Goal: Navigation & Orientation: Find specific page/section

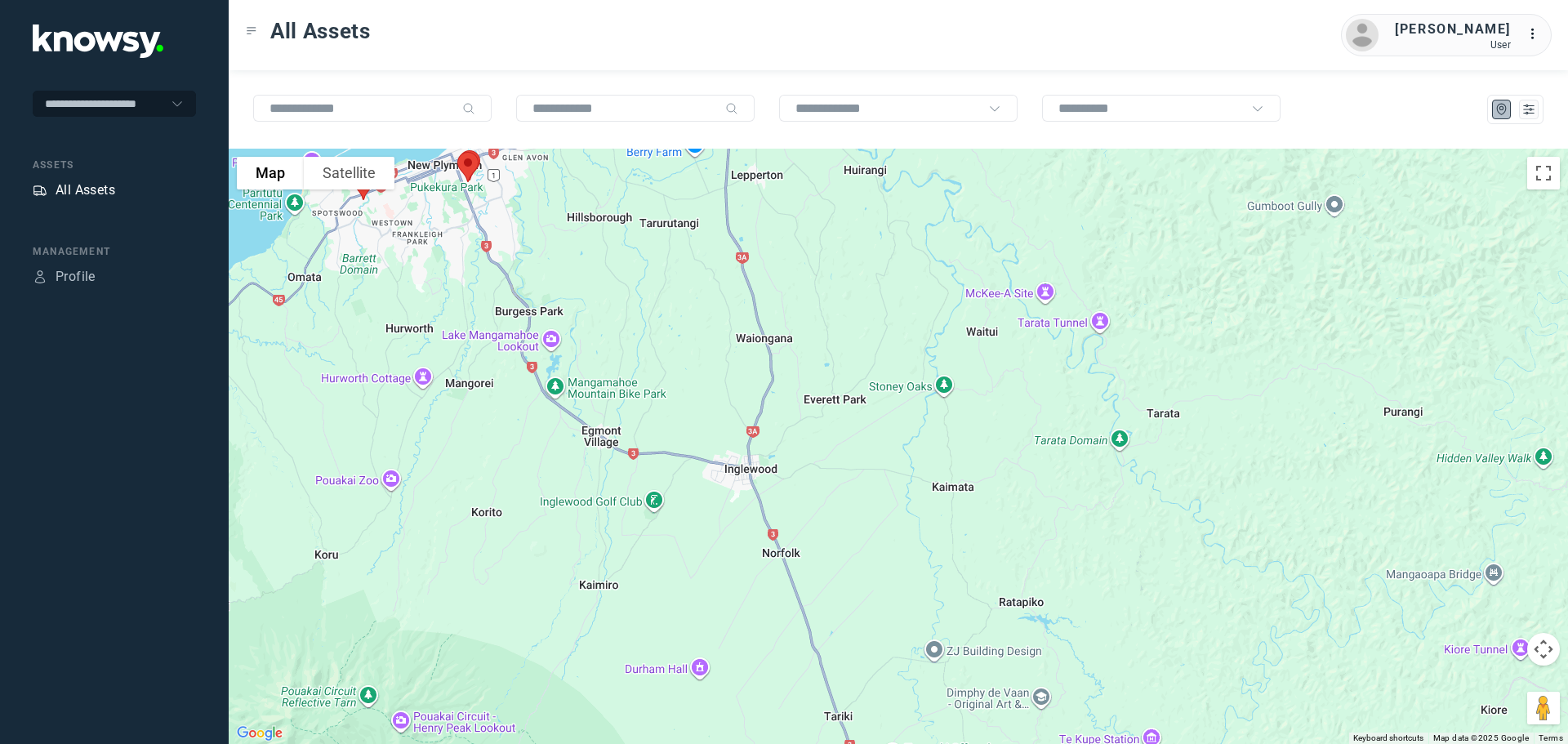
click at [80, 187] on div "All Assets" at bounding box center [85, 191] width 60 height 20
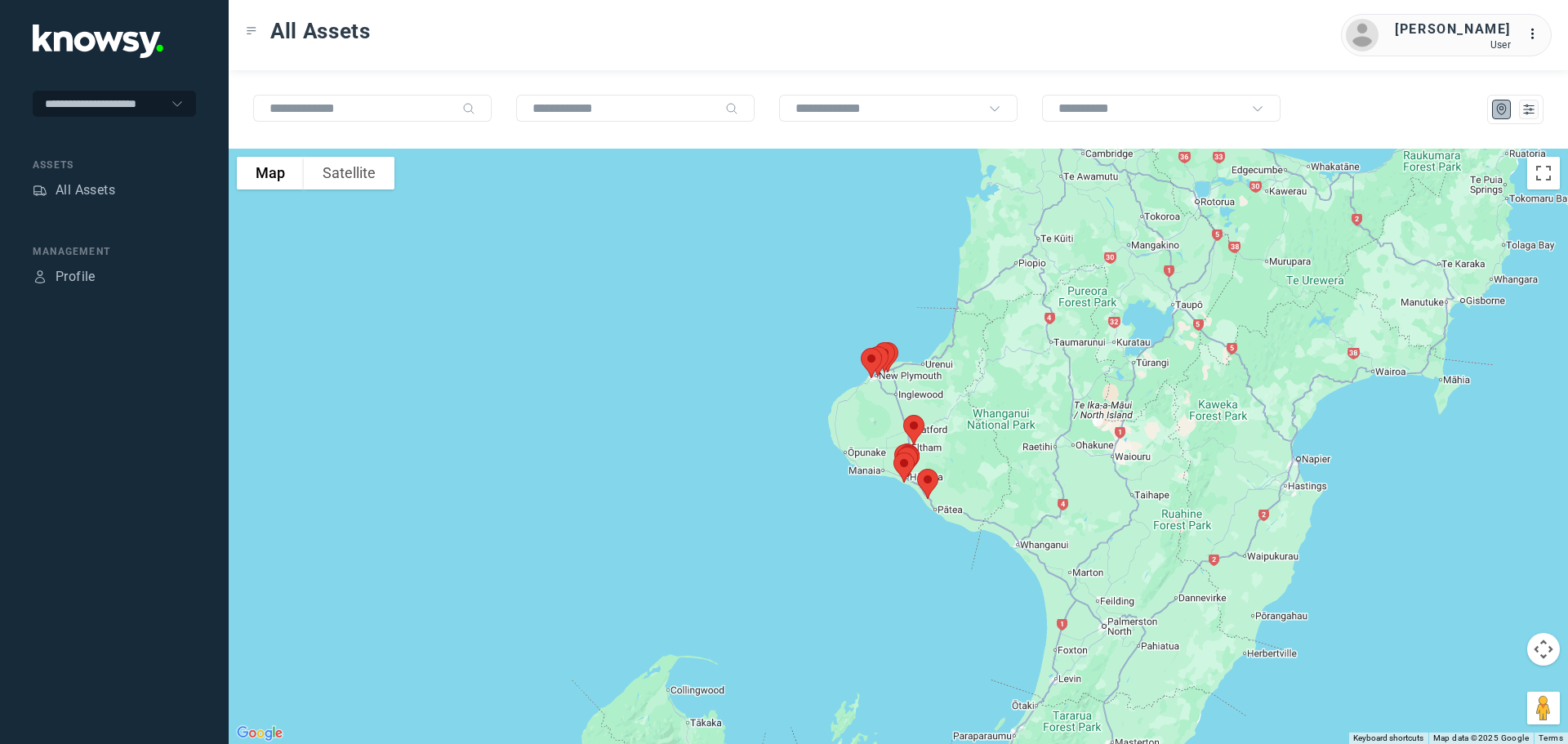
drag, startPoint x: 940, startPoint y: 354, endPoint x: 937, endPoint y: 470, distance: 116.0
click at [937, 470] on div at bounding box center [898, 446] width 1339 height 595
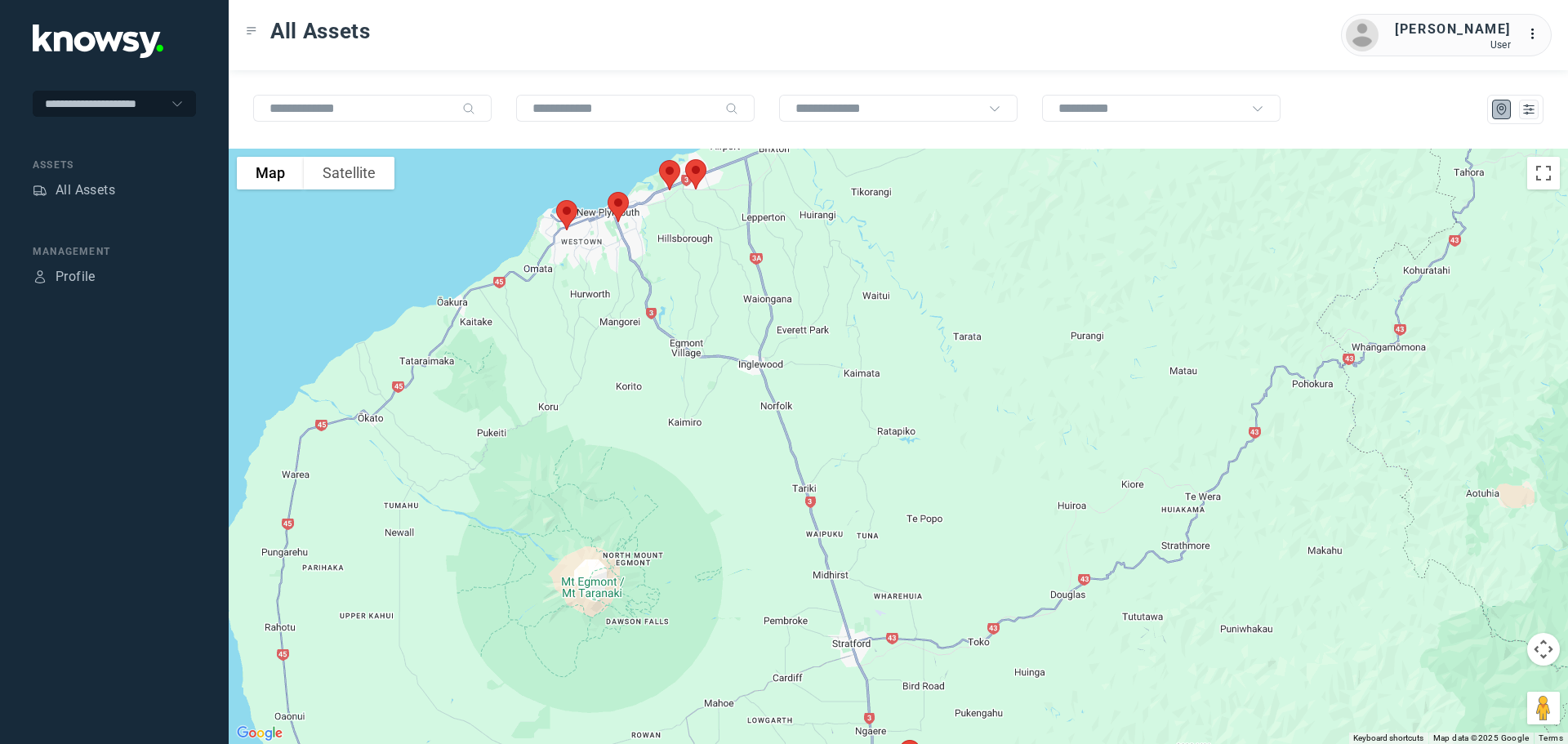
drag, startPoint x: 705, startPoint y: 347, endPoint x: 838, endPoint y: 604, distance: 289.4
click at [831, 629] on div at bounding box center [898, 446] width 1339 height 595
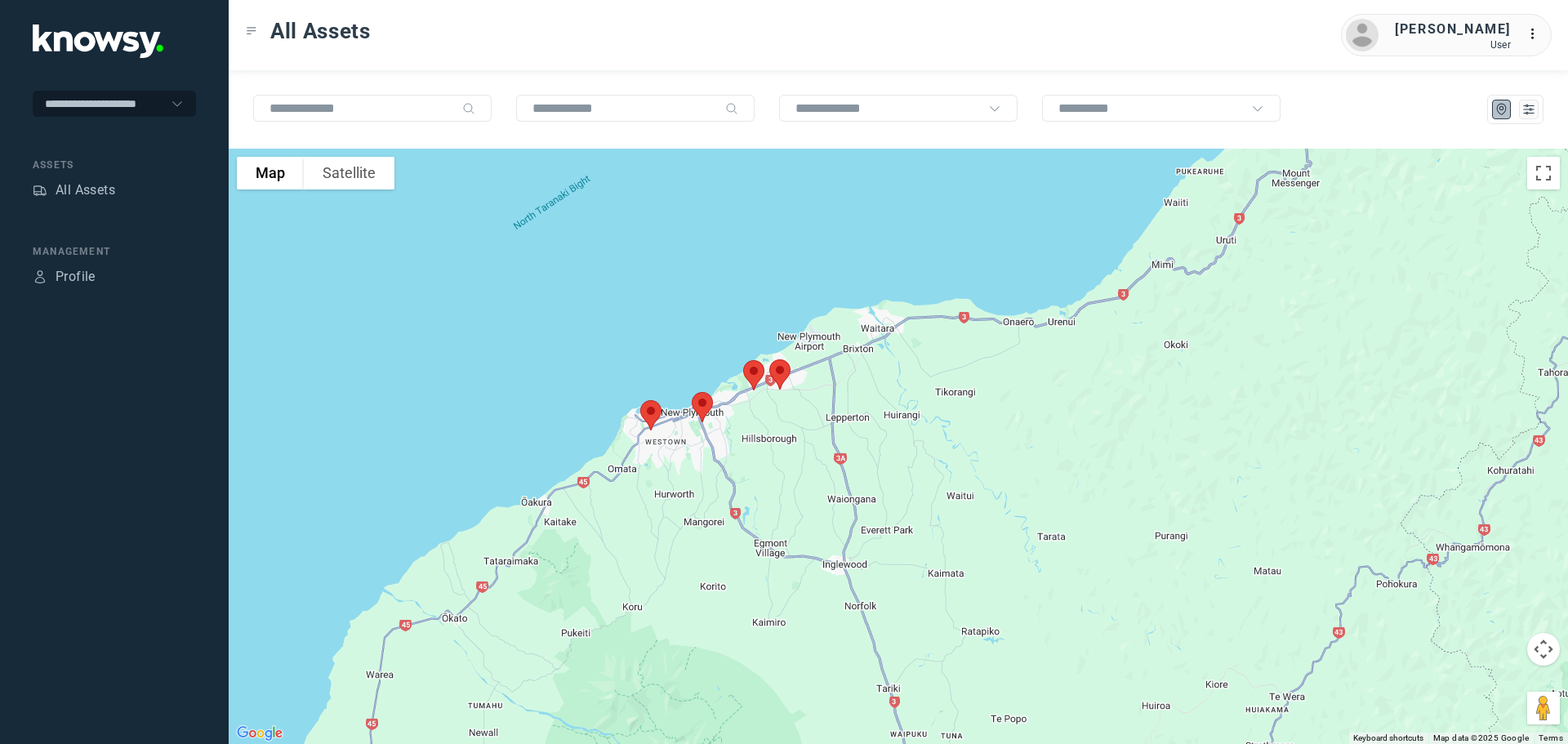
drag, startPoint x: 821, startPoint y: 539, endPoint x: 863, endPoint y: 586, distance: 63.0
click at [863, 588] on div at bounding box center [898, 446] width 1339 height 595
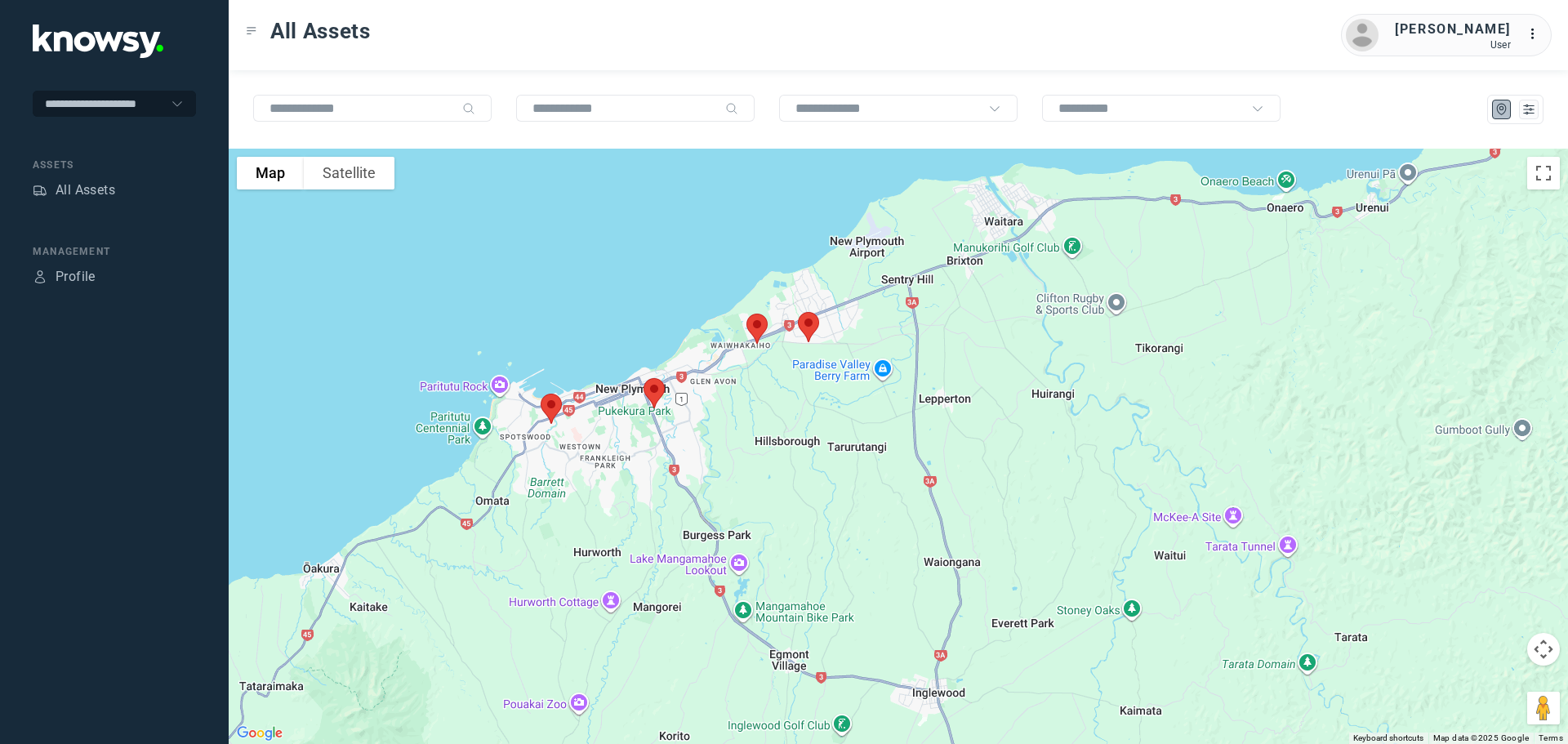
click at [812, 322] on img at bounding box center [808, 327] width 34 height 44
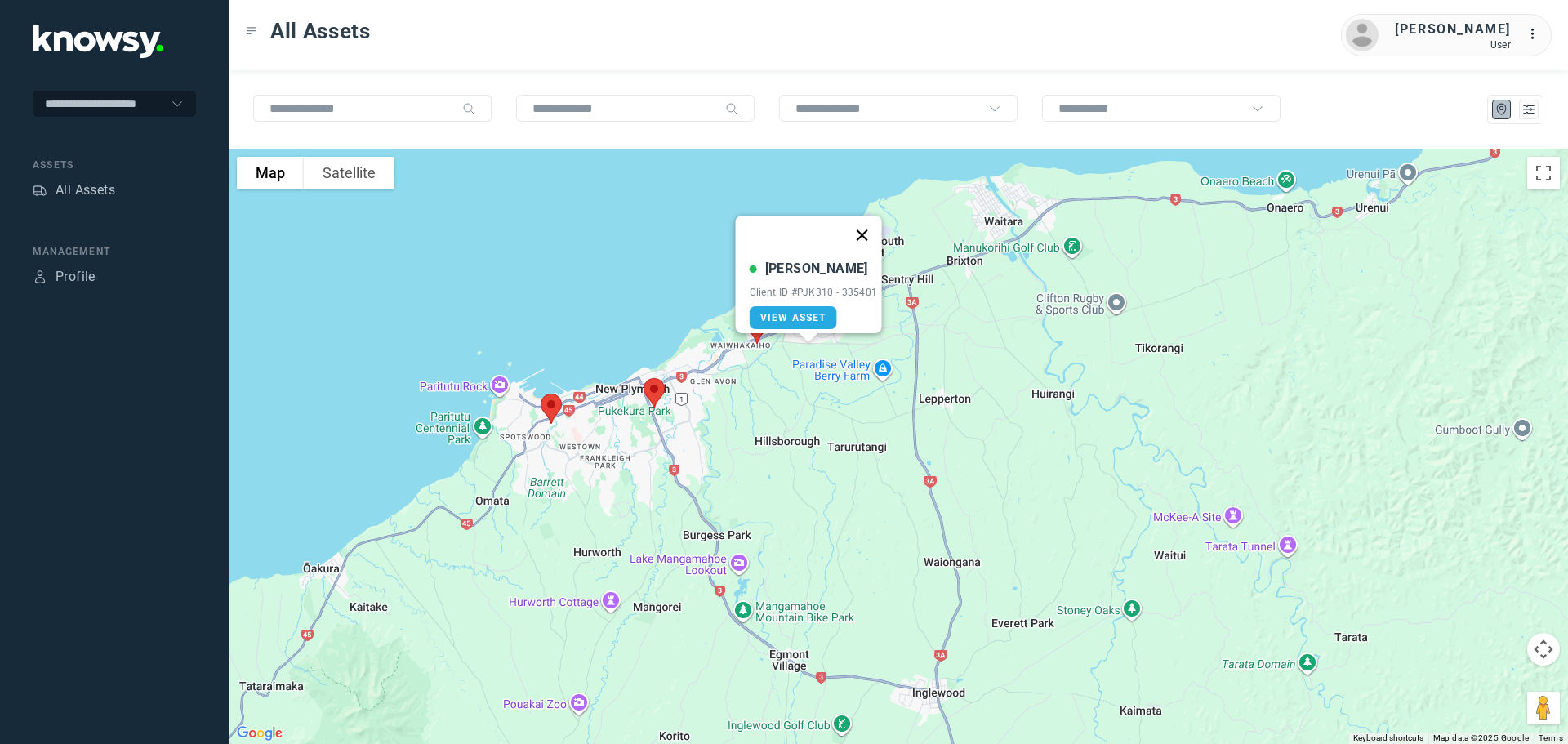
click at [863, 220] on button "Close" at bounding box center [862, 235] width 39 height 39
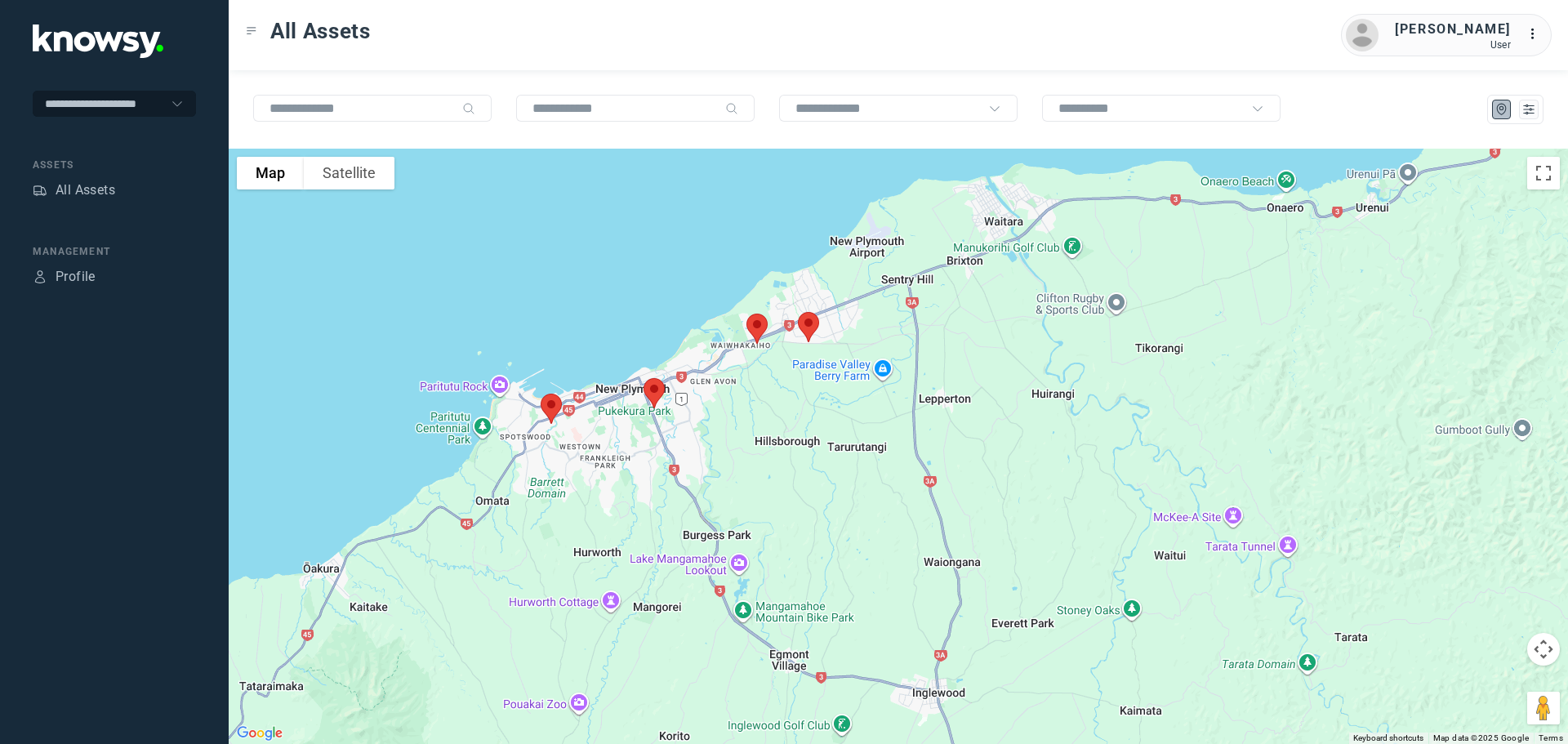
click at [756, 331] on img at bounding box center [757, 328] width 34 height 44
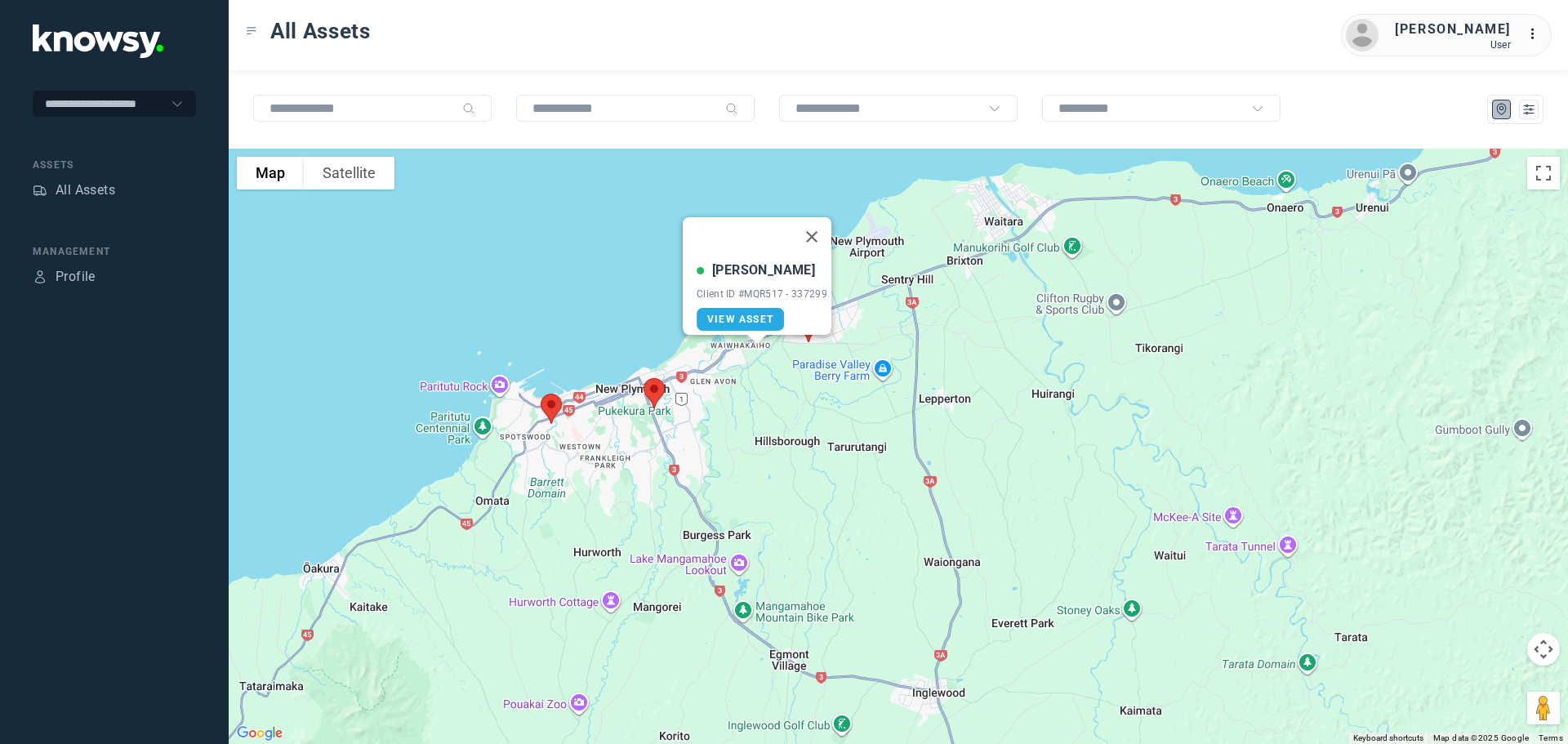
click at [766, 394] on div "[PERSON_NAME] Client ID #MQR517 - 337299 View Asset" at bounding box center [898, 446] width 1339 height 595
click at [815, 227] on button "Close" at bounding box center [812, 237] width 39 height 39
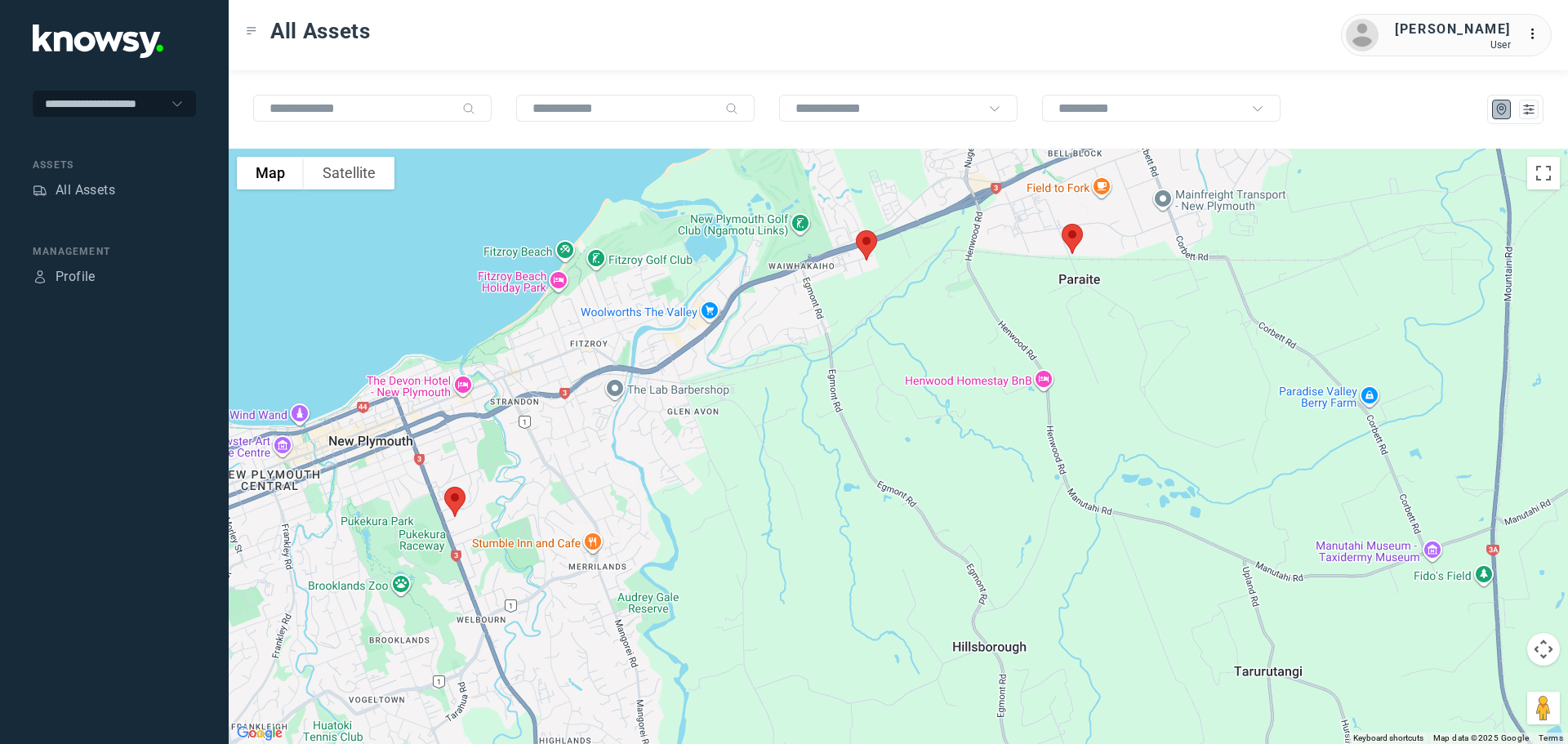
drag, startPoint x: 727, startPoint y: 250, endPoint x: 929, endPoint y: 326, distance: 215.8
click at [929, 326] on div at bounding box center [898, 446] width 1339 height 595
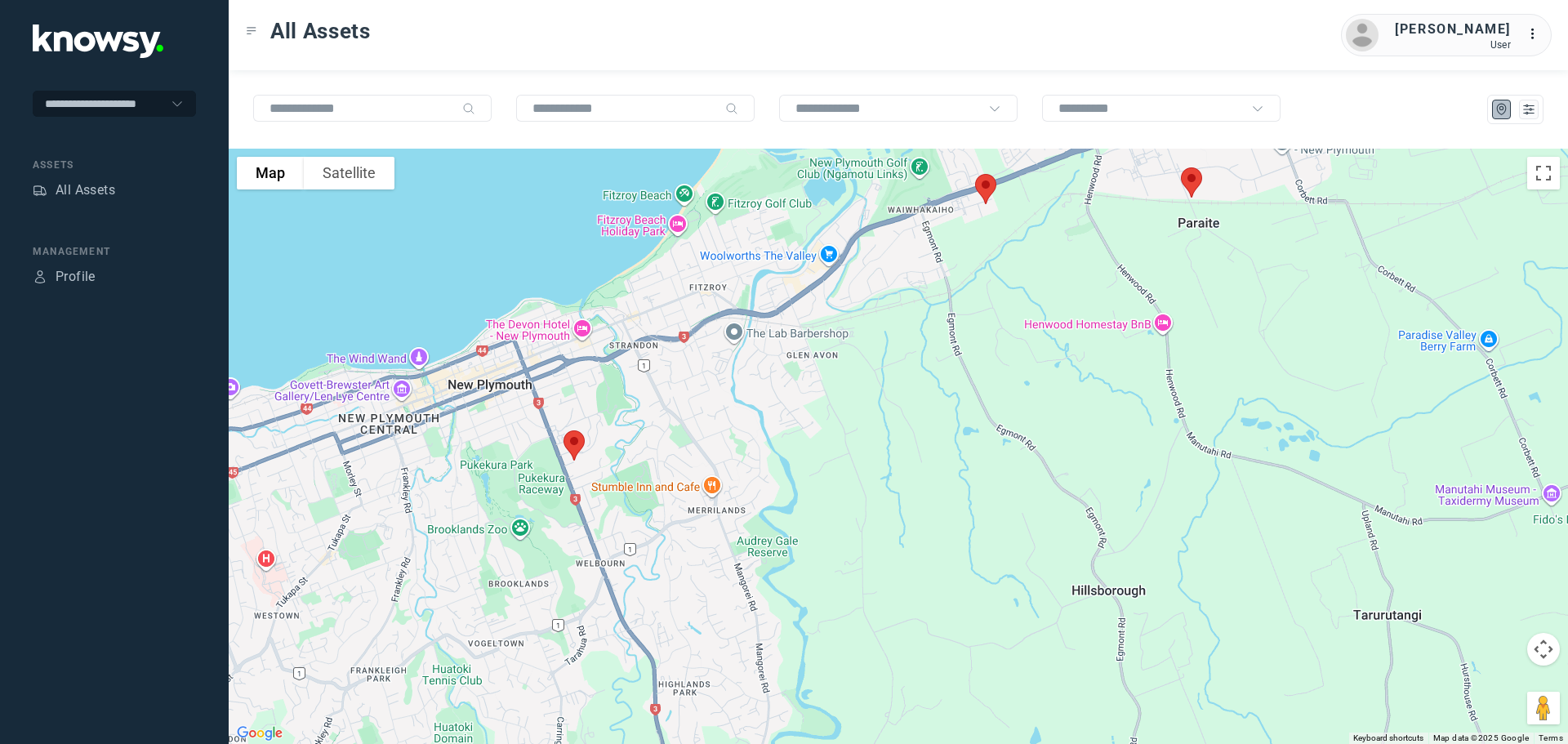
drag, startPoint x: 808, startPoint y: 379, endPoint x: 909, endPoint y: 340, distance: 108.3
click at [909, 340] on div at bounding box center [898, 446] width 1339 height 595
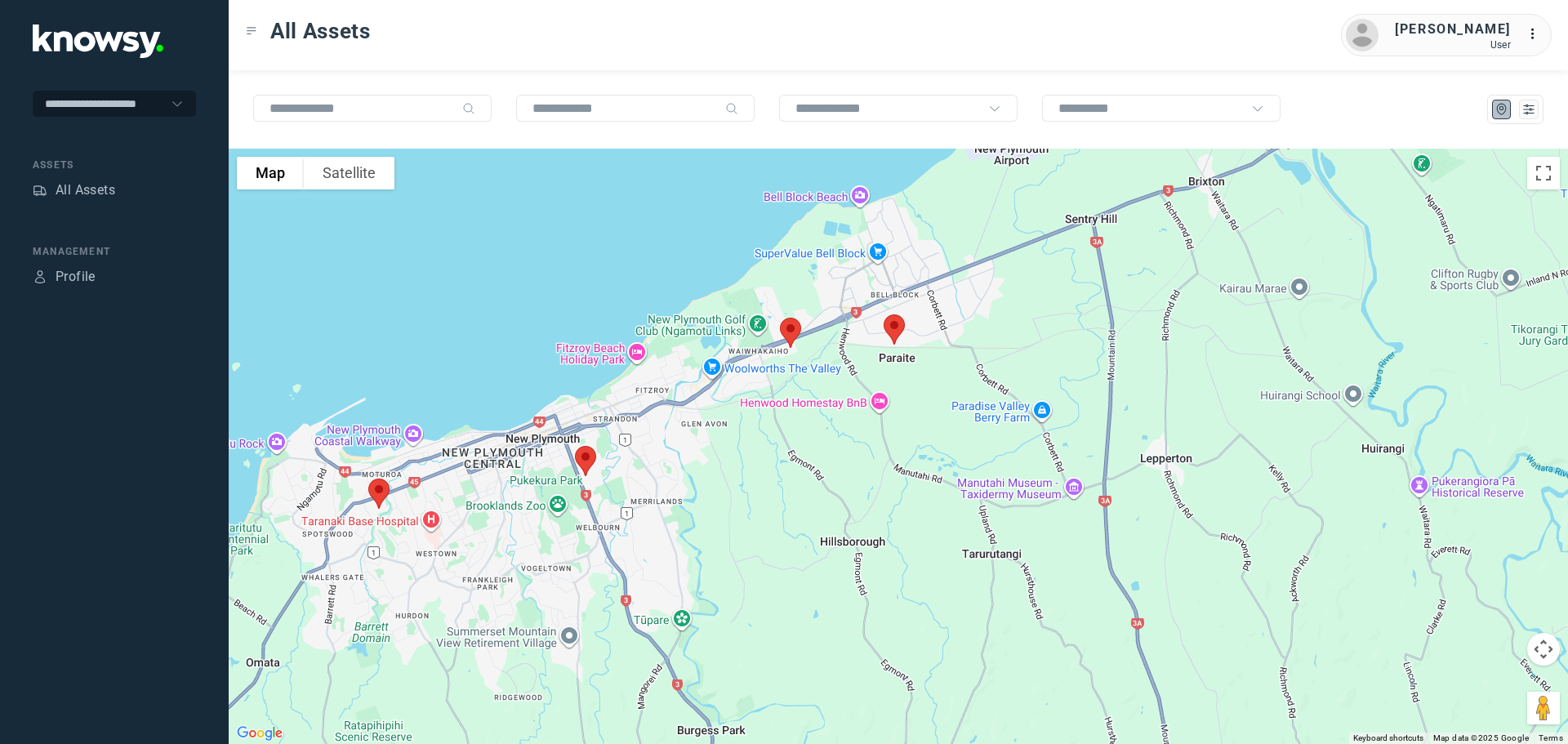
click at [379, 491] on img at bounding box center [379, 494] width 34 height 44
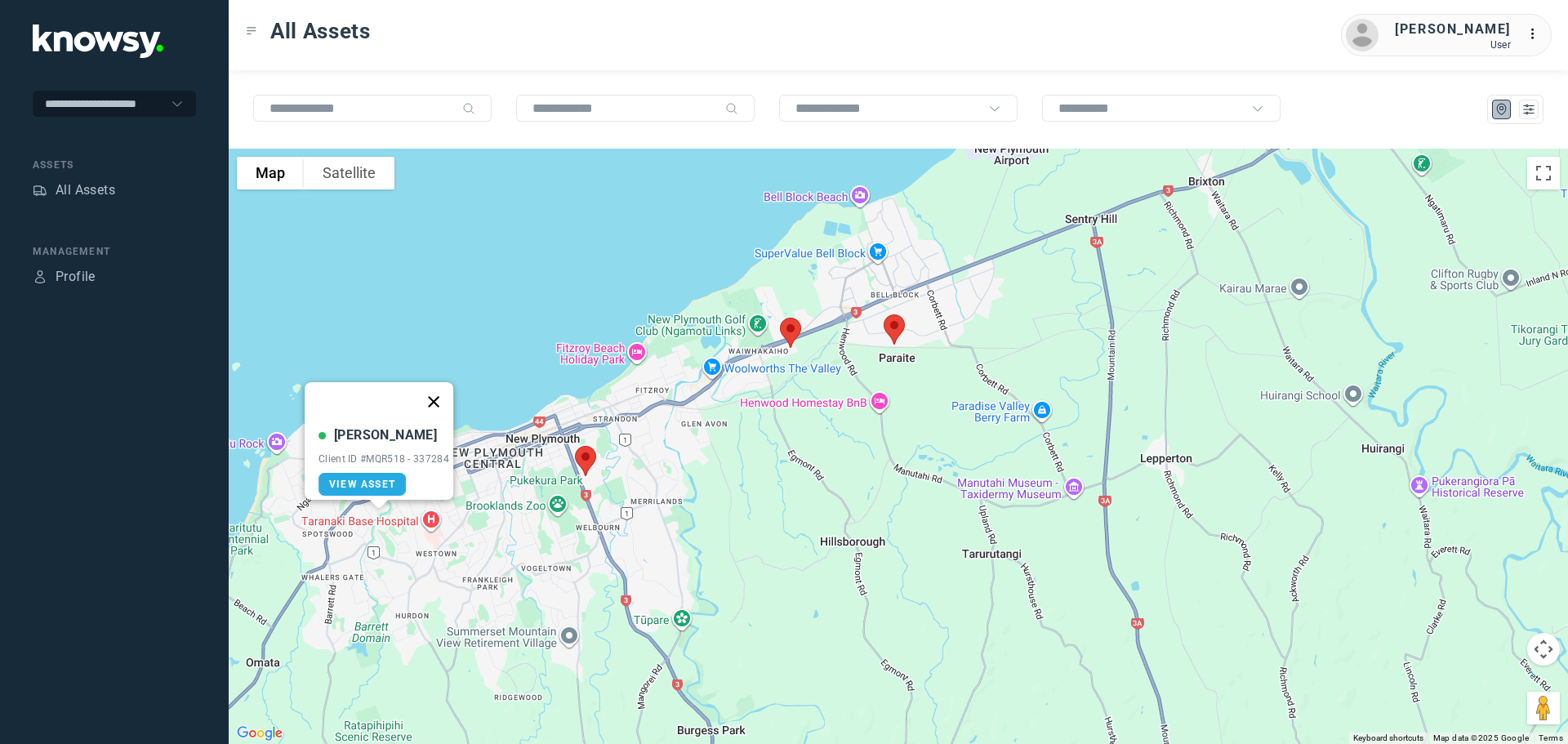
click at [429, 398] on button "Close" at bounding box center [434, 402] width 39 height 39
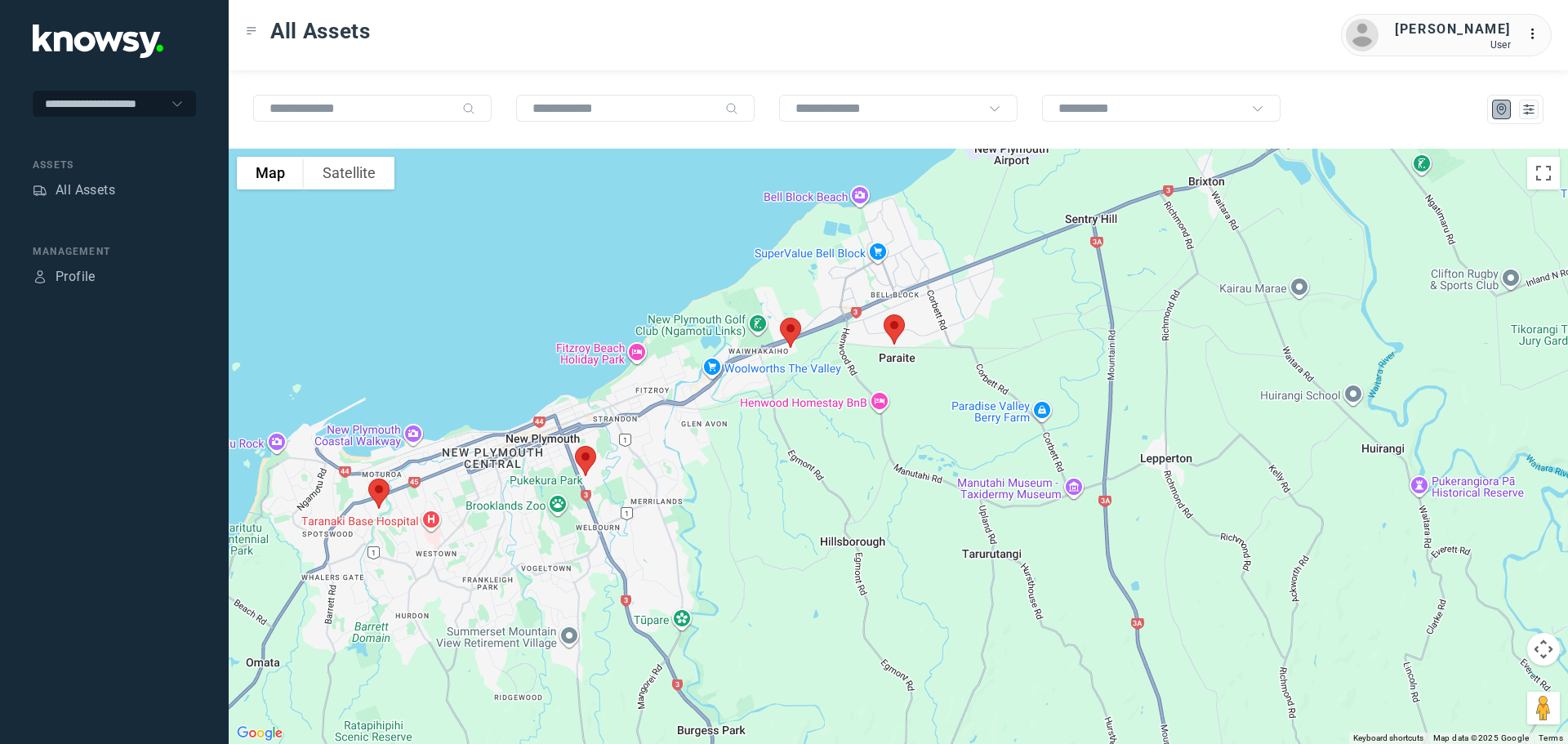
click at [591, 464] on img at bounding box center [586, 461] width 34 height 44
click at [641, 351] on button "Close" at bounding box center [638, 370] width 39 height 39
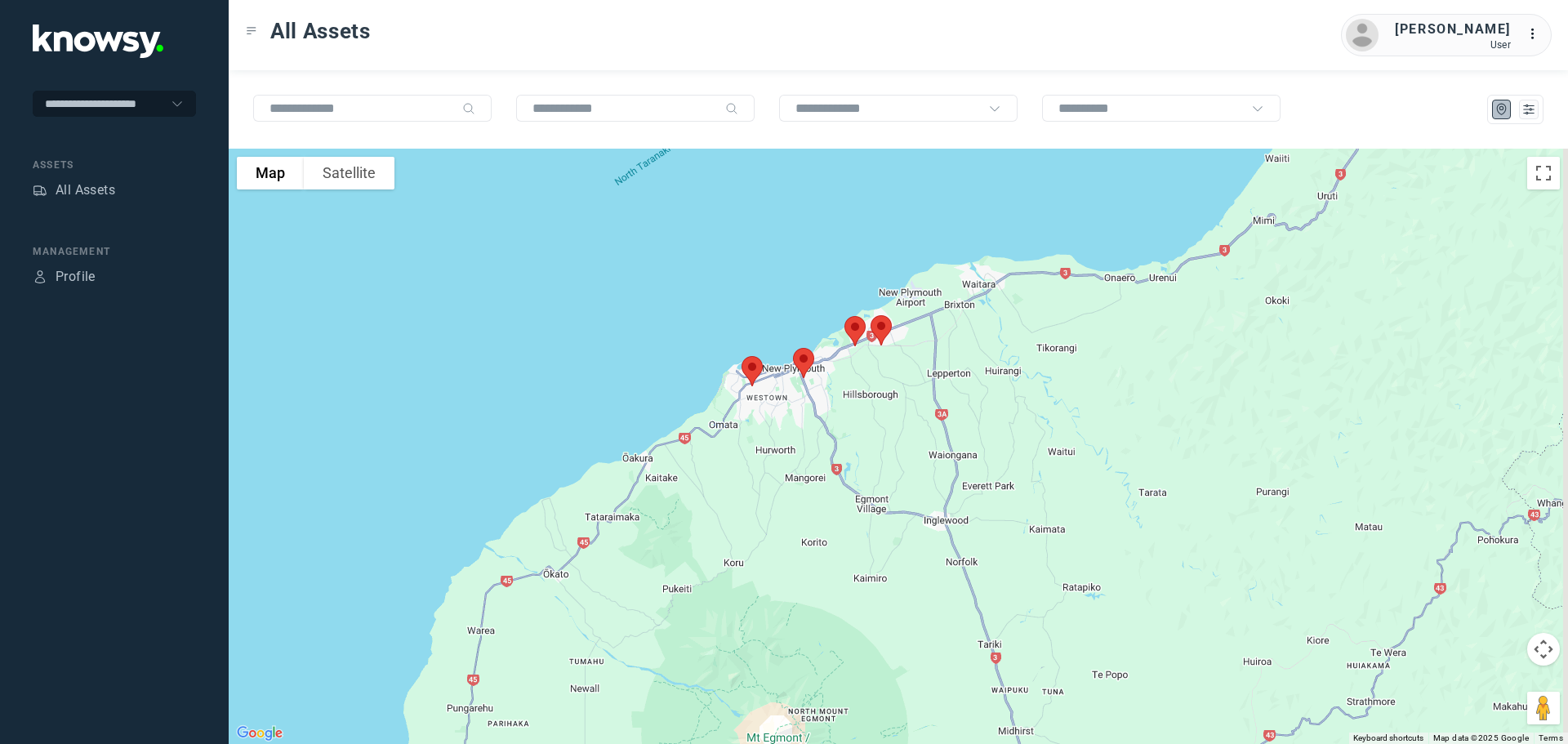
drag, startPoint x: 939, startPoint y: 531, endPoint x: 876, endPoint y: 365, distance: 177.6
click at [877, 365] on div at bounding box center [898, 446] width 1339 height 595
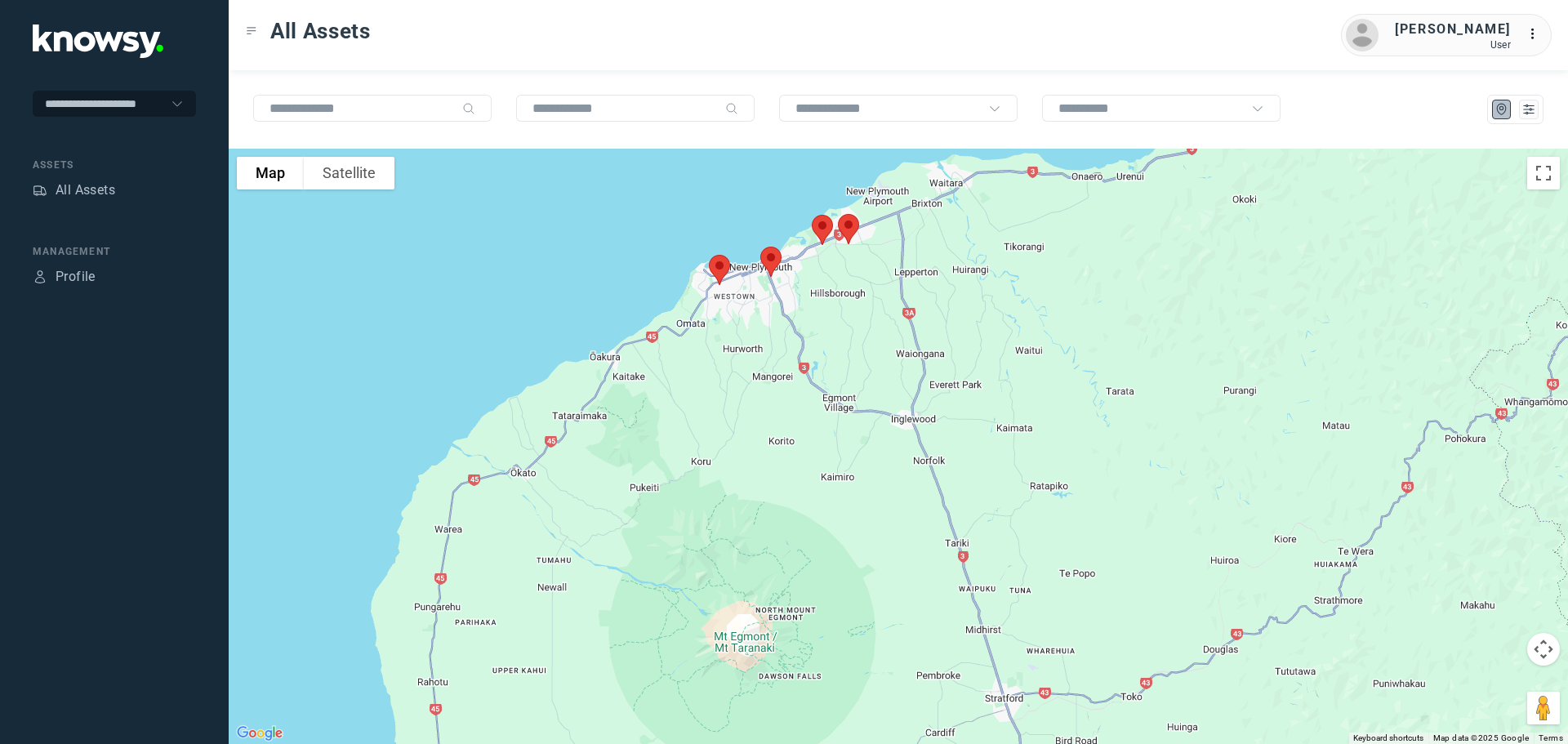
drag, startPoint x: 916, startPoint y: 448, endPoint x: 901, endPoint y: 362, distance: 87.3
click at [901, 362] on div at bounding box center [898, 446] width 1339 height 595
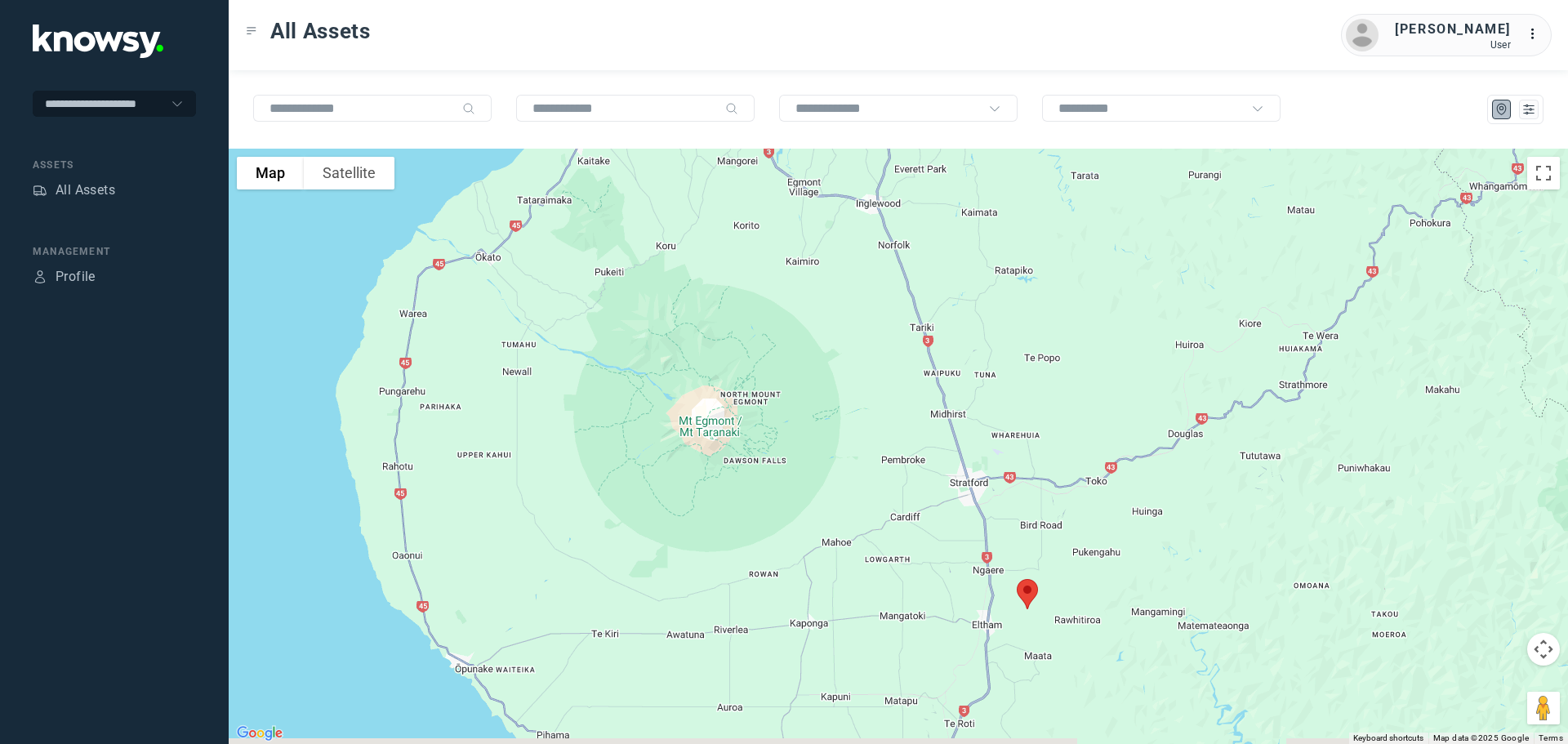
drag, startPoint x: 925, startPoint y: 370, endPoint x: 922, endPoint y: 357, distance: 13.3
click at [922, 357] on div at bounding box center [898, 446] width 1339 height 595
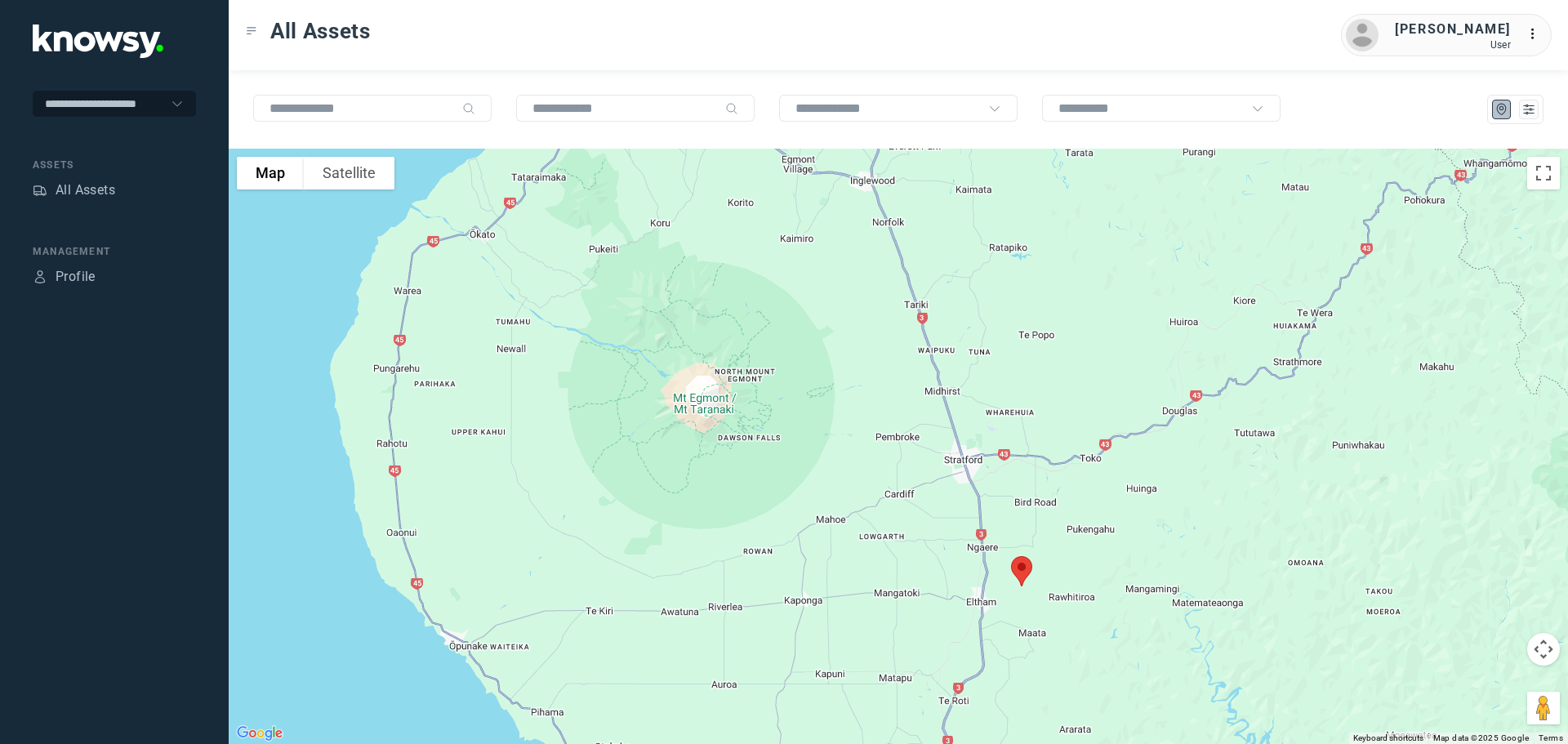
drag, startPoint x: 954, startPoint y: 511, endPoint x: 927, endPoint y: 379, distance: 134.7
click at [927, 379] on div at bounding box center [898, 446] width 1339 height 595
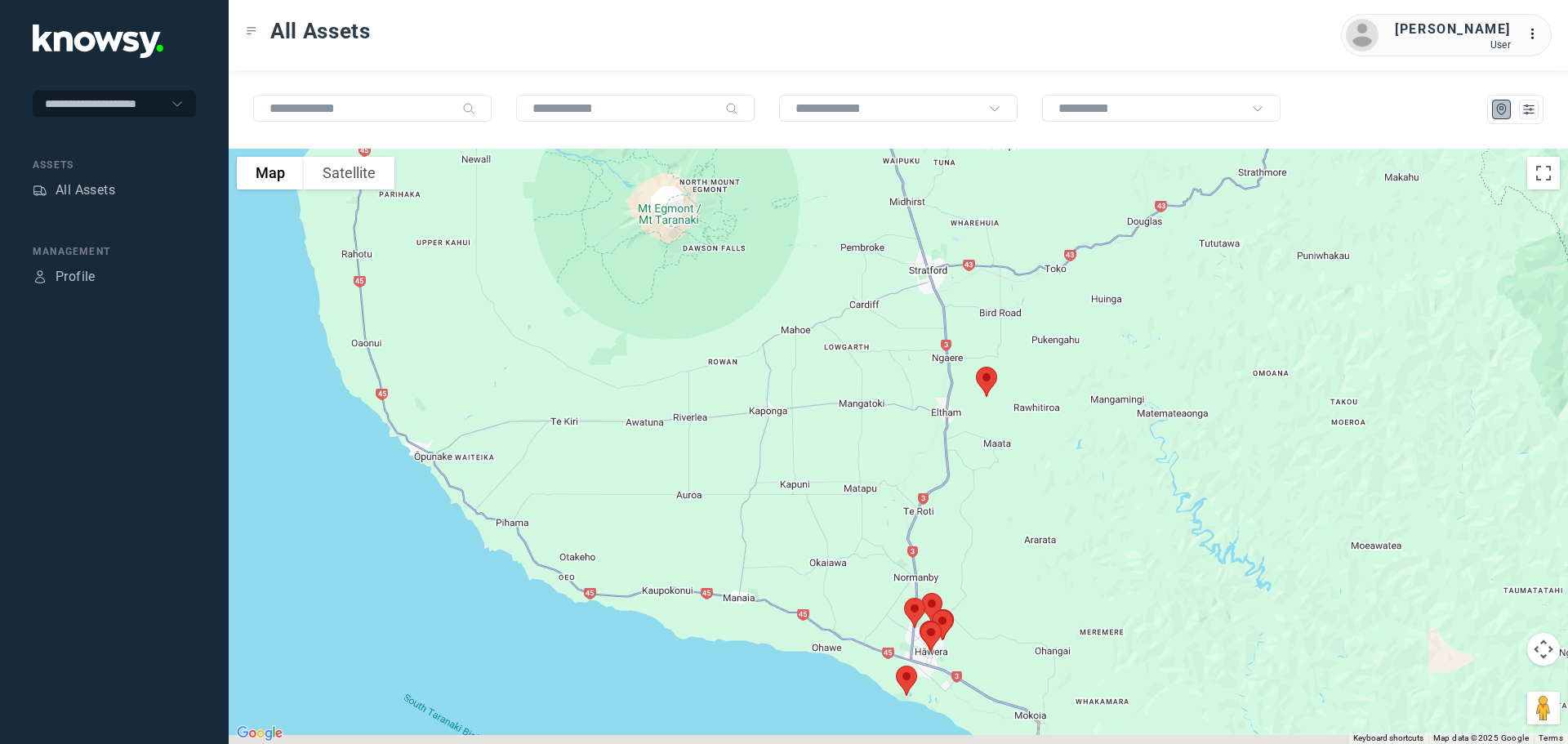
drag, startPoint x: 928, startPoint y: 518, endPoint x: 914, endPoint y: 370, distance: 148.7
click at [918, 384] on div at bounding box center [898, 446] width 1339 height 595
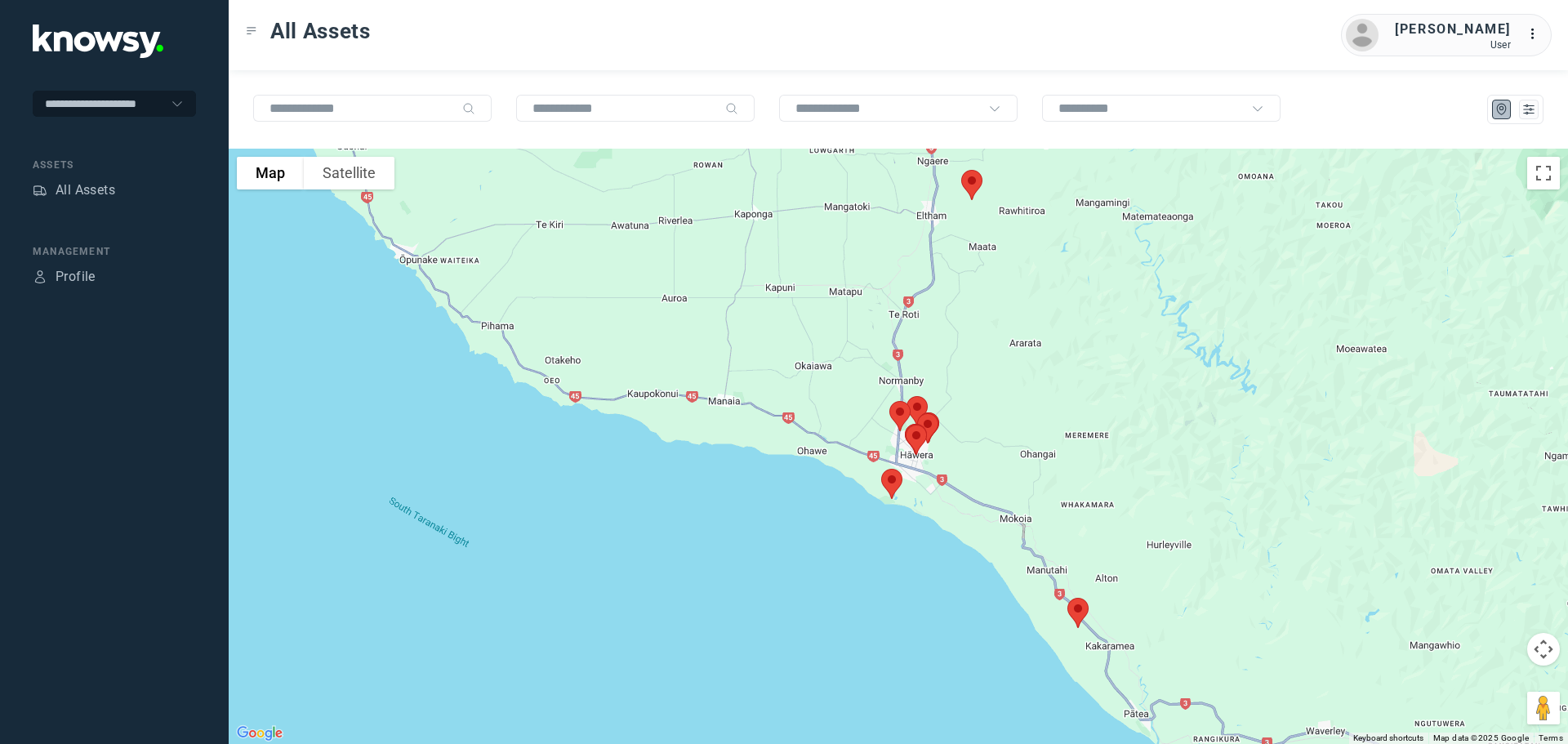
click at [885, 483] on img at bounding box center [892, 484] width 34 height 44
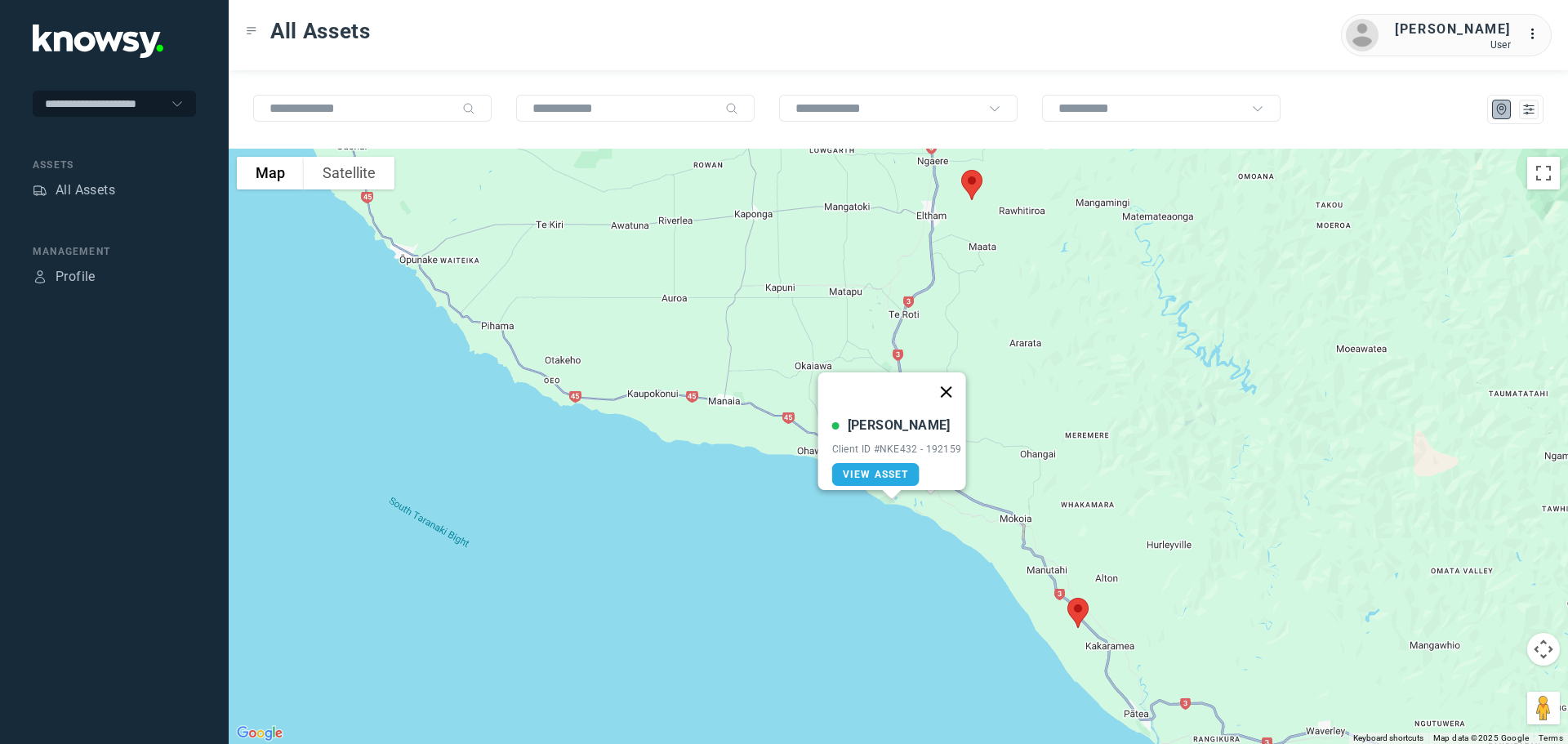
click at [946, 377] on button "Close" at bounding box center [945, 392] width 39 height 39
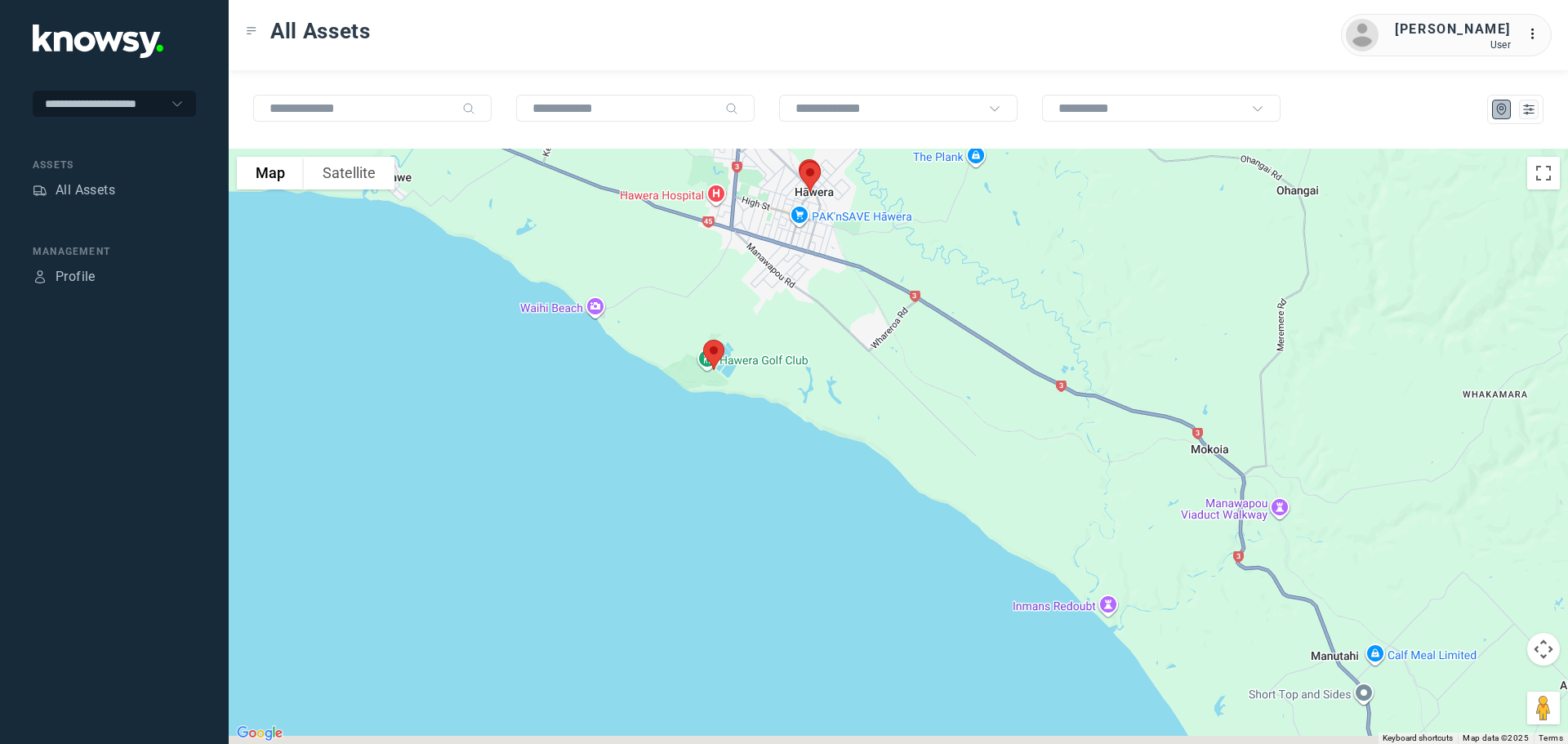
drag, startPoint x: 1197, startPoint y: 532, endPoint x: 988, endPoint y: 381, distance: 257.8
click at [988, 381] on div at bounding box center [898, 446] width 1339 height 595
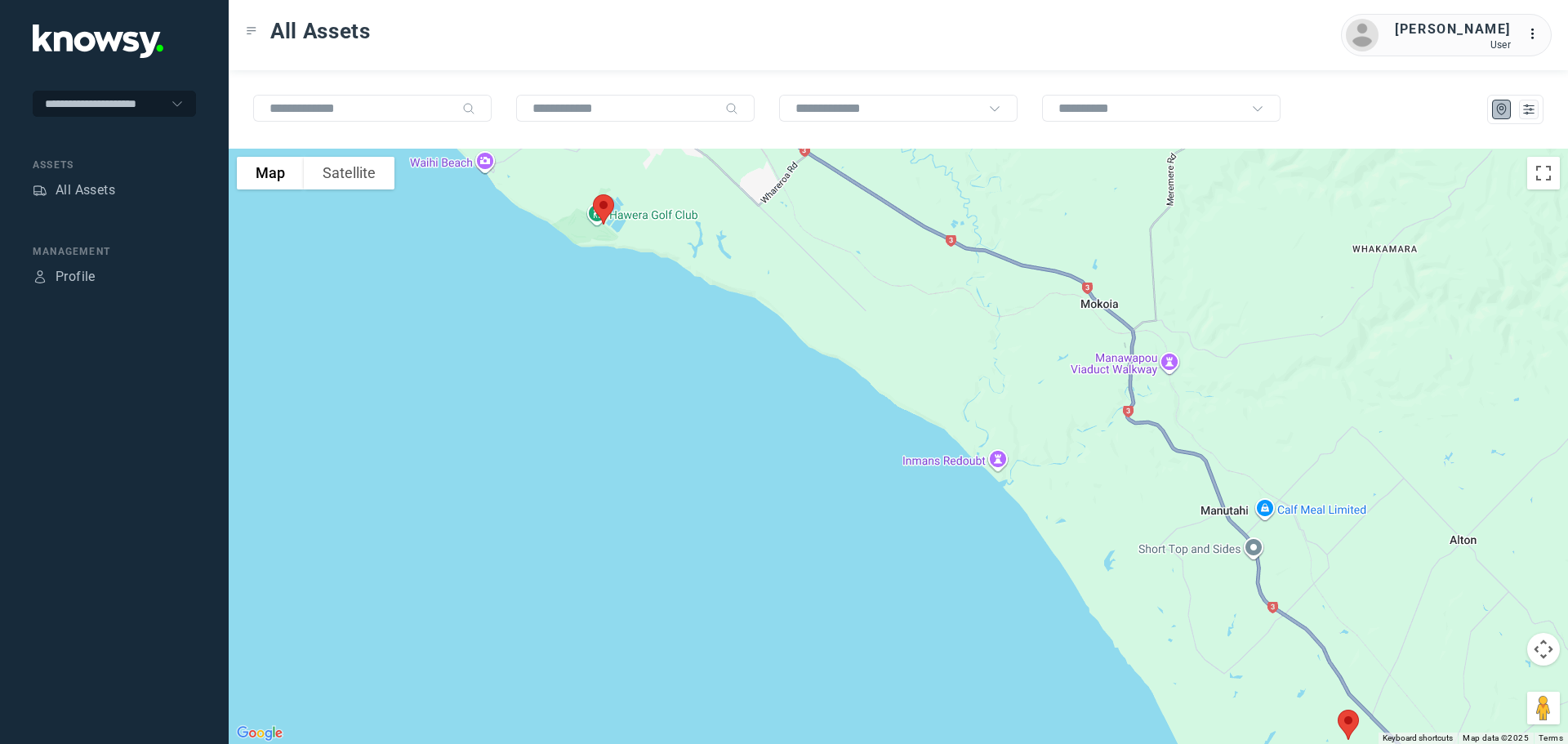
drag, startPoint x: 1069, startPoint y: 487, endPoint x: 1042, endPoint y: 437, distance: 56.8
click at [1043, 438] on div at bounding box center [898, 446] width 1339 height 595
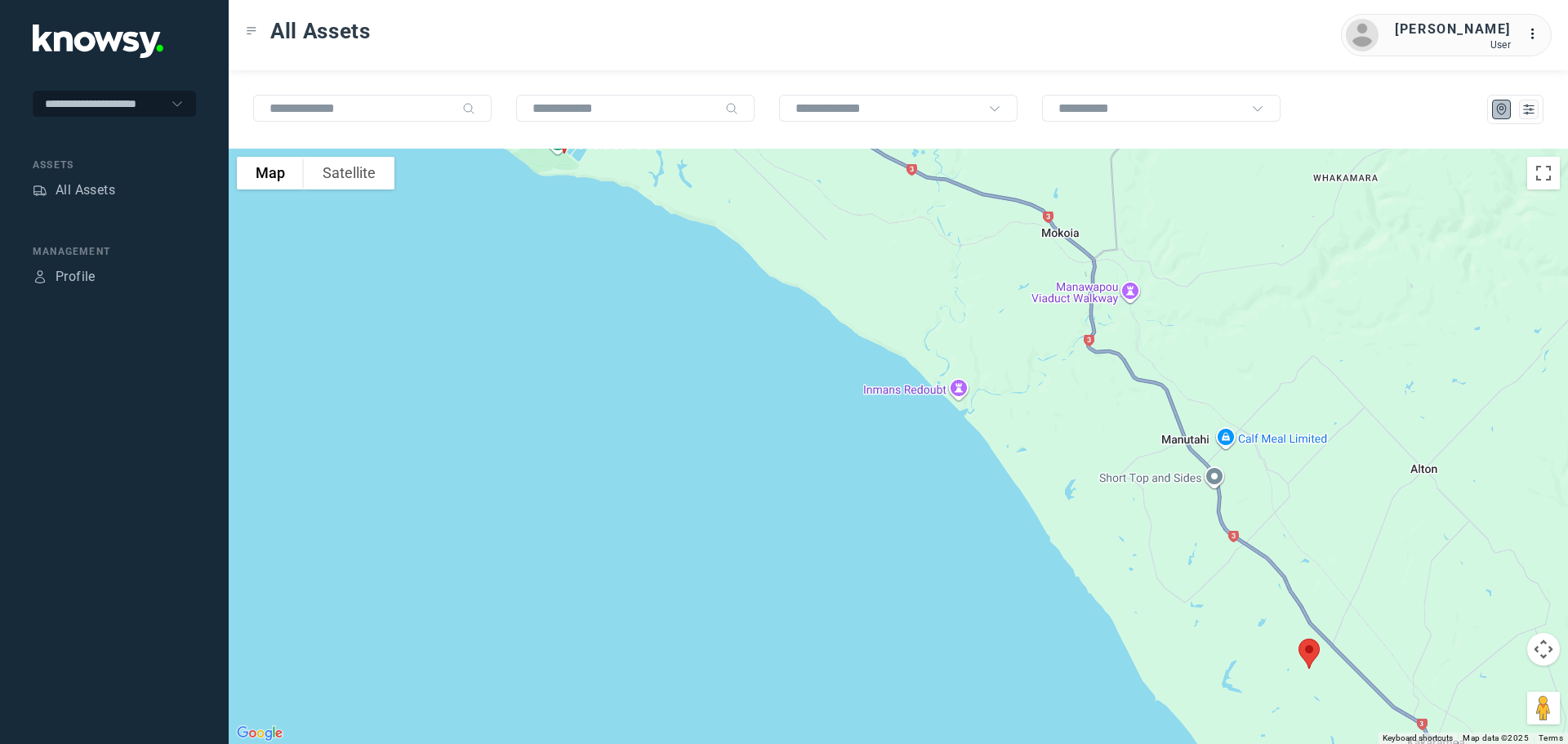
drag, startPoint x: 1150, startPoint y: 572, endPoint x: 1093, endPoint y: 459, distance: 126.6
click at [1095, 460] on div at bounding box center [898, 446] width 1339 height 595
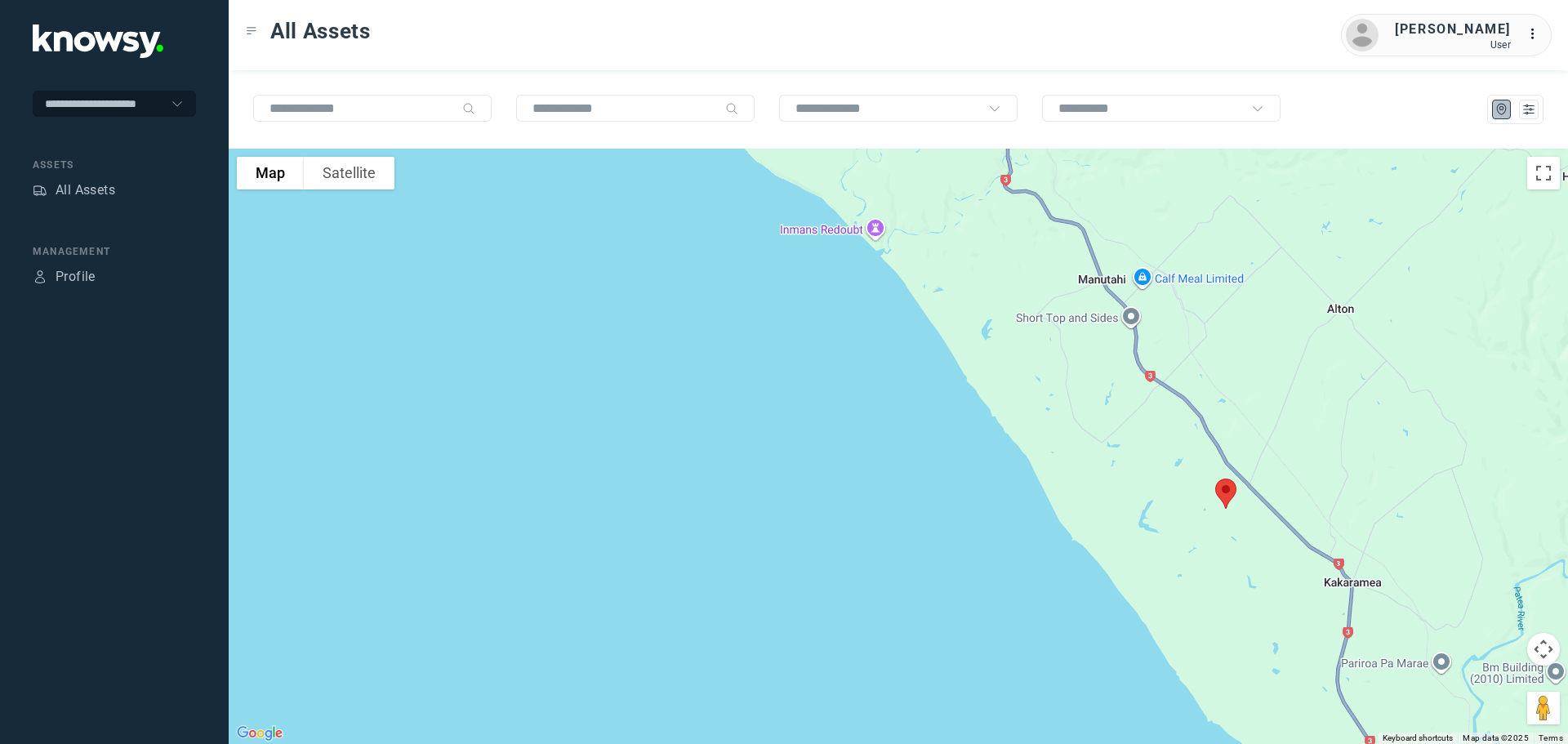
click at [1219, 498] on img at bounding box center [1225, 494] width 34 height 44
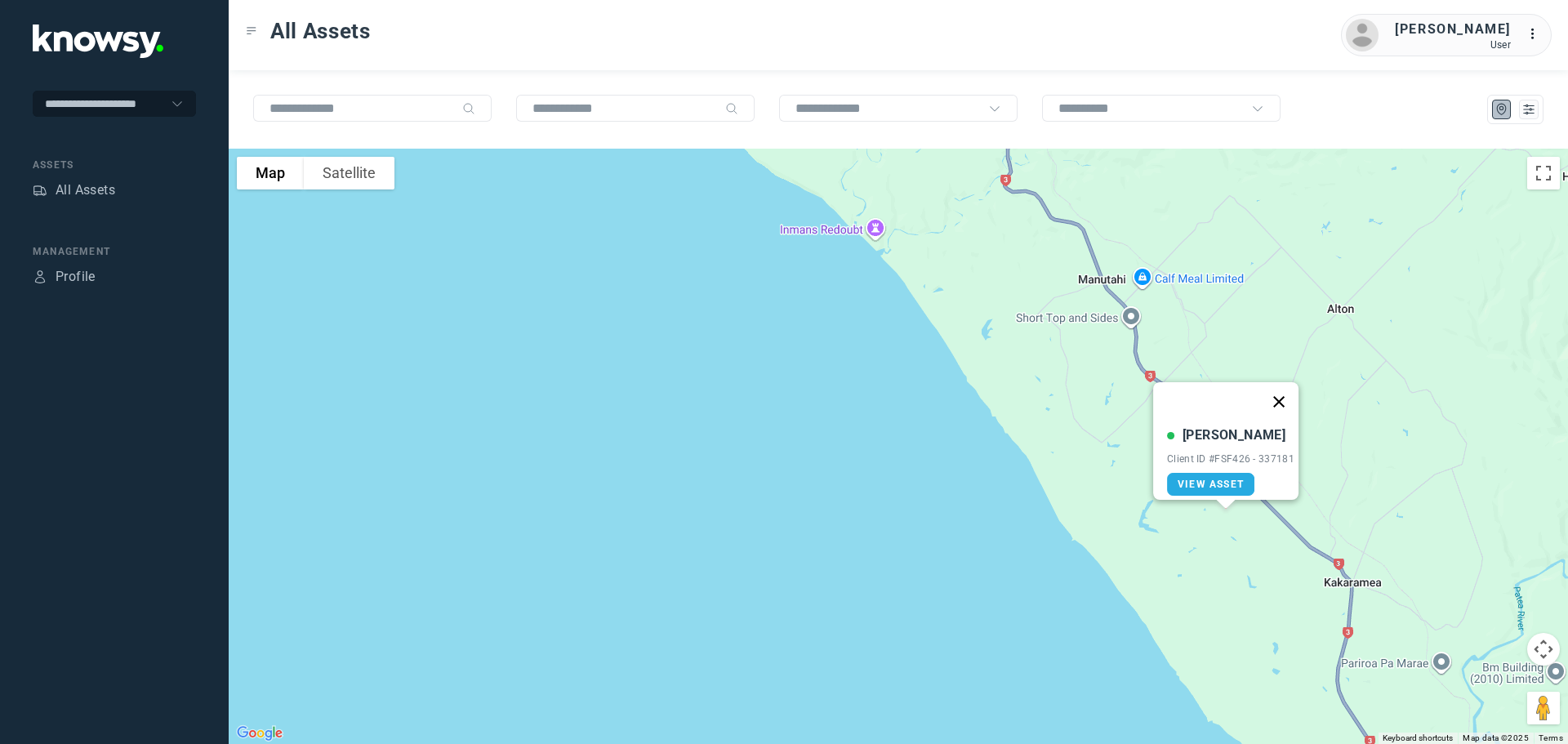
click at [1275, 389] on button "Close" at bounding box center [1279, 402] width 39 height 39
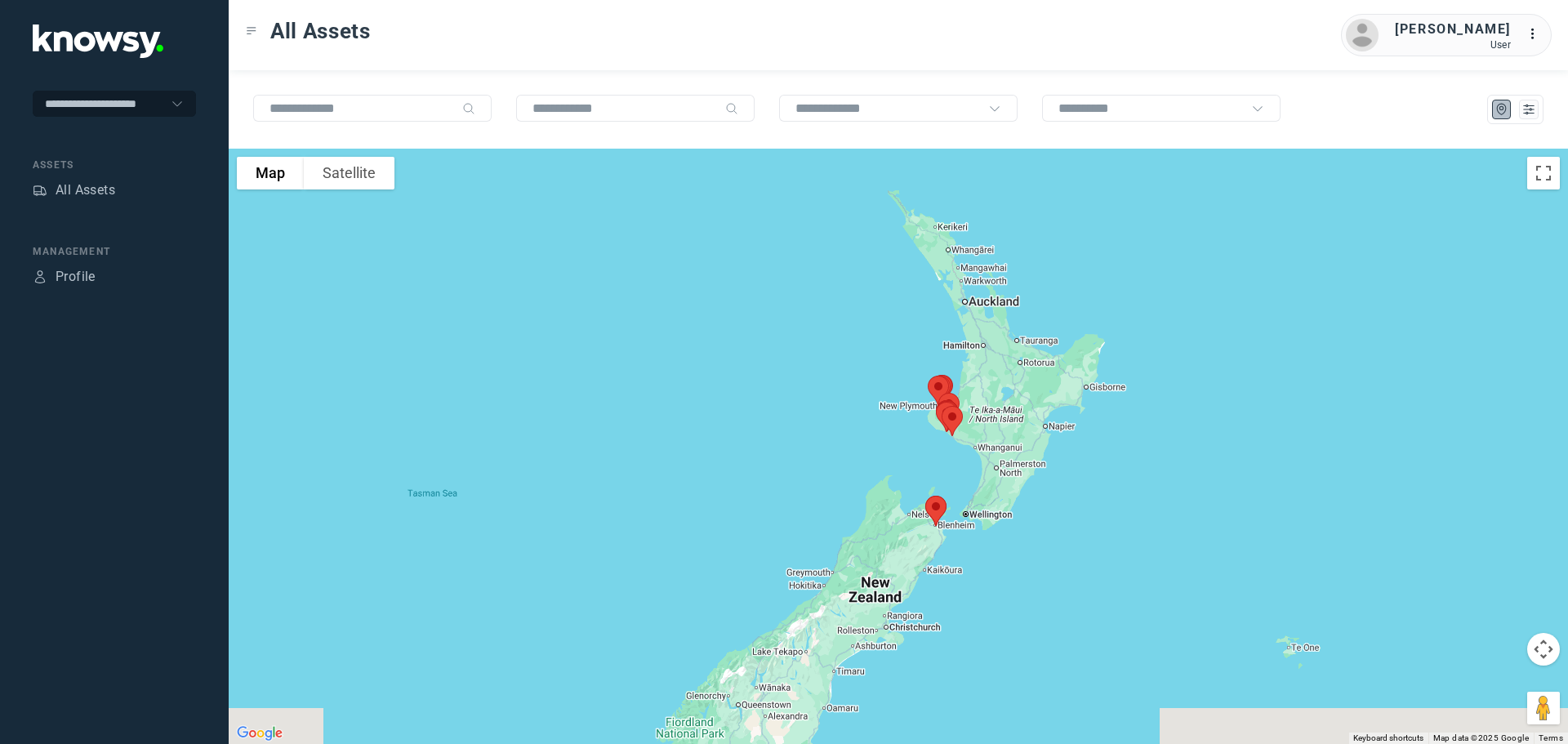
drag, startPoint x: 1034, startPoint y: 574, endPoint x: 867, endPoint y: 516, distance: 176.8
click at [867, 516] on div at bounding box center [898, 446] width 1339 height 595
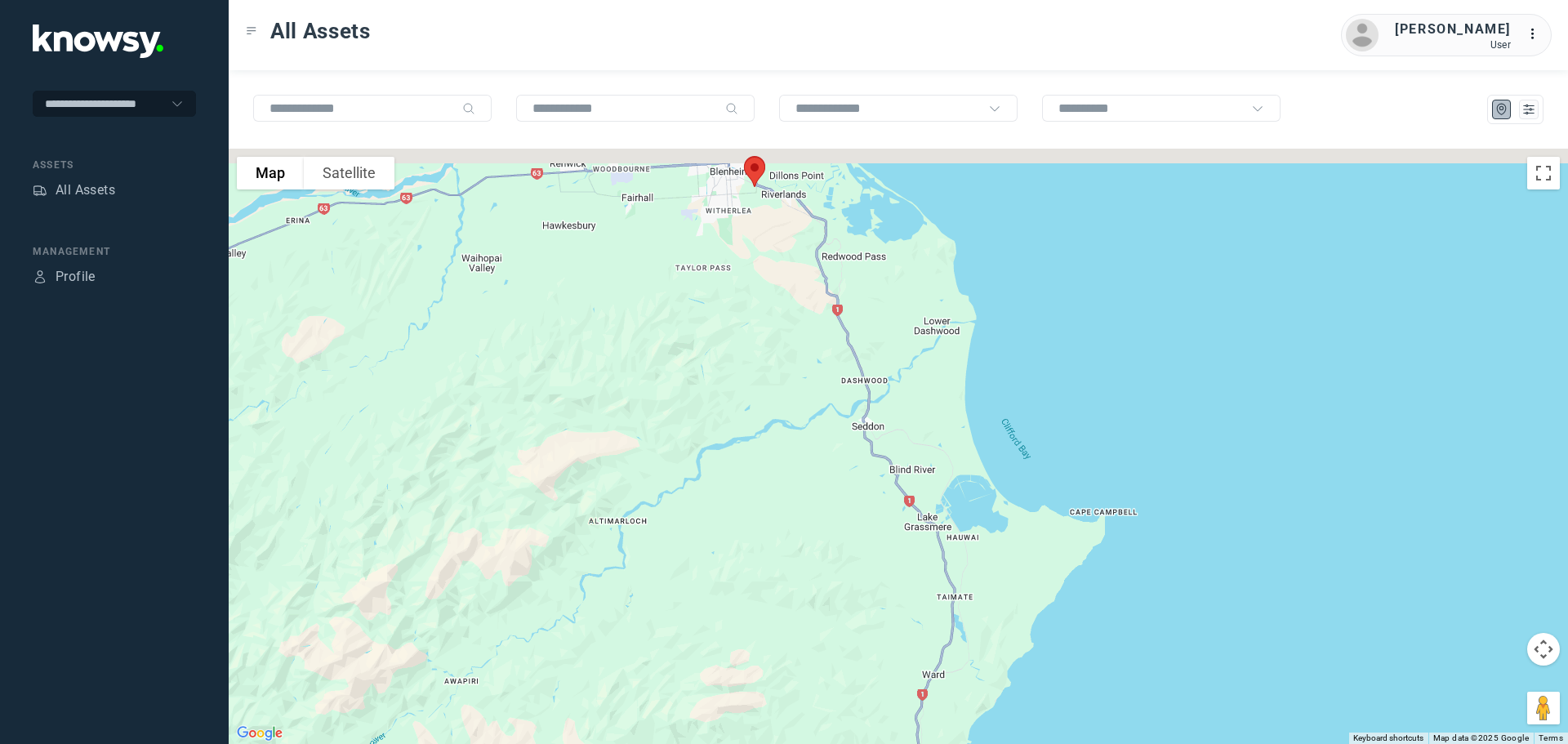
drag, startPoint x: 748, startPoint y: 226, endPoint x: 766, endPoint y: 480, distance: 254.6
click at [767, 477] on div at bounding box center [898, 446] width 1339 height 595
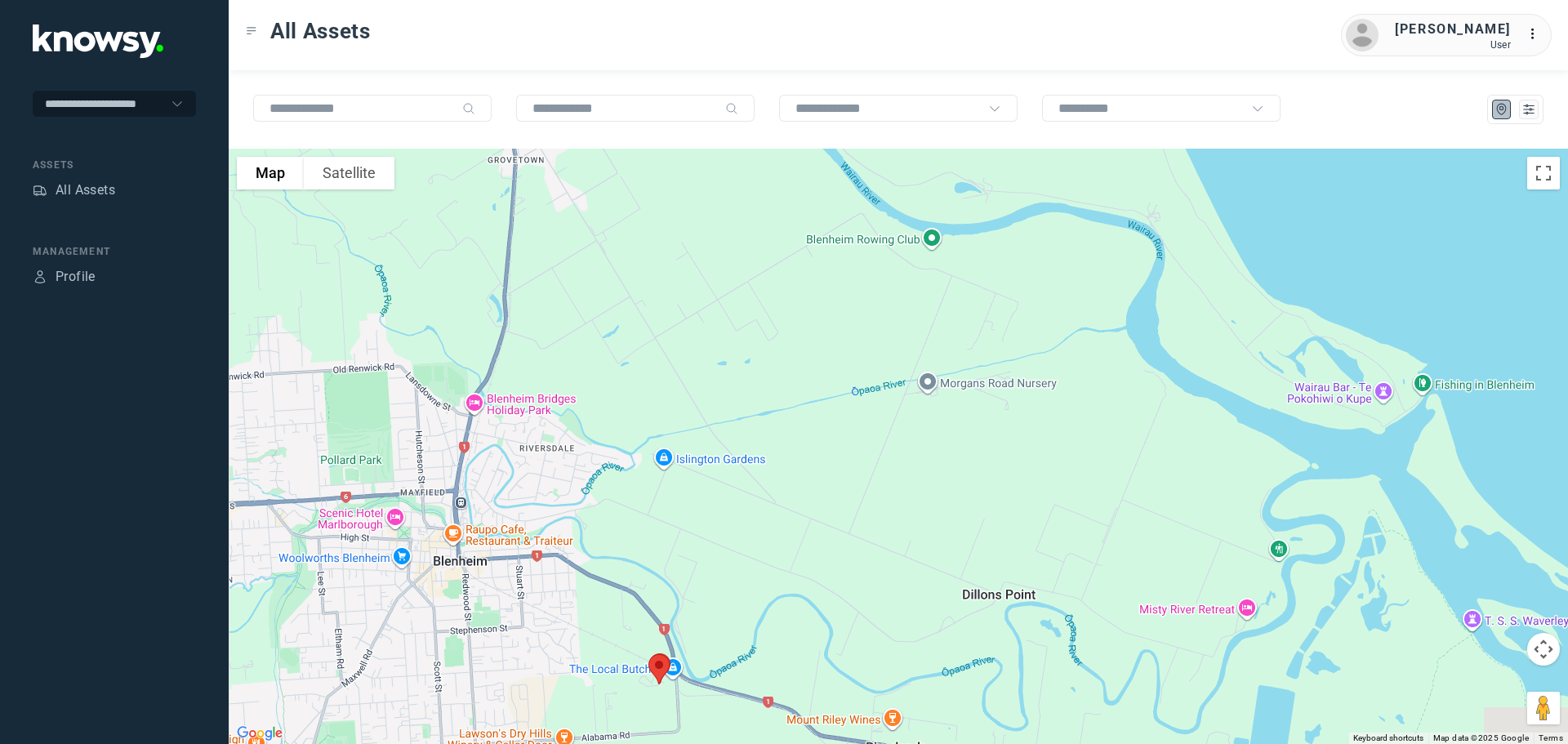
drag, startPoint x: 624, startPoint y: 659, endPoint x: 727, endPoint y: 400, distance: 278.7
click at [727, 400] on div at bounding box center [898, 446] width 1339 height 595
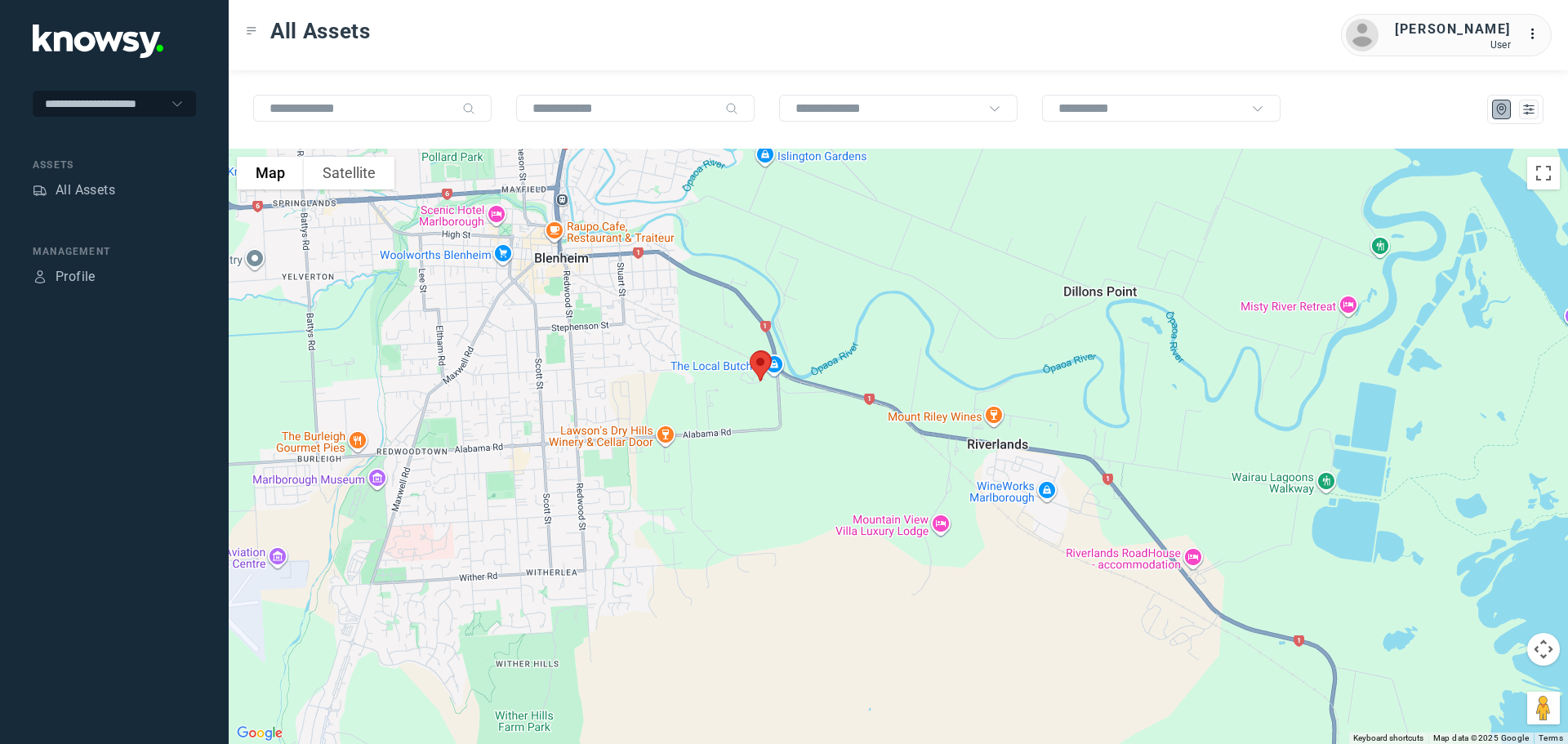
drag, startPoint x: 715, startPoint y: 498, endPoint x: 720, endPoint y: 462, distance: 36.3
click at [720, 462] on div at bounding box center [898, 446] width 1339 height 595
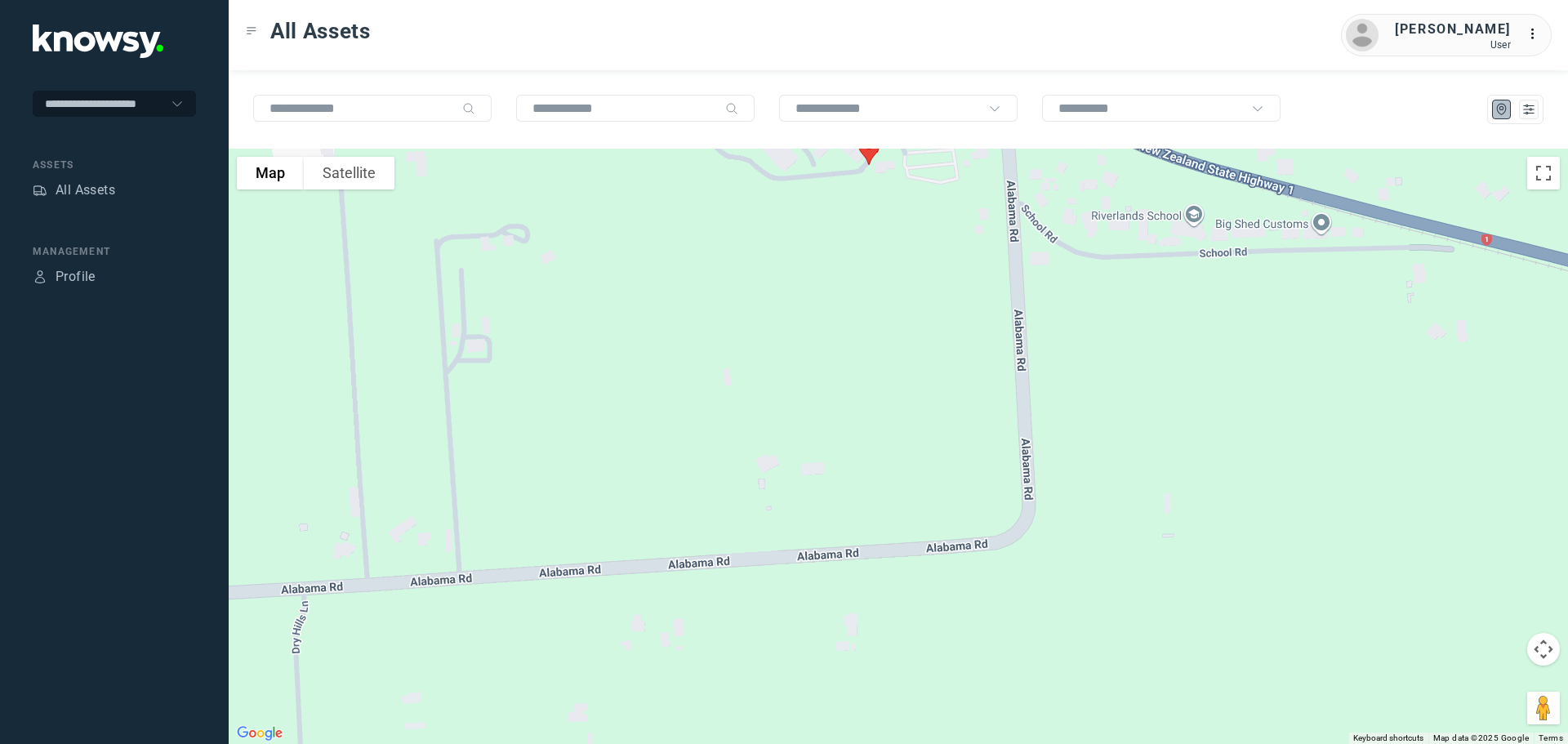
drag, startPoint x: 852, startPoint y: 292, endPoint x: 812, endPoint y: 465, distance: 177.6
click at [812, 465] on div at bounding box center [898, 446] width 1339 height 595
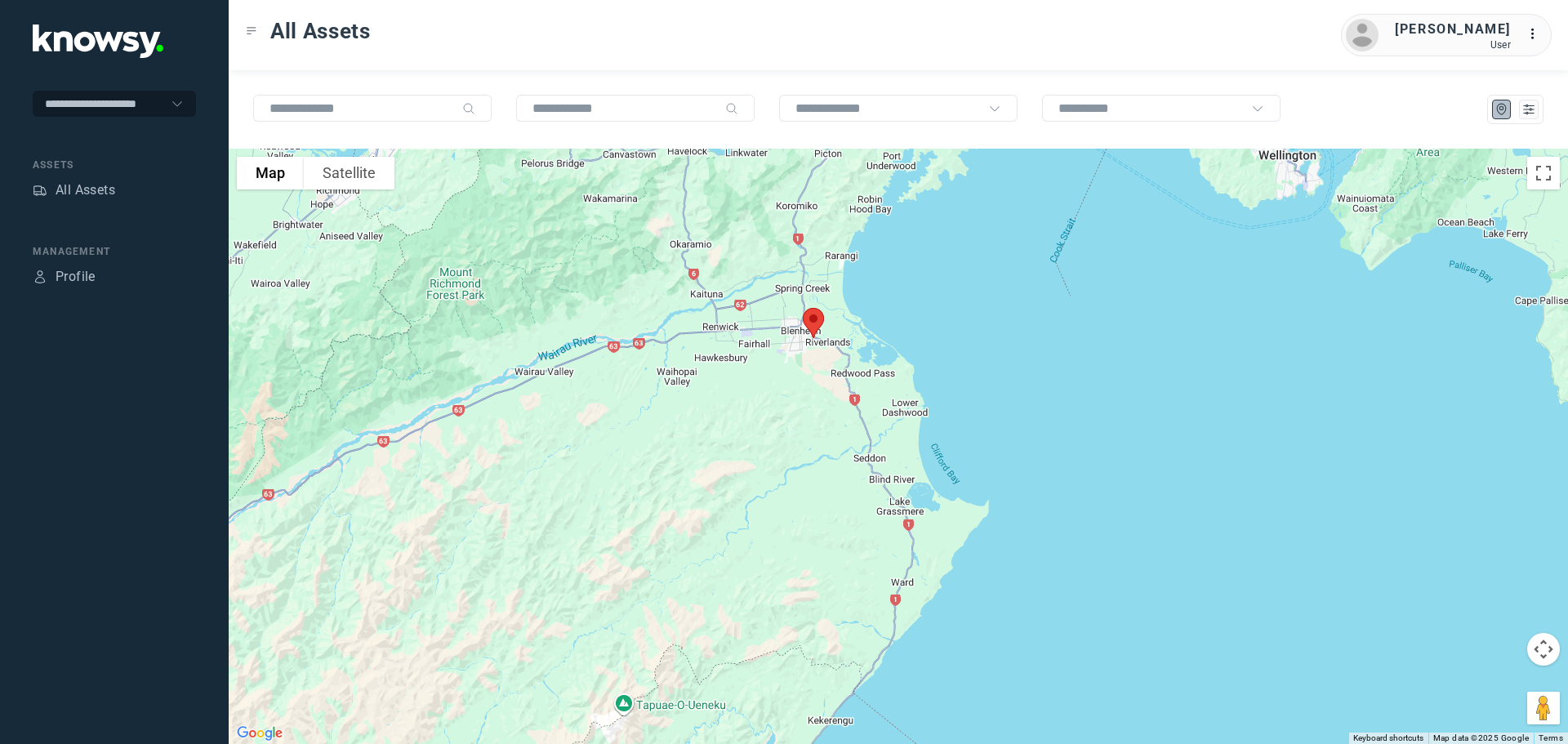
drag, startPoint x: 812, startPoint y: 565, endPoint x: 784, endPoint y: 397, distance: 170.3
click at [784, 397] on div at bounding box center [898, 446] width 1339 height 595
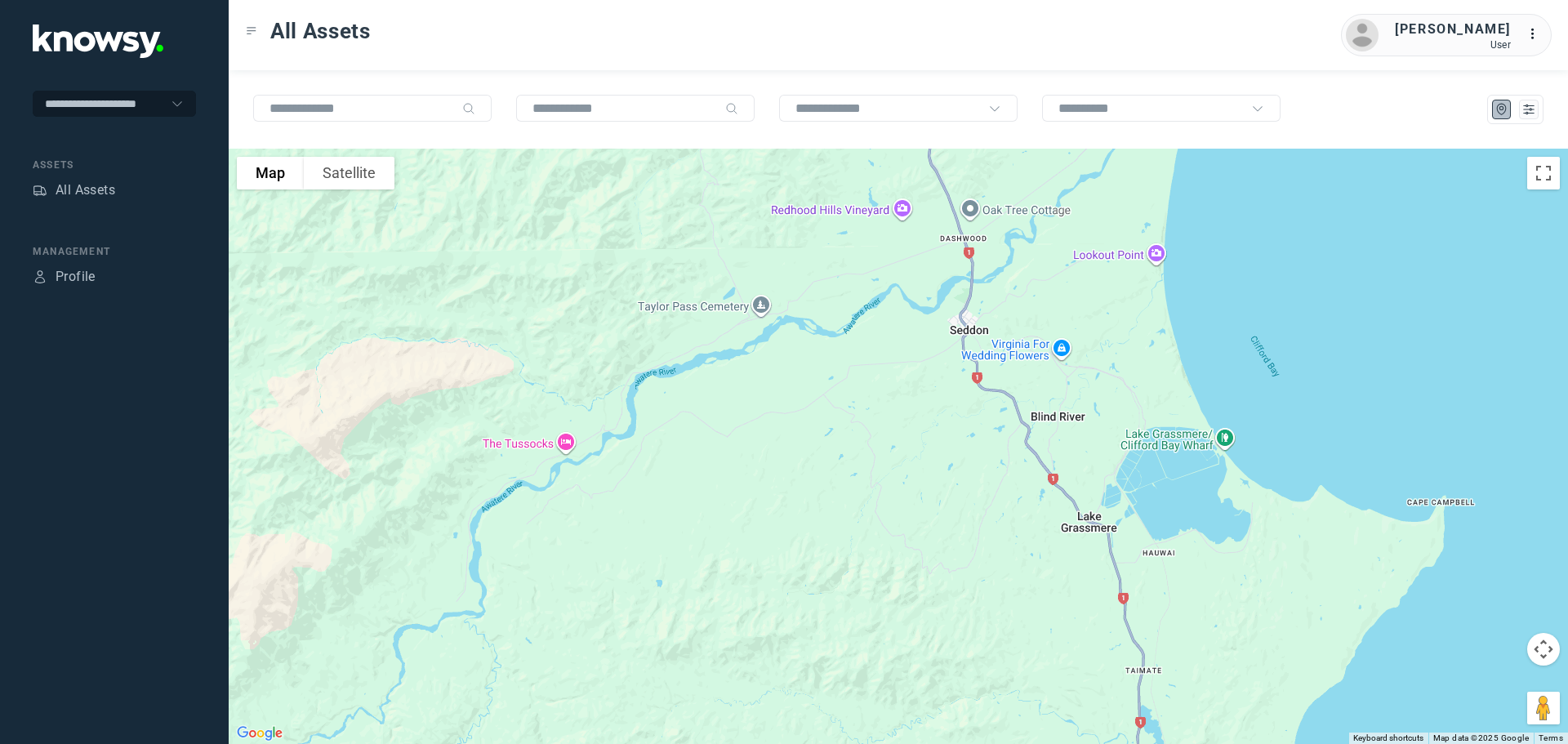
drag, startPoint x: 819, startPoint y: 354, endPoint x: 813, endPoint y: 528, distance: 174.1
click at [813, 528] on div at bounding box center [898, 446] width 1339 height 595
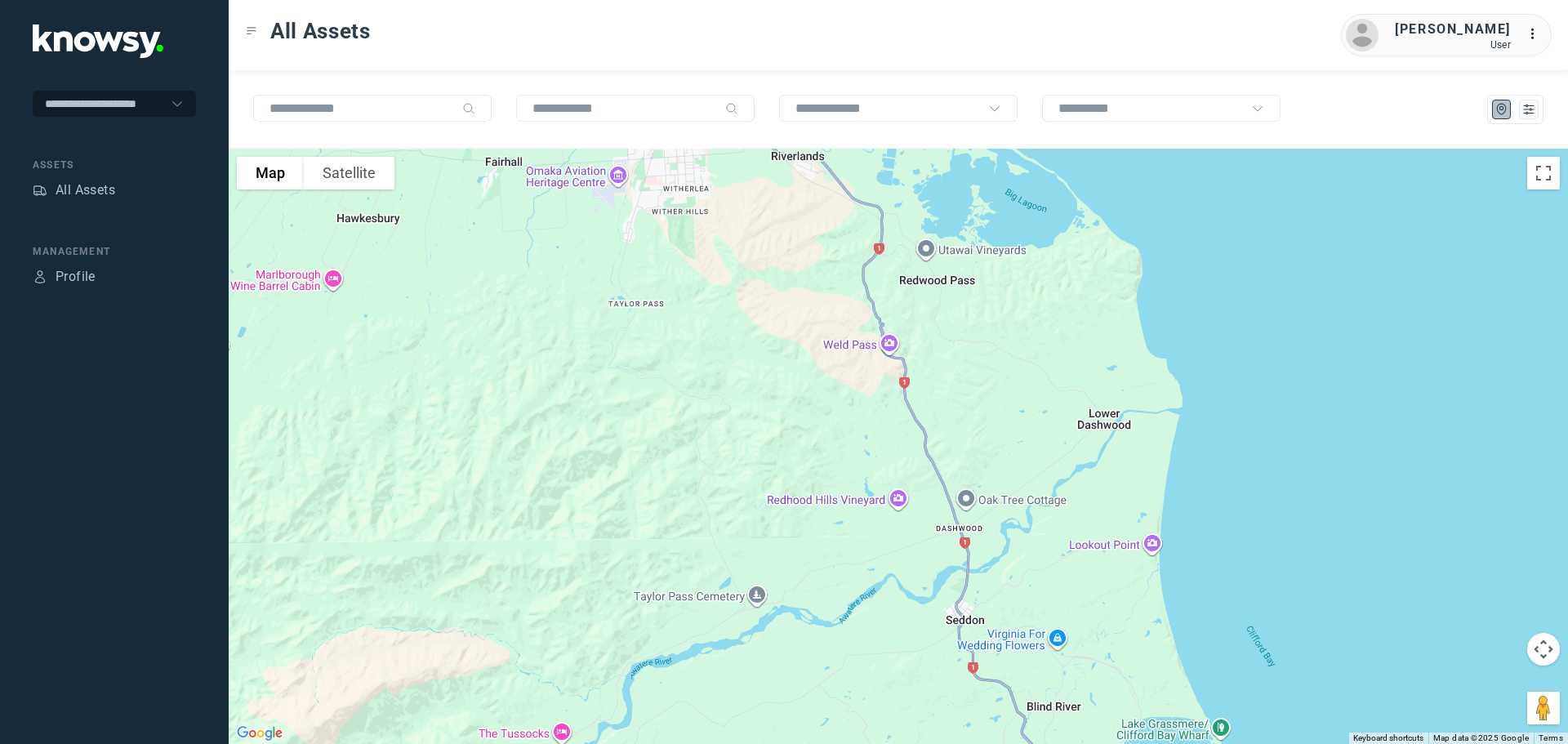
drag, startPoint x: 802, startPoint y: 398, endPoint x: 799, endPoint y: 678, distance: 280.0
click at [798, 687] on div at bounding box center [898, 446] width 1339 height 595
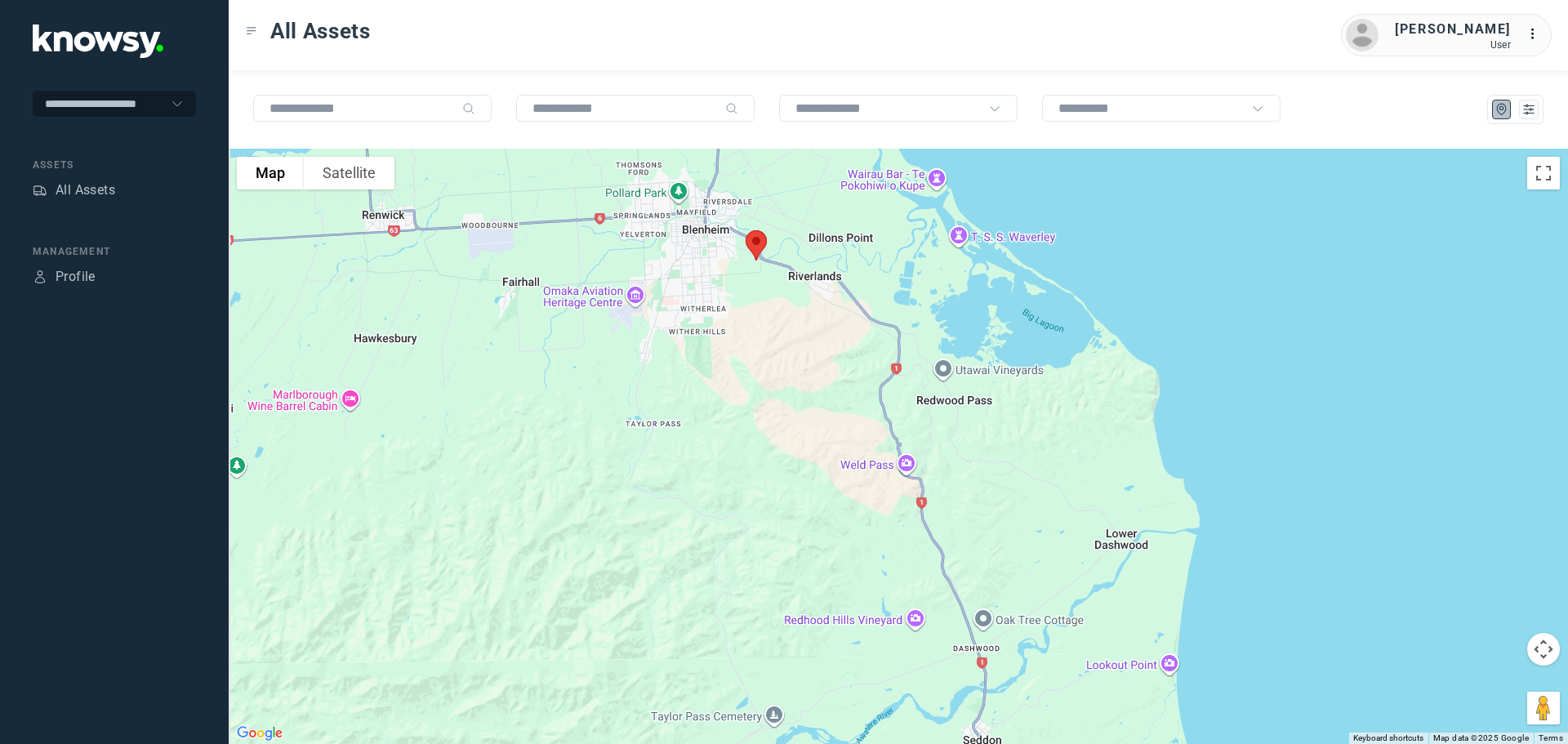
drag, startPoint x: 794, startPoint y: 530, endPoint x: 818, endPoint y: 653, distance: 125.3
click at [818, 653] on div at bounding box center [898, 446] width 1339 height 595
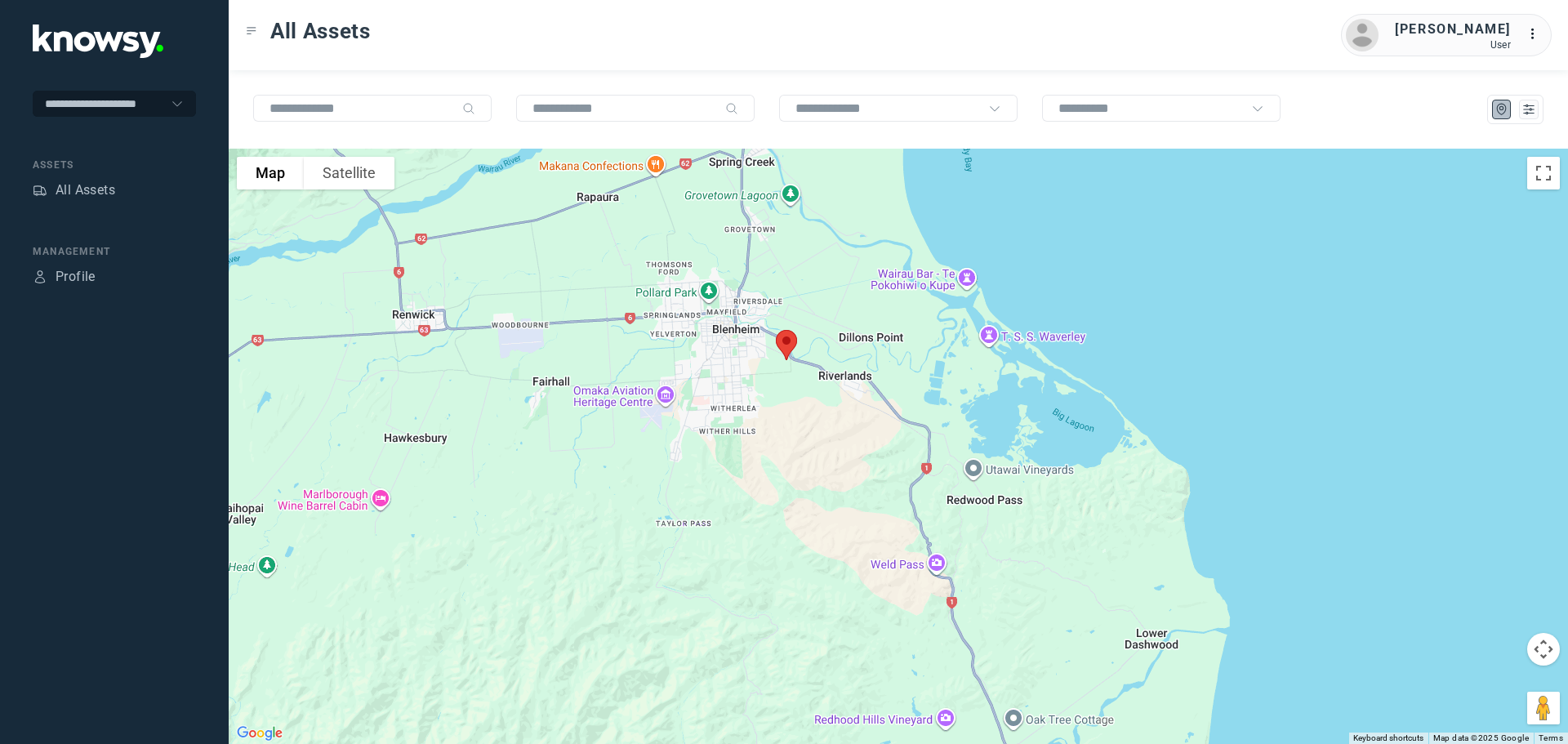
drag, startPoint x: 760, startPoint y: 498, endPoint x: 791, endPoint y: 586, distance: 93.3
click at [791, 586] on div at bounding box center [898, 446] width 1339 height 595
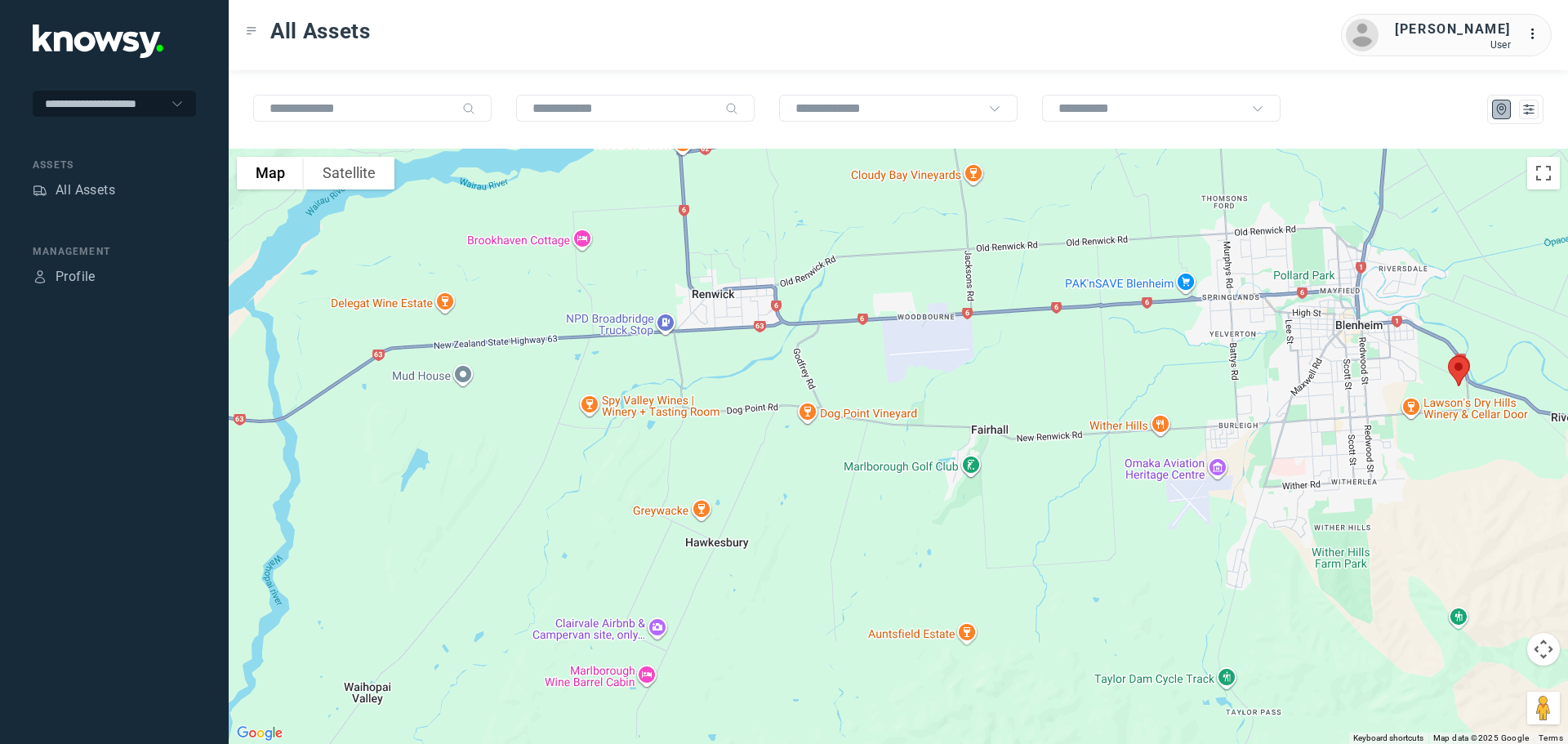
drag, startPoint x: 523, startPoint y: 367, endPoint x: 1006, endPoint y: 438, distance: 488.2
click at [1006, 438] on div at bounding box center [898, 446] width 1339 height 595
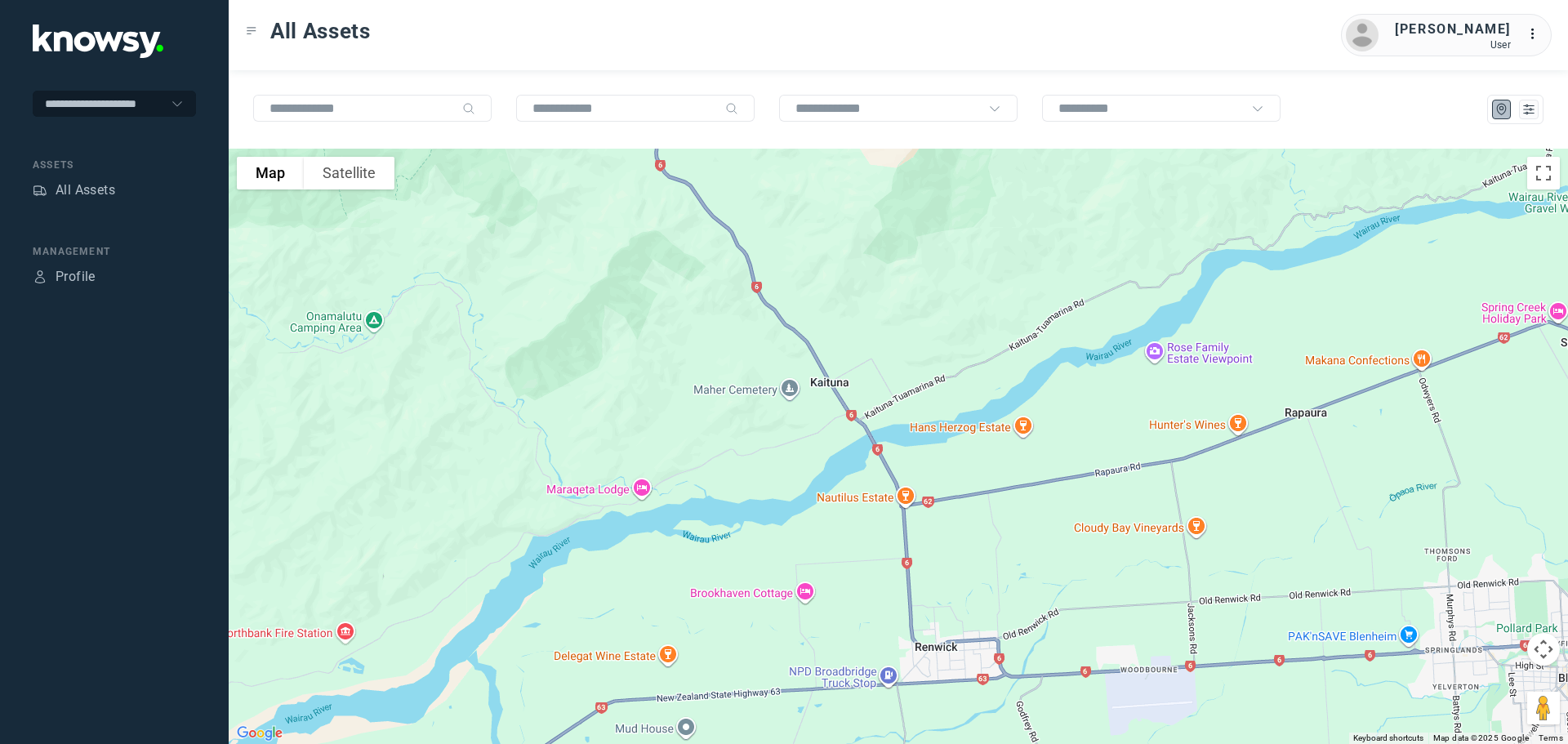
drag, startPoint x: 701, startPoint y: 414, endPoint x: 925, endPoint y: 765, distance: 416.4
click at [925, 743] on html "**********" at bounding box center [784, 372] width 1568 height 744
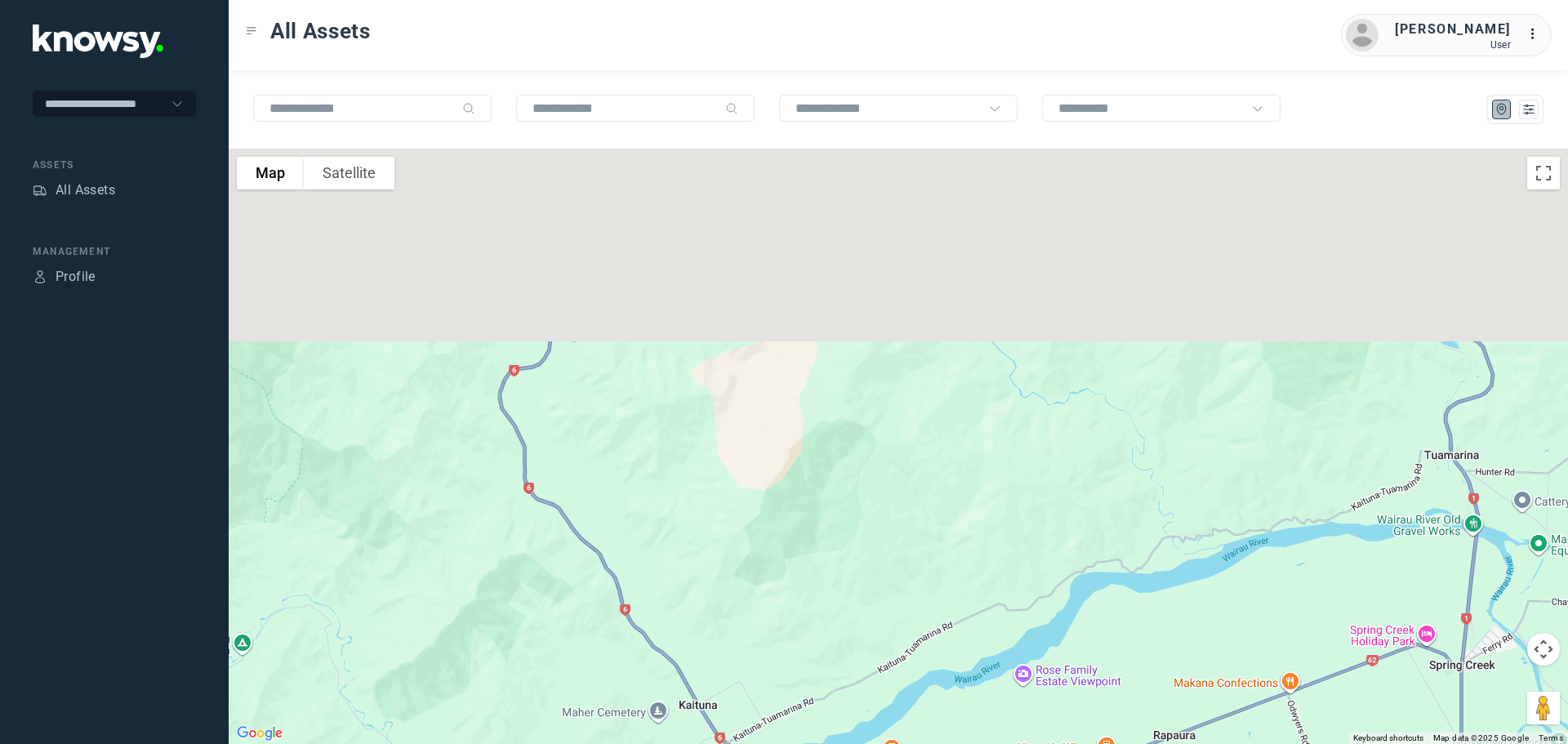
drag, startPoint x: 944, startPoint y: 411, endPoint x: 807, endPoint y: 755, distance: 370.3
click at [807, 743] on html "**********" at bounding box center [784, 372] width 1568 height 744
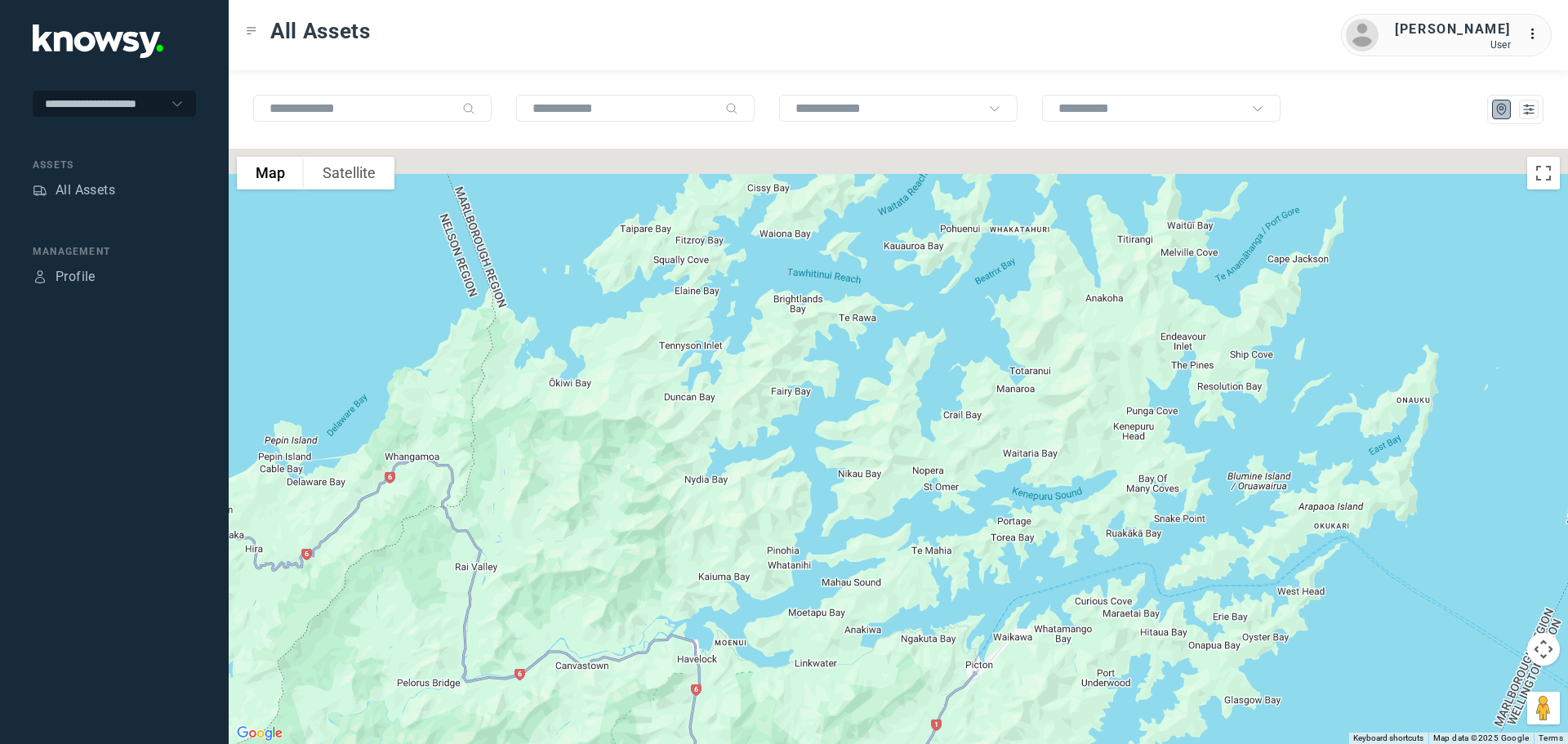
drag, startPoint x: 875, startPoint y: 448, endPoint x: 830, endPoint y: 688, distance: 244.2
click at [830, 688] on div at bounding box center [898, 446] width 1339 height 595
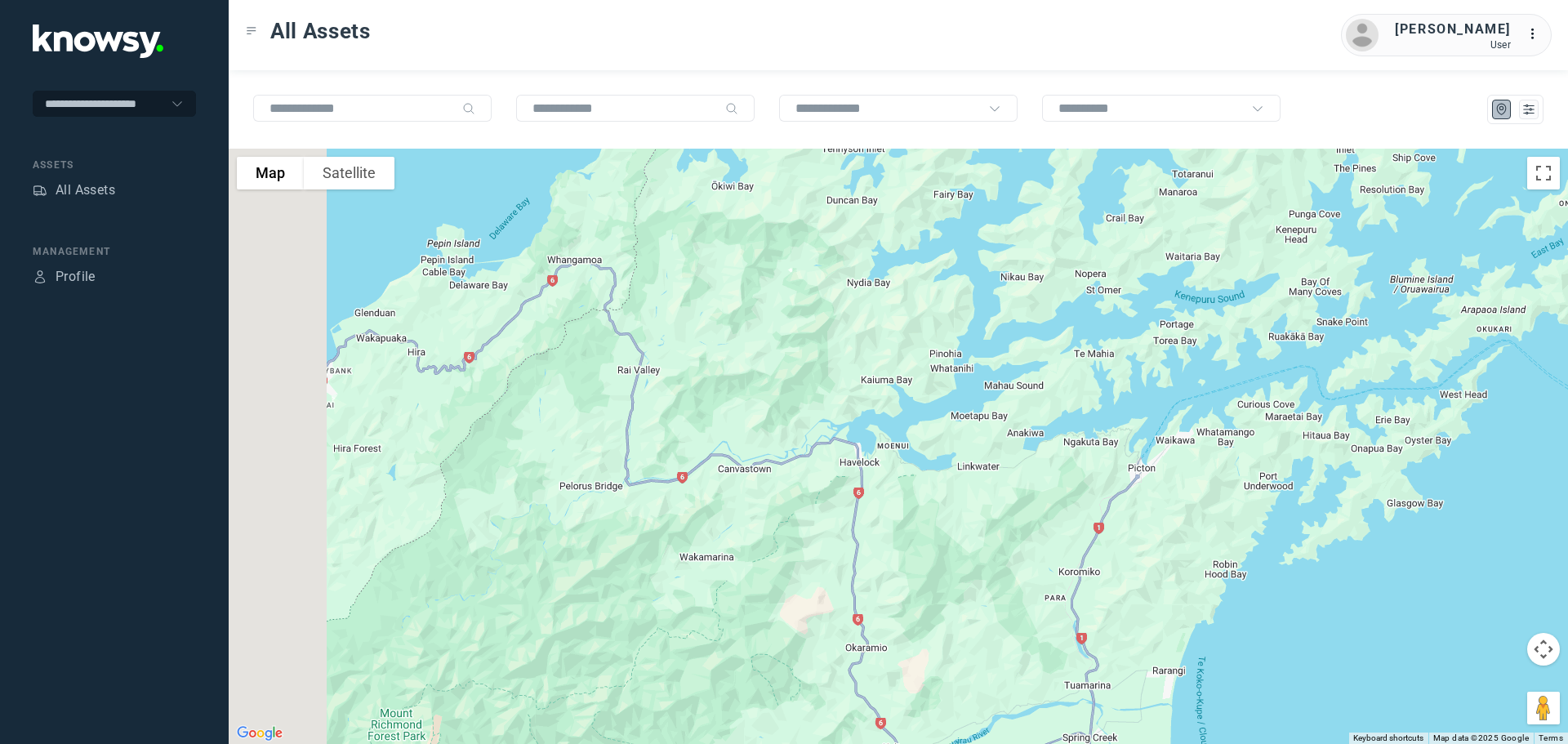
drag, startPoint x: 655, startPoint y: 677, endPoint x: 844, endPoint y: 443, distance: 300.8
click at [844, 443] on div at bounding box center [898, 446] width 1339 height 595
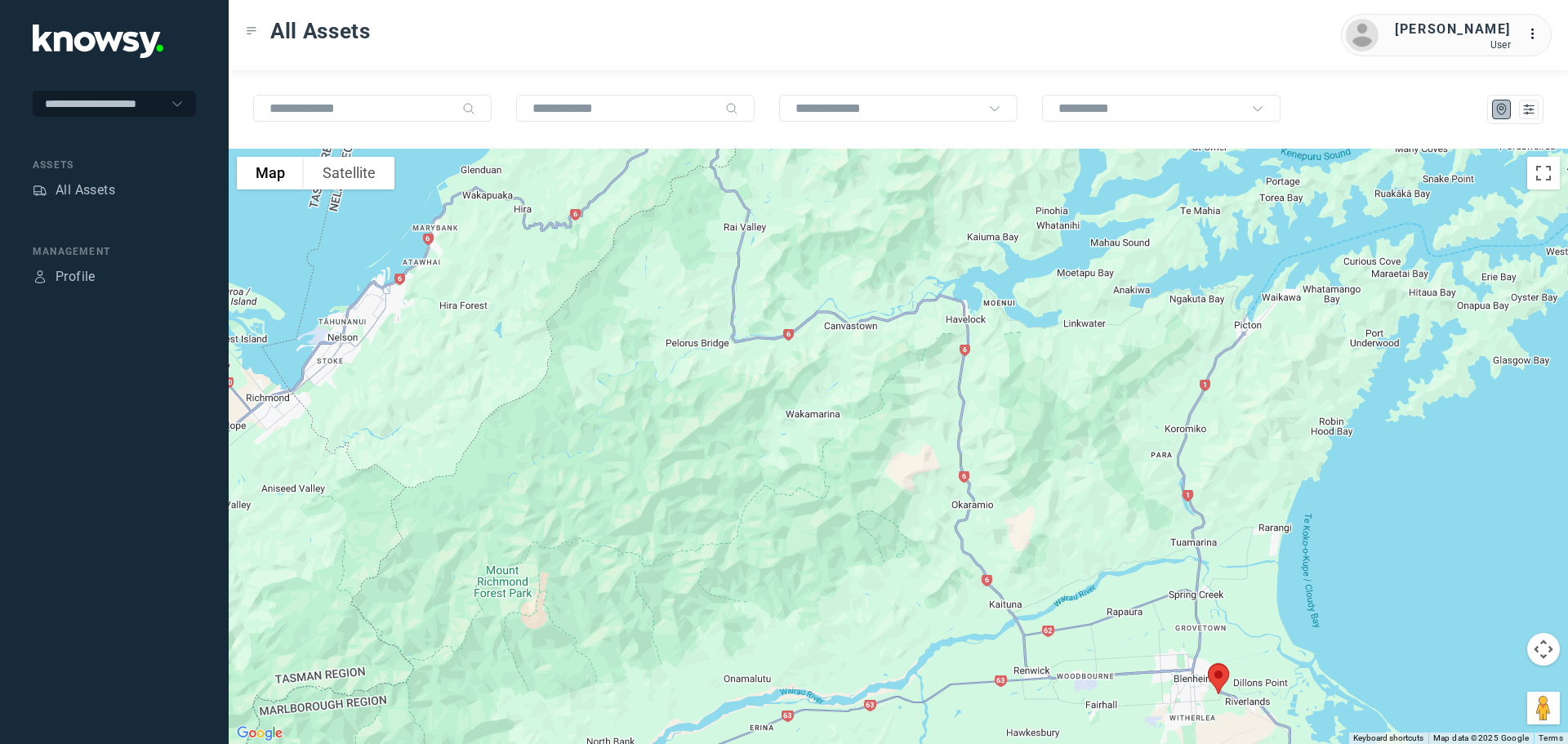
drag, startPoint x: 701, startPoint y: 511, endPoint x: 777, endPoint y: 410, distance: 126.4
click at [779, 388] on div at bounding box center [898, 446] width 1339 height 595
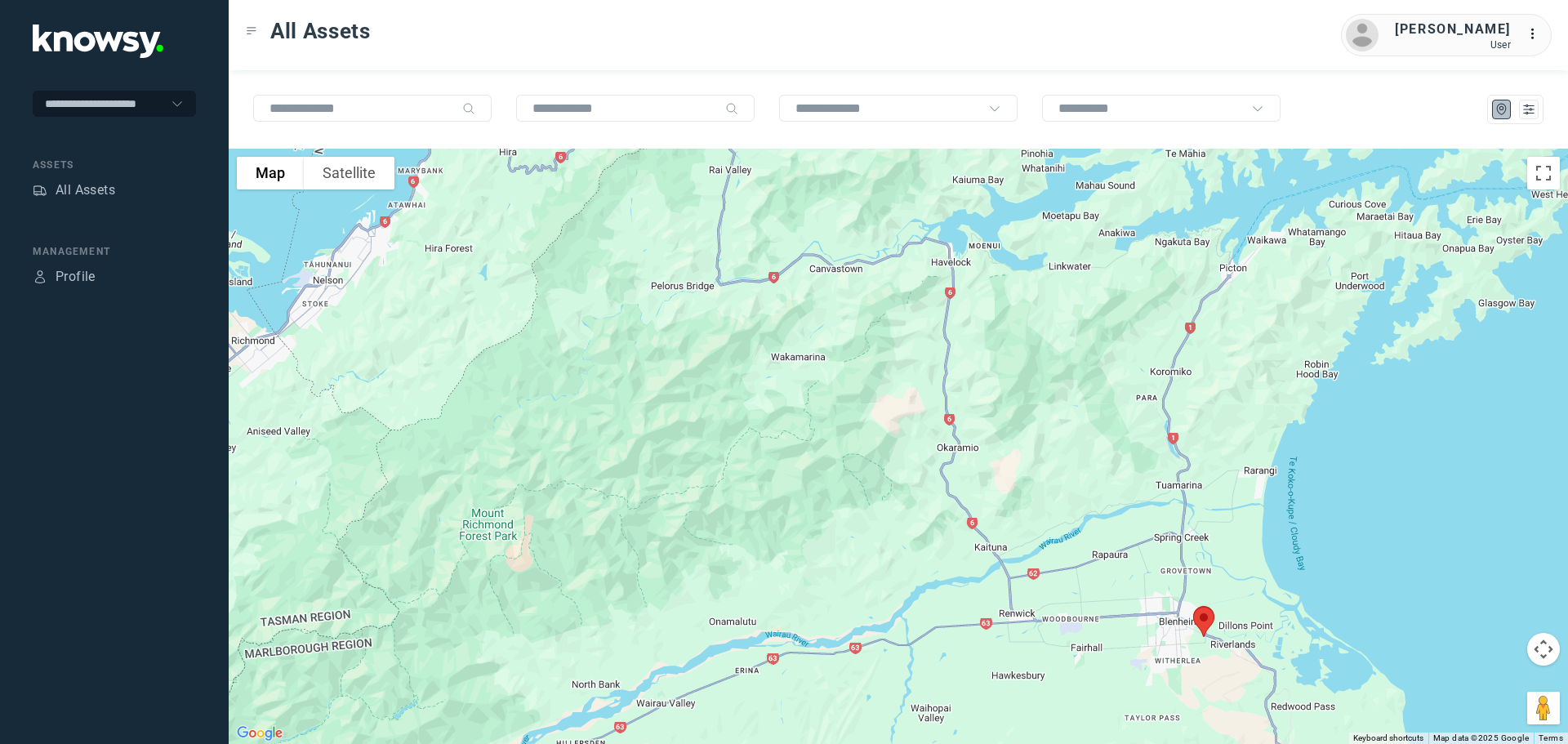
drag, startPoint x: 779, startPoint y: 595, endPoint x: 695, endPoint y: 332, distance: 276.1
click at [695, 332] on div at bounding box center [898, 446] width 1339 height 595
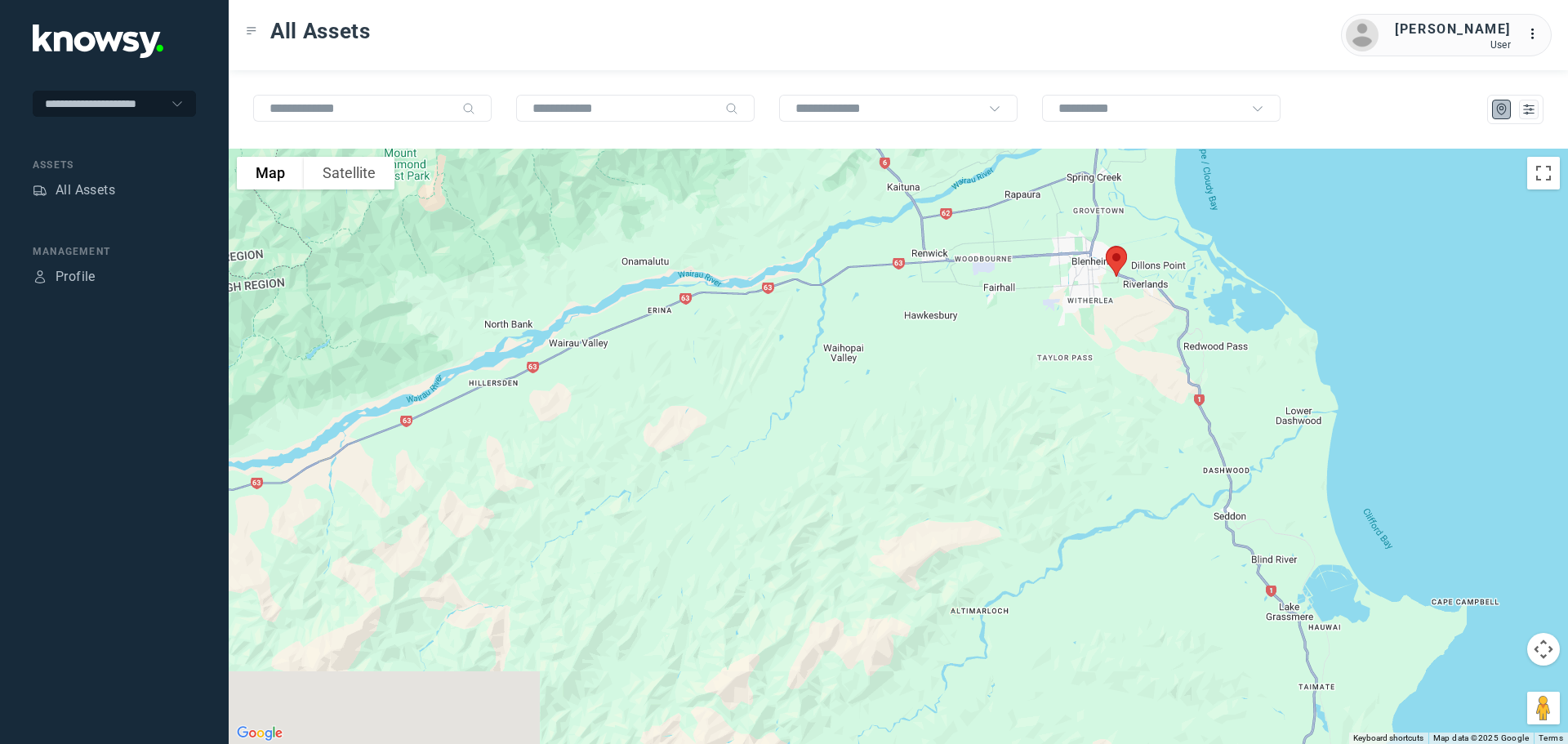
drag, startPoint x: 756, startPoint y: 504, endPoint x: 763, endPoint y: 419, distance: 85.3
click at [765, 397] on div at bounding box center [898, 446] width 1339 height 595
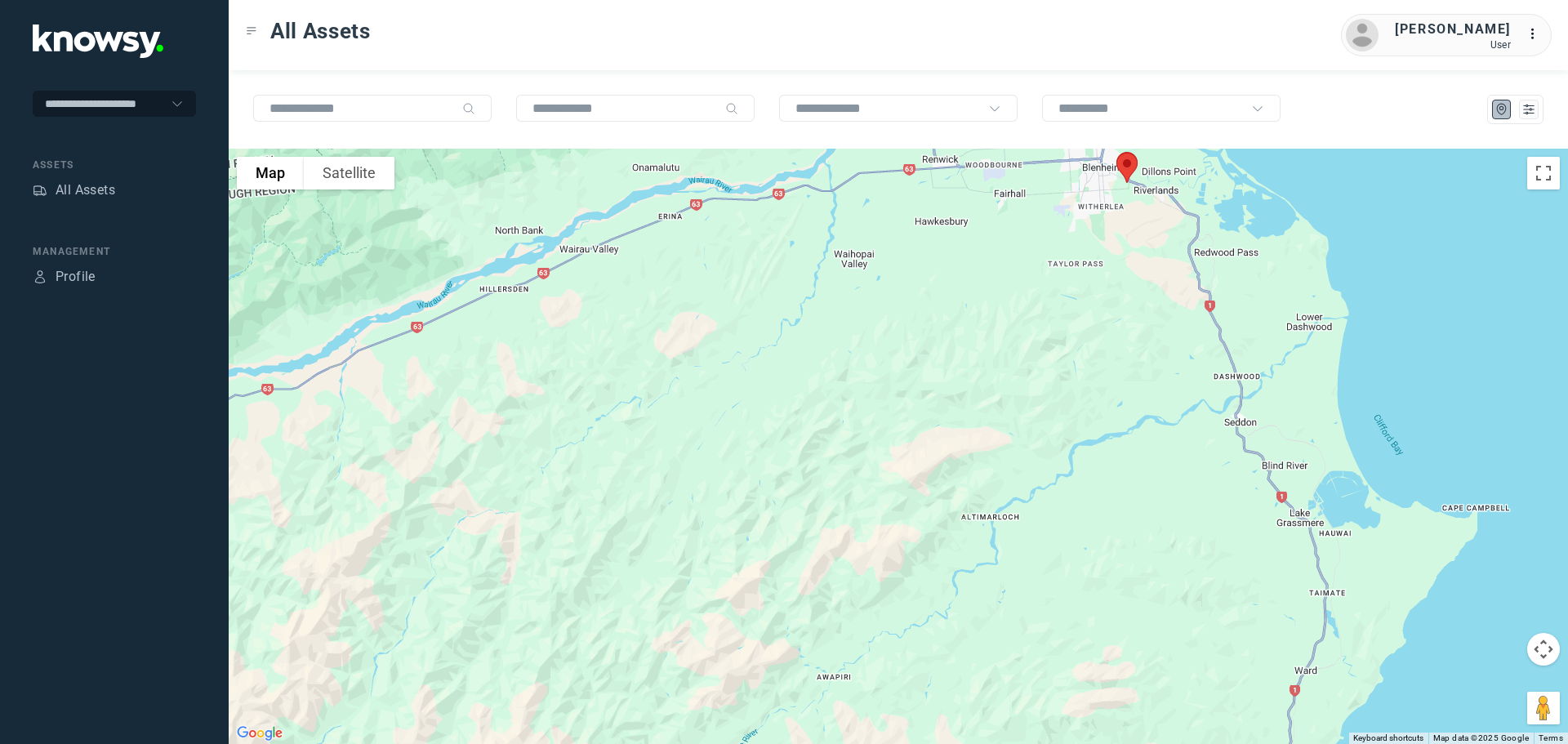
drag, startPoint x: 766, startPoint y: 537, endPoint x: 766, endPoint y: 382, distance: 155.0
click at [766, 382] on div at bounding box center [898, 446] width 1339 height 595
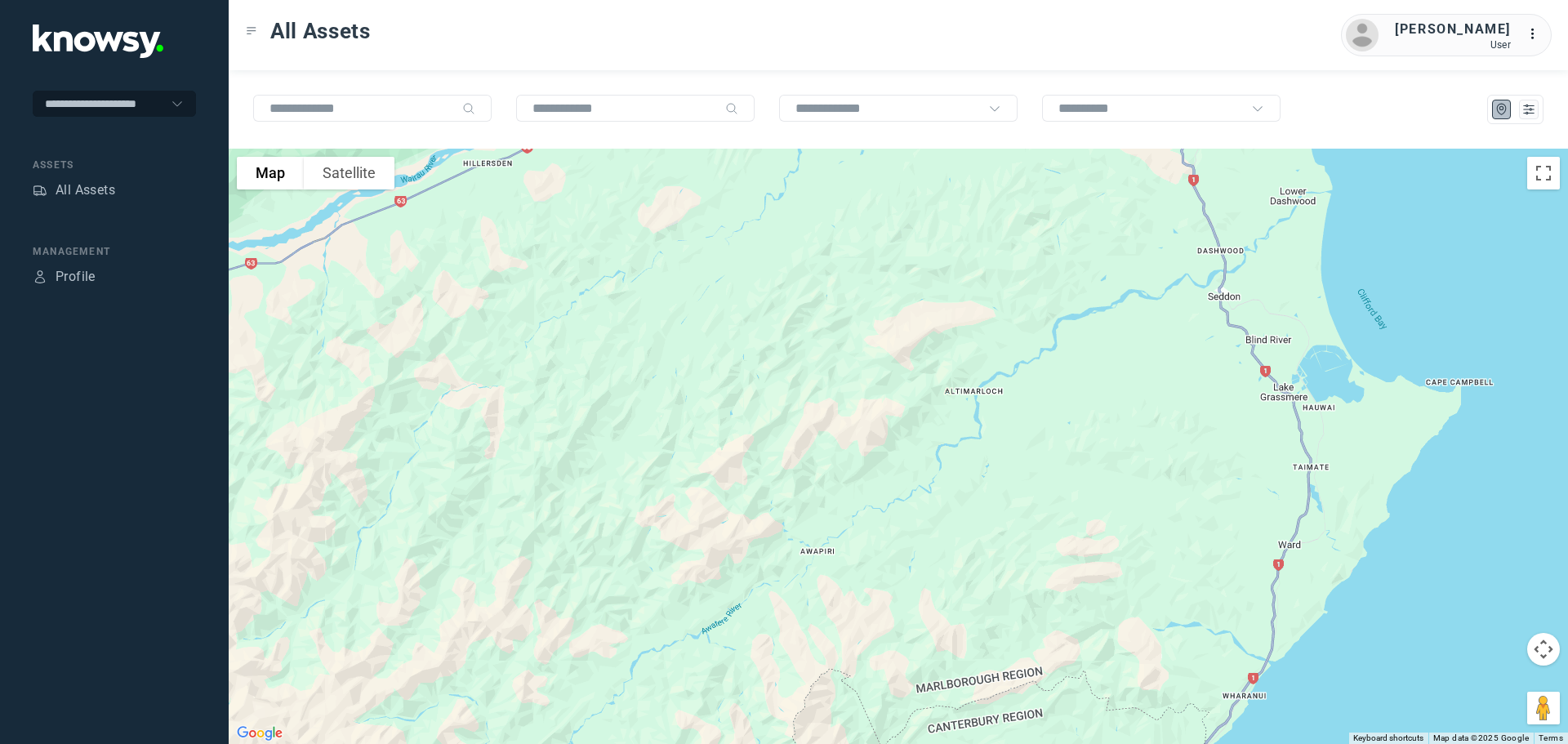
drag, startPoint x: 766, startPoint y: 420, endPoint x: 766, endPoint y: 405, distance: 15.0
click at [766, 405] on div at bounding box center [898, 446] width 1339 height 595
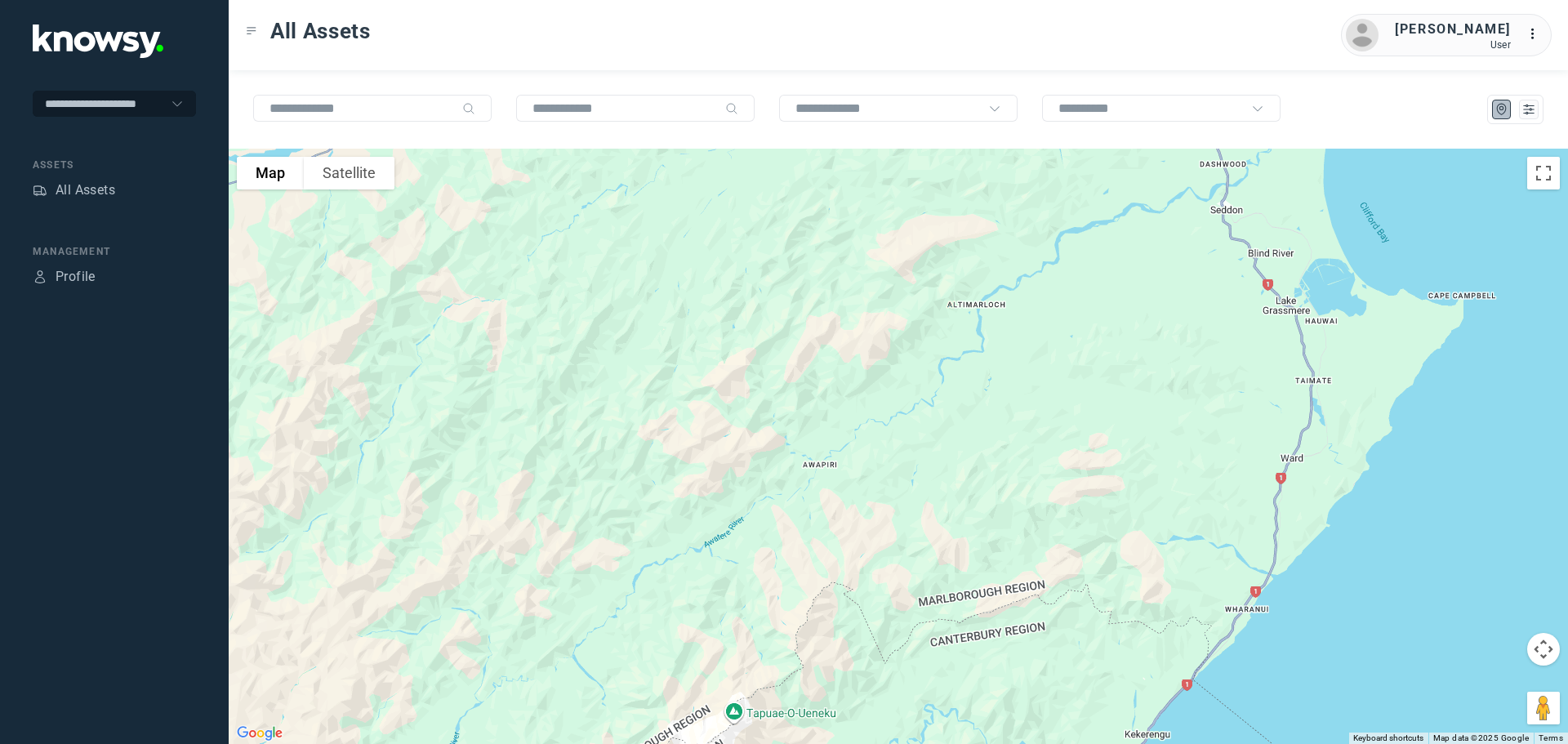
drag, startPoint x: 782, startPoint y: 441, endPoint x: 776, endPoint y: 394, distance: 47.4
click at [776, 394] on div at bounding box center [898, 446] width 1339 height 595
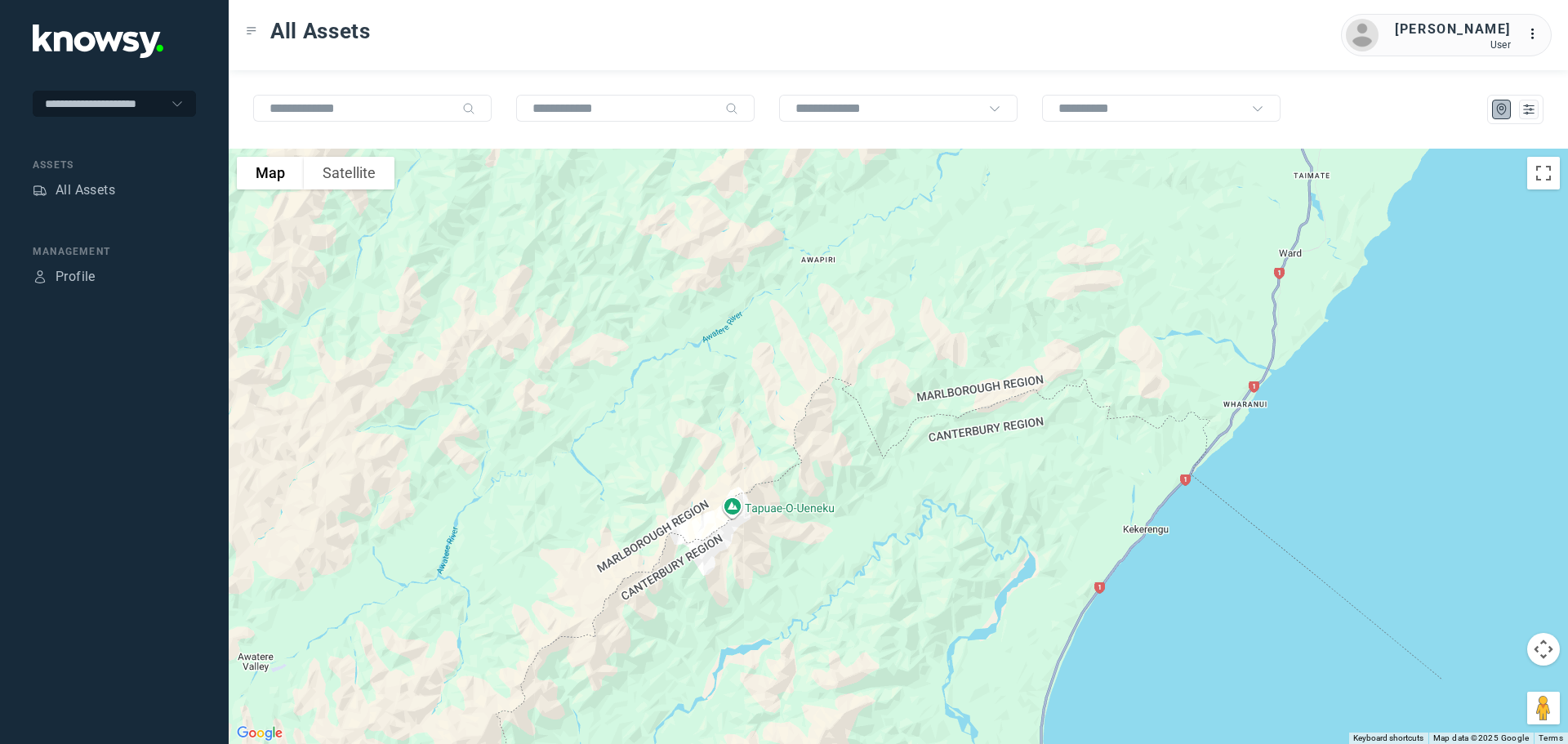
drag, startPoint x: 794, startPoint y: 550, endPoint x: 803, endPoint y: 409, distance: 141.3
click at [803, 409] on div at bounding box center [898, 446] width 1339 height 595
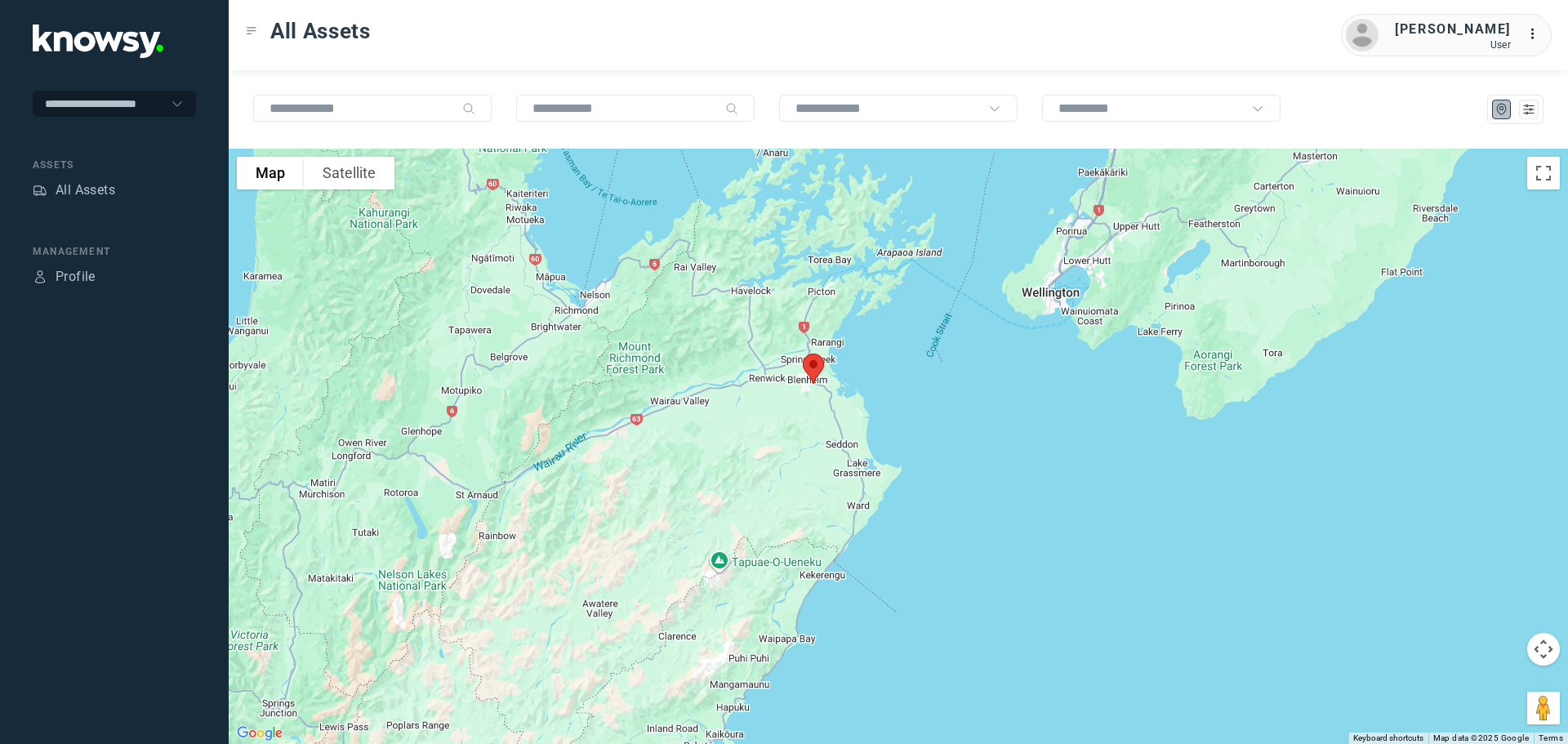
drag, startPoint x: 696, startPoint y: 223, endPoint x: 632, endPoint y: 374, distance: 164.0
click at [632, 374] on div at bounding box center [898, 446] width 1339 height 595
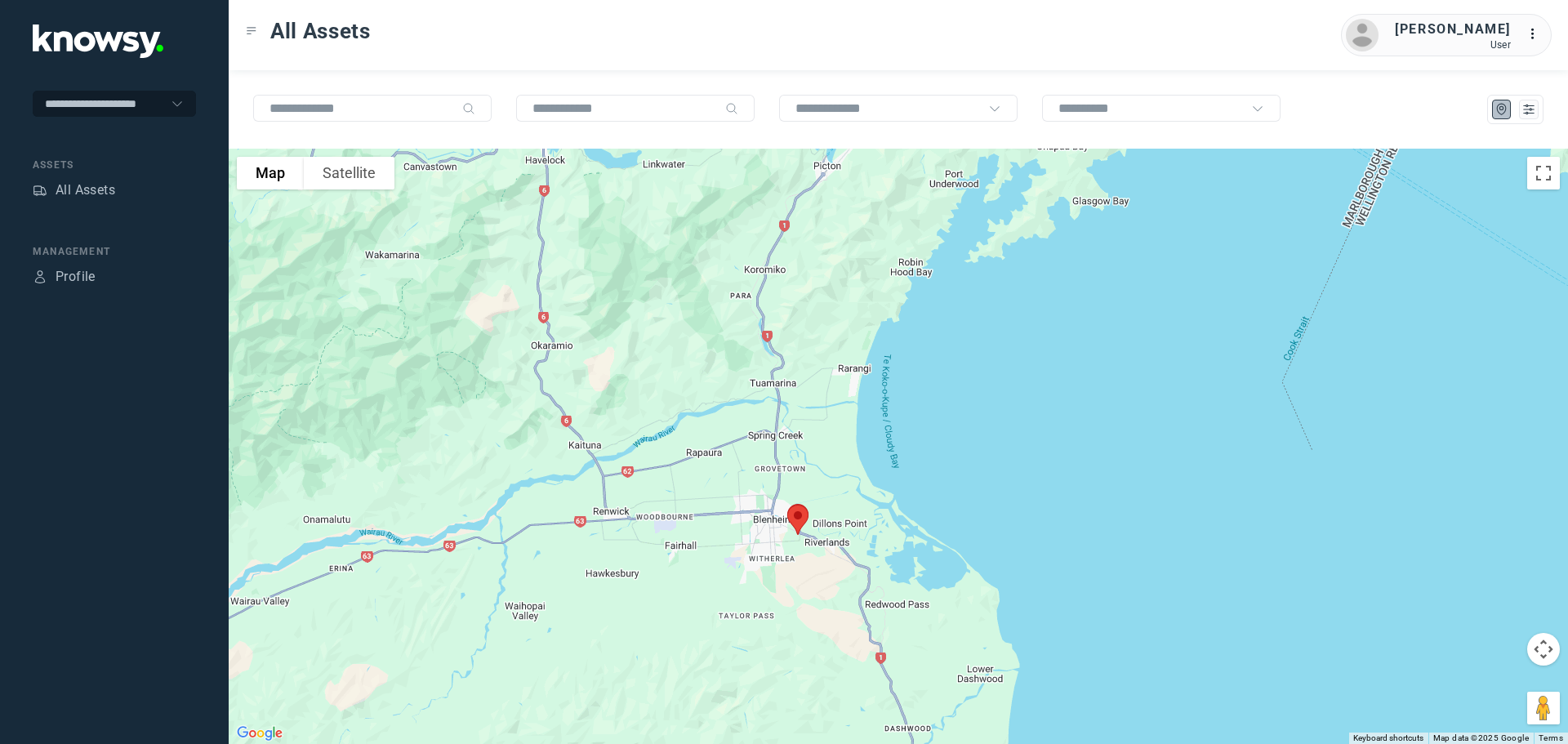
drag, startPoint x: 703, startPoint y: 485, endPoint x: 747, endPoint y: 324, distance: 166.9
click at [747, 324] on div at bounding box center [898, 446] width 1339 height 595
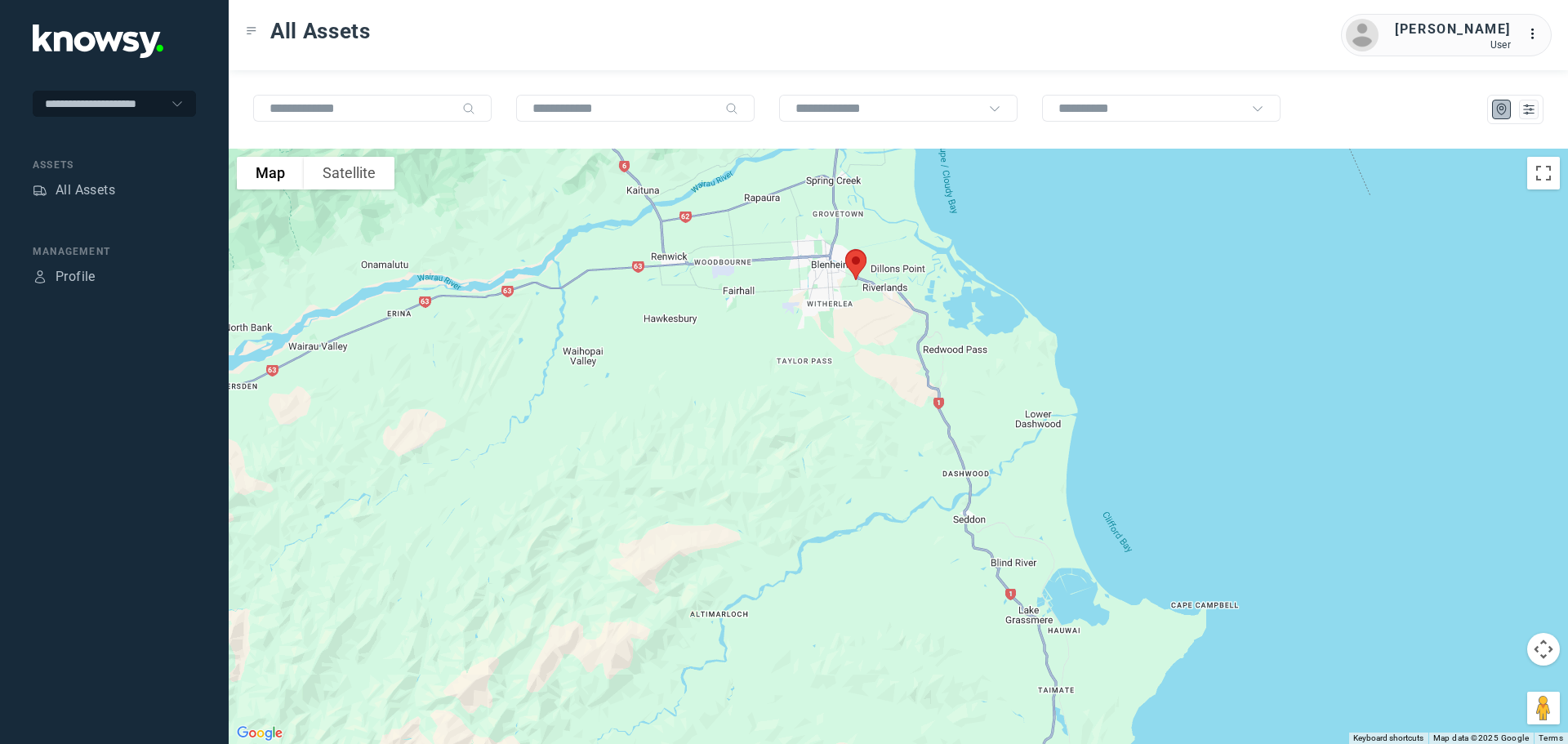
drag, startPoint x: 753, startPoint y: 403, endPoint x: 752, endPoint y: 358, distance: 45.0
click at [752, 358] on div at bounding box center [898, 446] width 1339 height 595
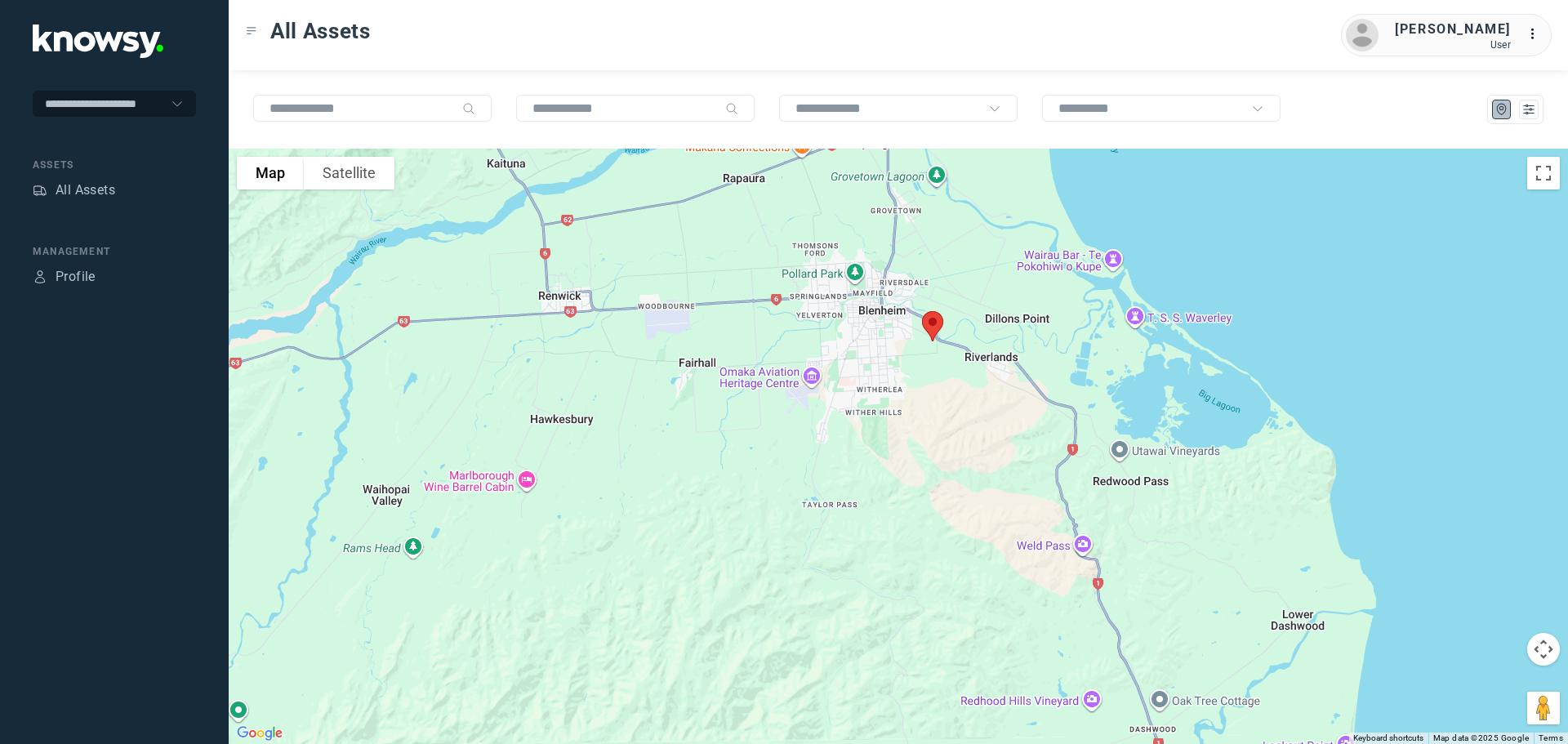
drag, startPoint x: 840, startPoint y: 239, endPoint x: 818, endPoint y: 386, distance: 148.6
click at [818, 386] on div at bounding box center [898, 446] width 1339 height 595
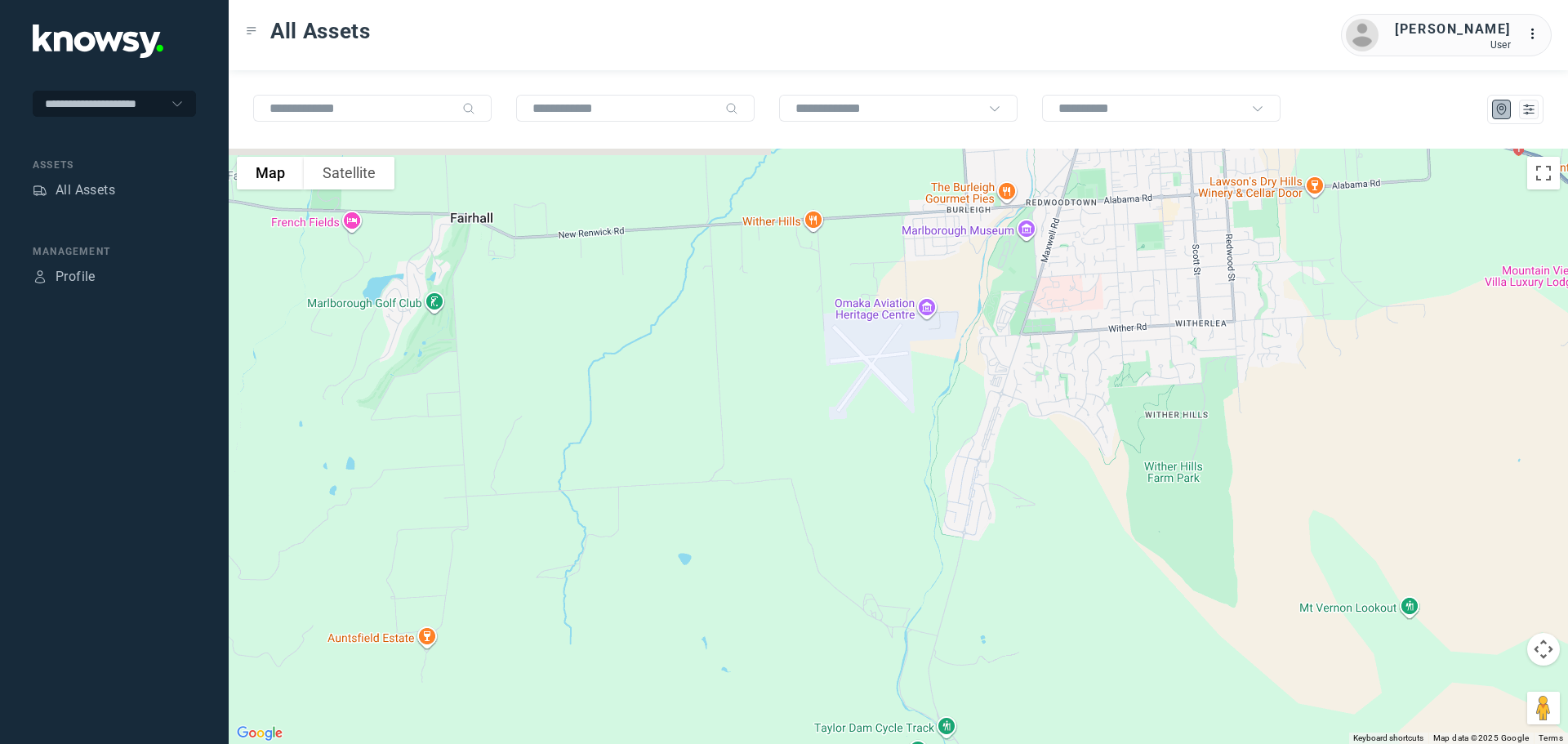
drag, startPoint x: 889, startPoint y: 331, endPoint x: 774, endPoint y: 339, distance: 115.3
click at [774, 339] on div at bounding box center [898, 446] width 1339 height 595
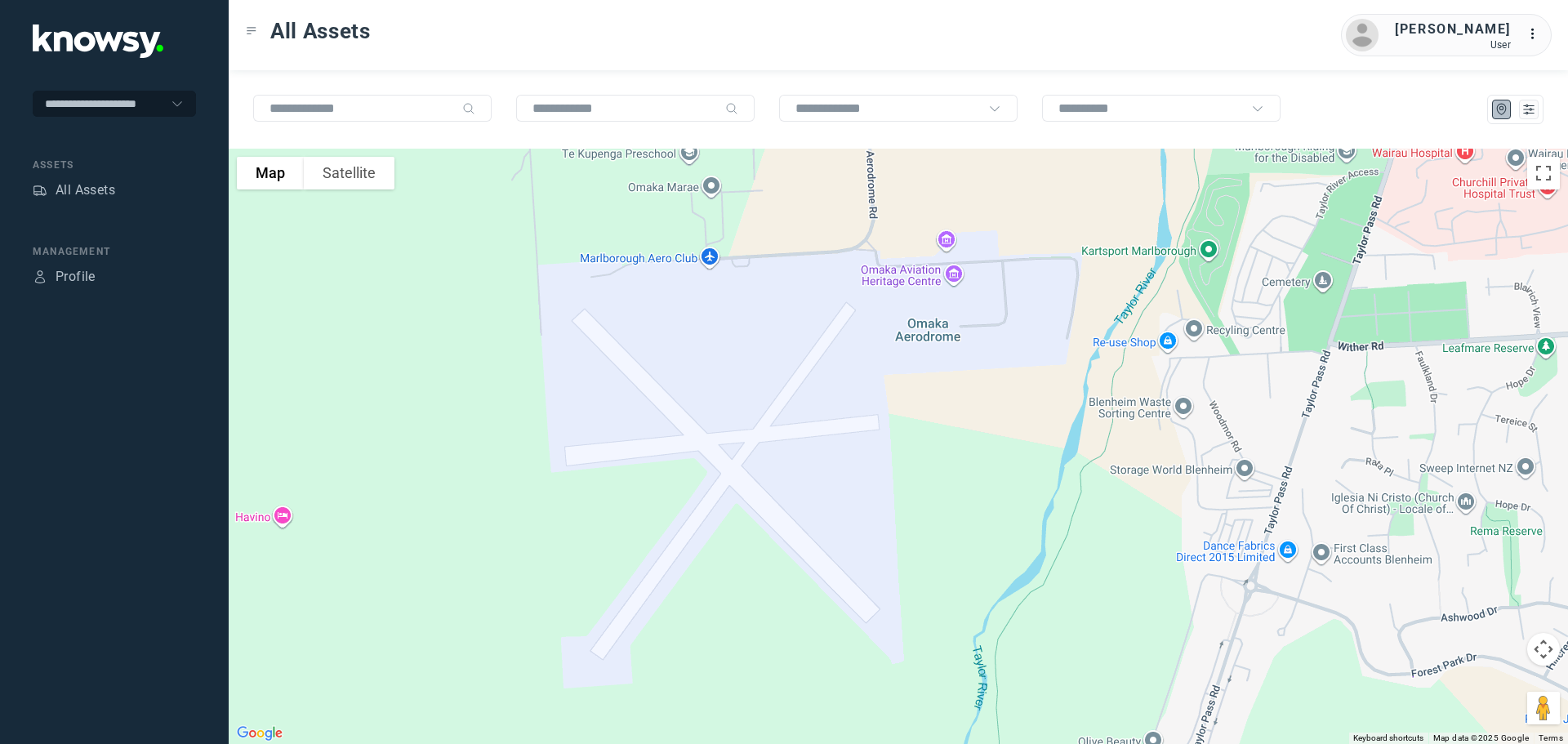
drag, startPoint x: 805, startPoint y: 442, endPoint x: 760, endPoint y: 497, distance: 71.1
click at [761, 504] on div at bounding box center [898, 446] width 1339 height 595
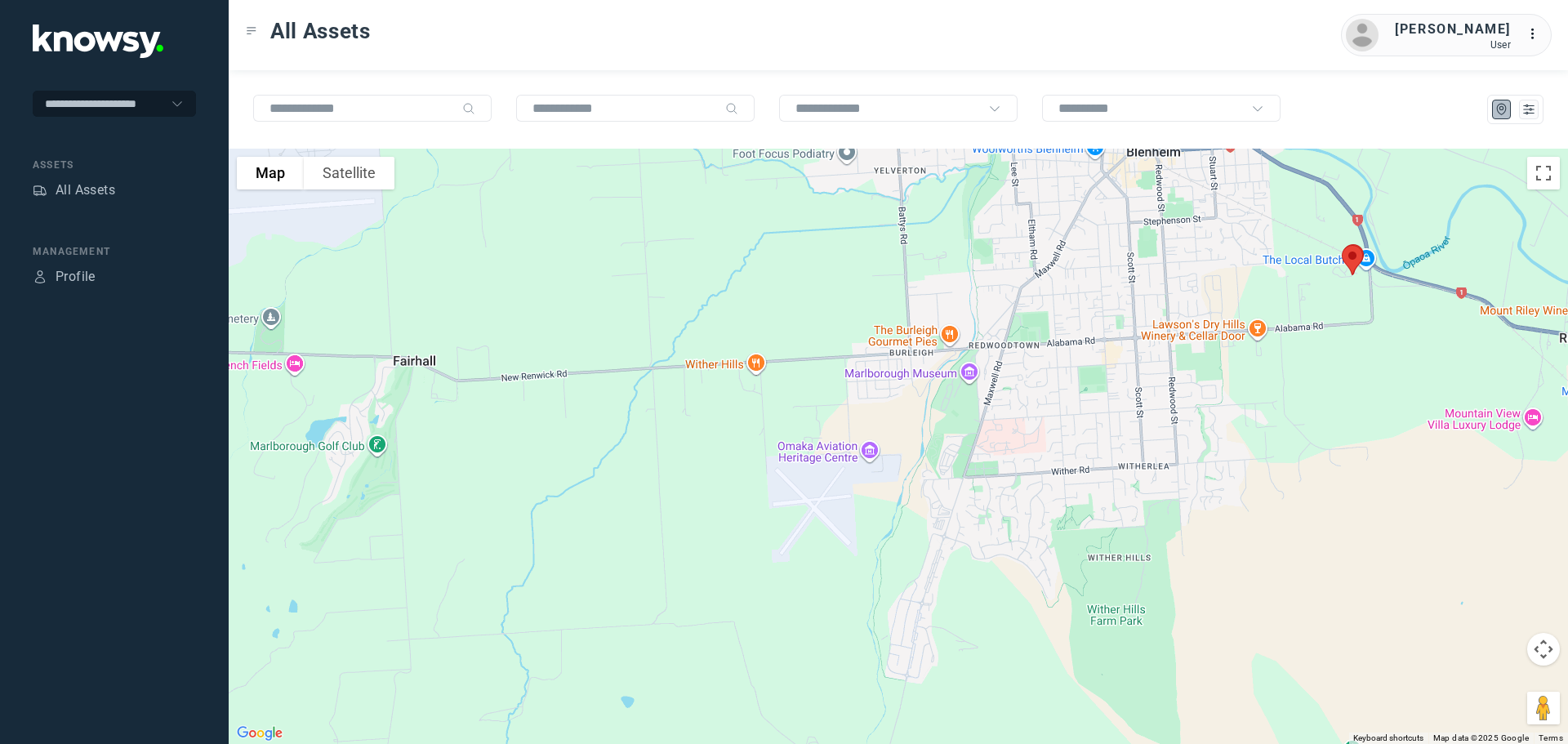
drag, startPoint x: 1084, startPoint y: 287, endPoint x: 1082, endPoint y: 475, distance: 188.0
click at [1082, 475] on div at bounding box center [898, 446] width 1339 height 595
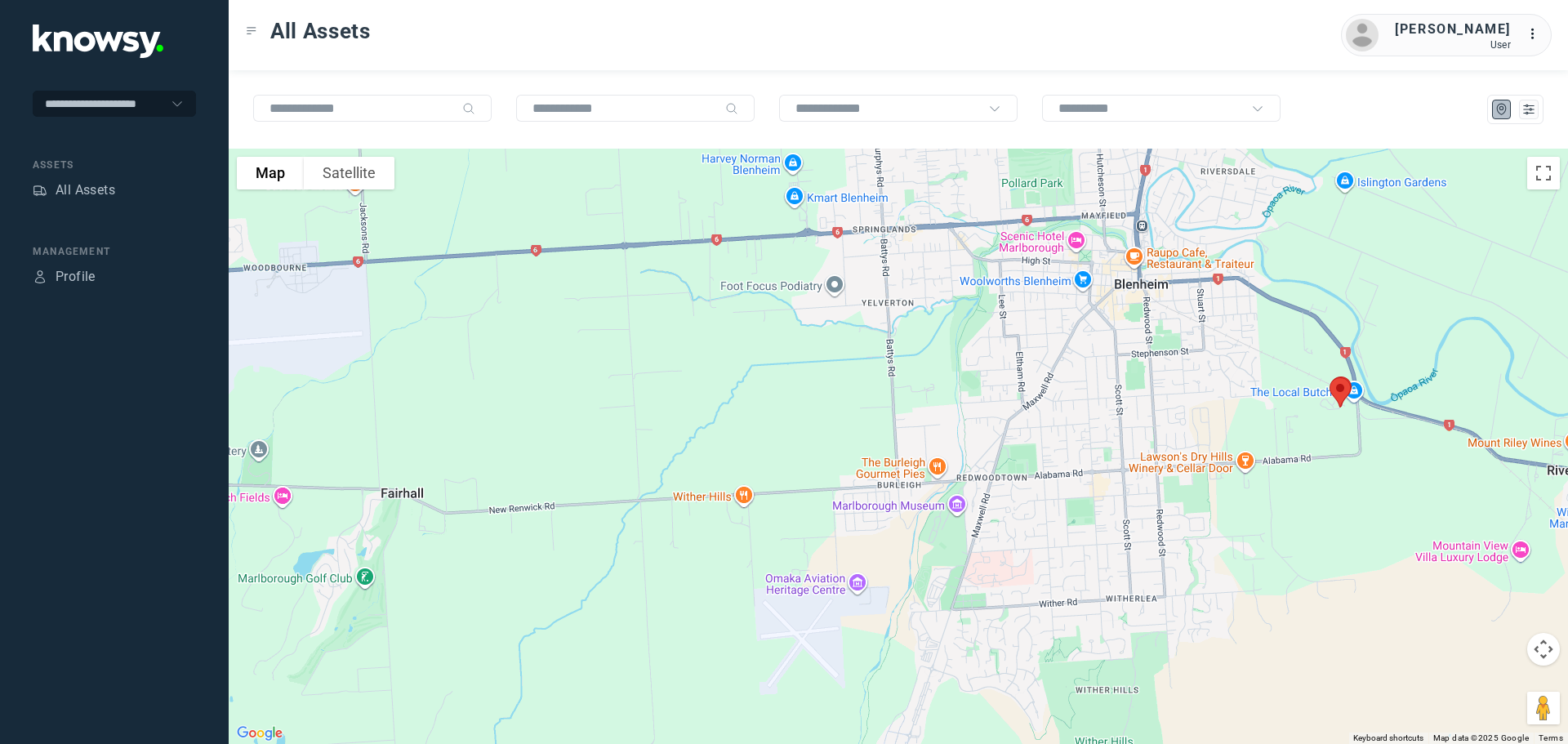
drag, startPoint x: 1087, startPoint y: 370, endPoint x: 1075, endPoint y: 437, distance: 68.1
click at [1075, 437] on div at bounding box center [898, 446] width 1339 height 595
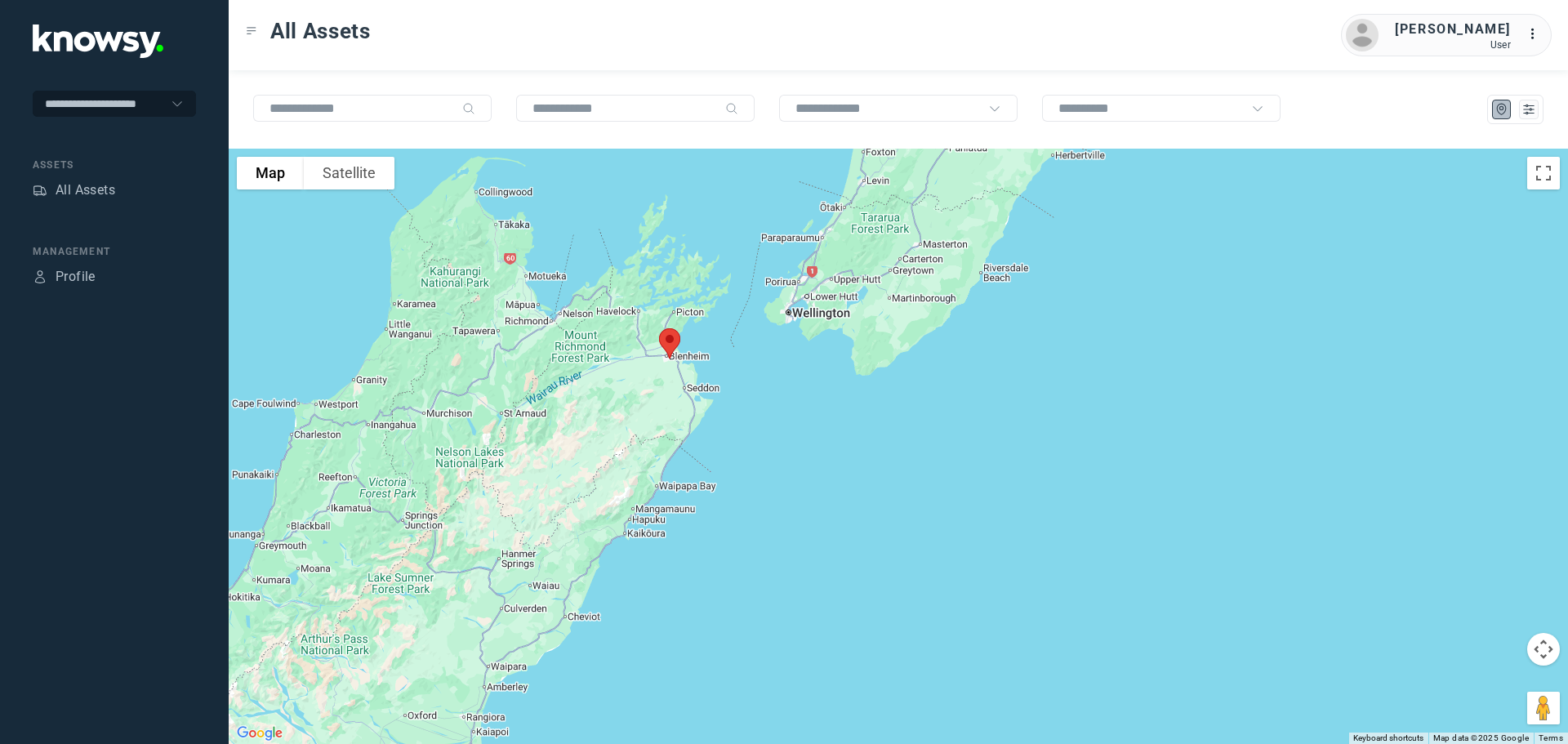
drag, startPoint x: 518, startPoint y: 279, endPoint x: 609, endPoint y: 337, distance: 107.9
click at [609, 337] on div at bounding box center [898, 446] width 1339 height 595
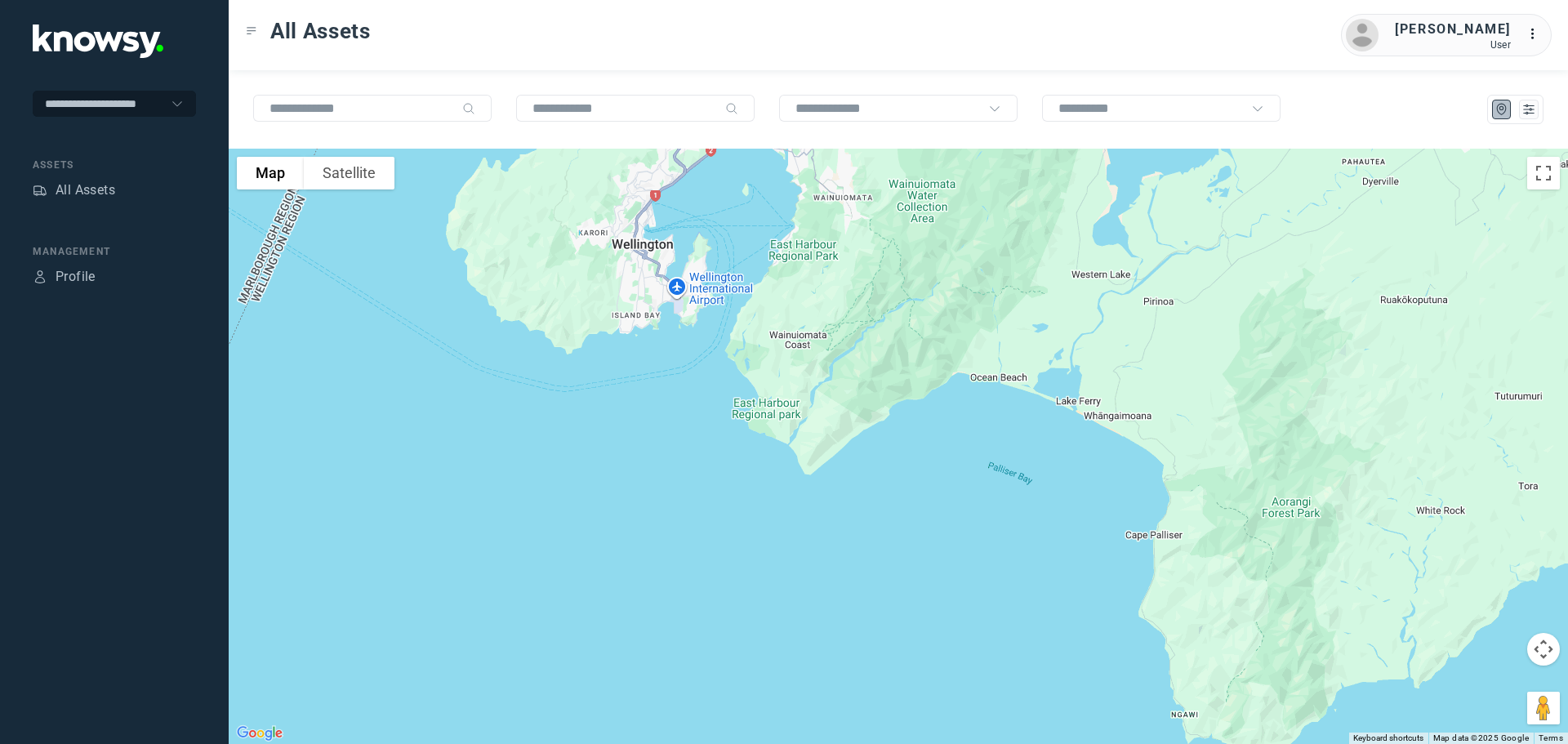
drag, startPoint x: 494, startPoint y: 268, endPoint x: 680, endPoint y: 265, distance: 186.0
click at [680, 265] on div at bounding box center [898, 446] width 1339 height 595
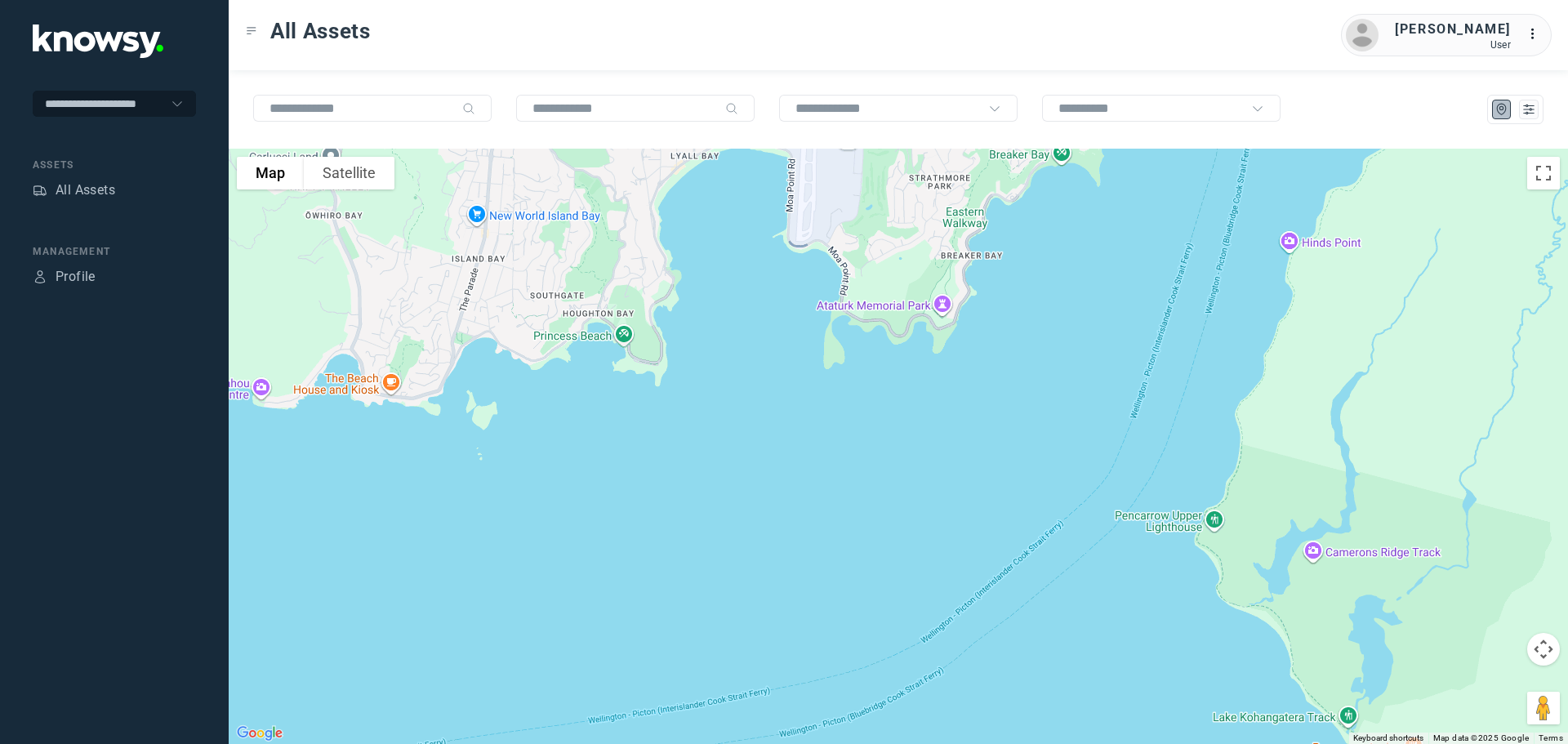
drag, startPoint x: 678, startPoint y: 301, endPoint x: 841, endPoint y: 189, distance: 197.8
click at [841, 189] on div at bounding box center [898, 446] width 1339 height 595
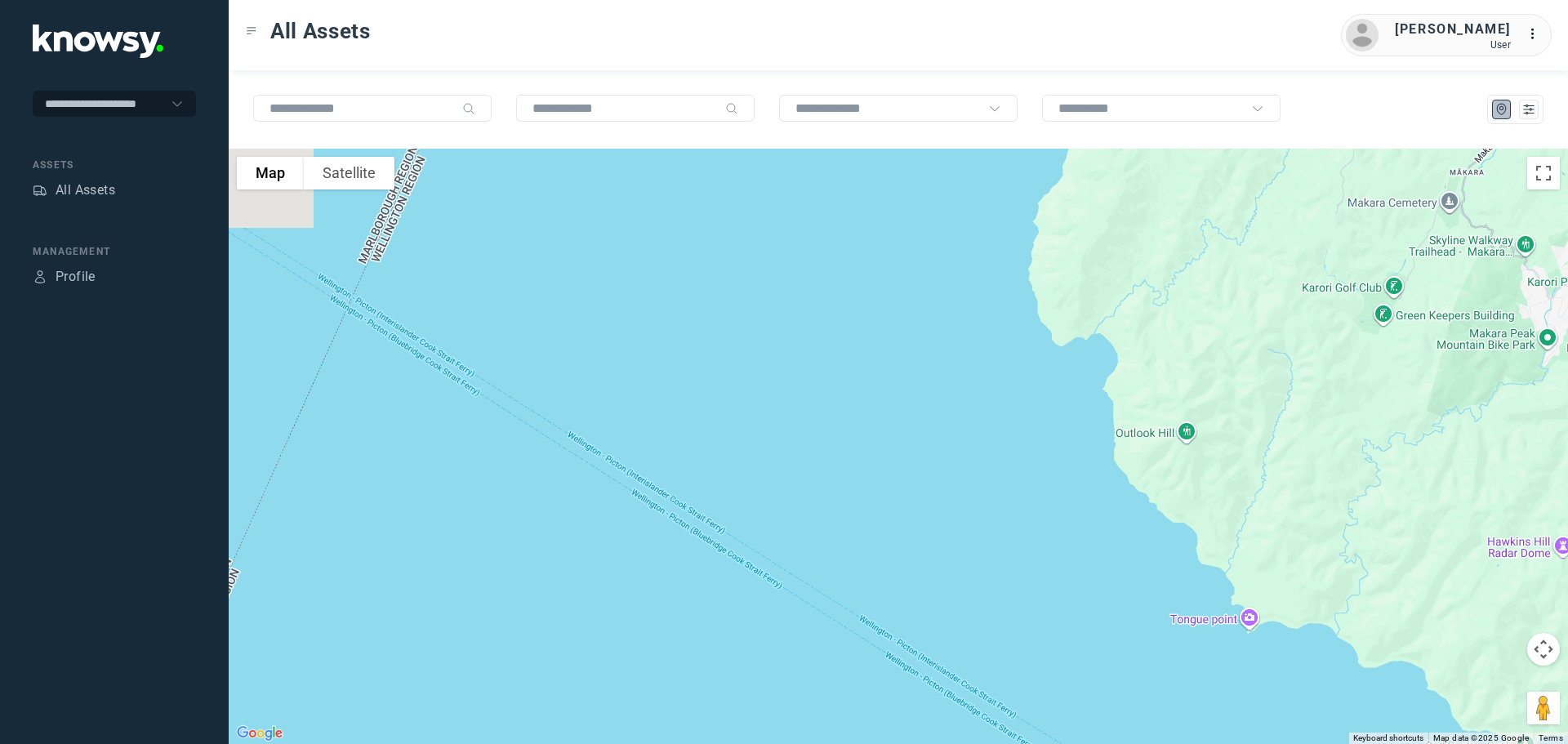
drag, startPoint x: 339, startPoint y: 301, endPoint x: 1479, endPoint y: 677, distance: 1200.4
click at [1479, 677] on div at bounding box center [898, 446] width 1339 height 595
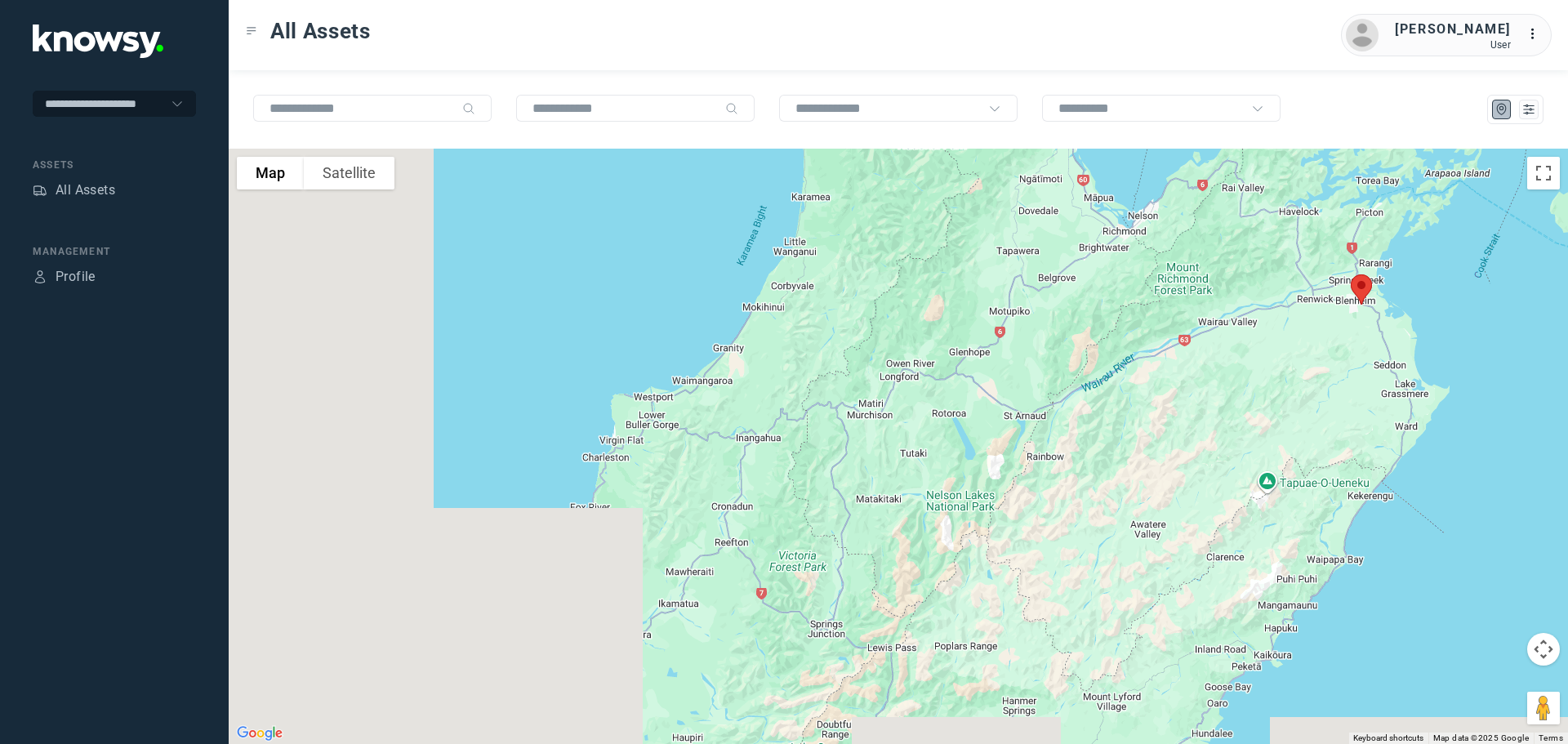
drag, startPoint x: 520, startPoint y: 627, endPoint x: 1020, endPoint y: 323, distance: 585.2
click at [1060, 276] on div at bounding box center [898, 446] width 1339 height 595
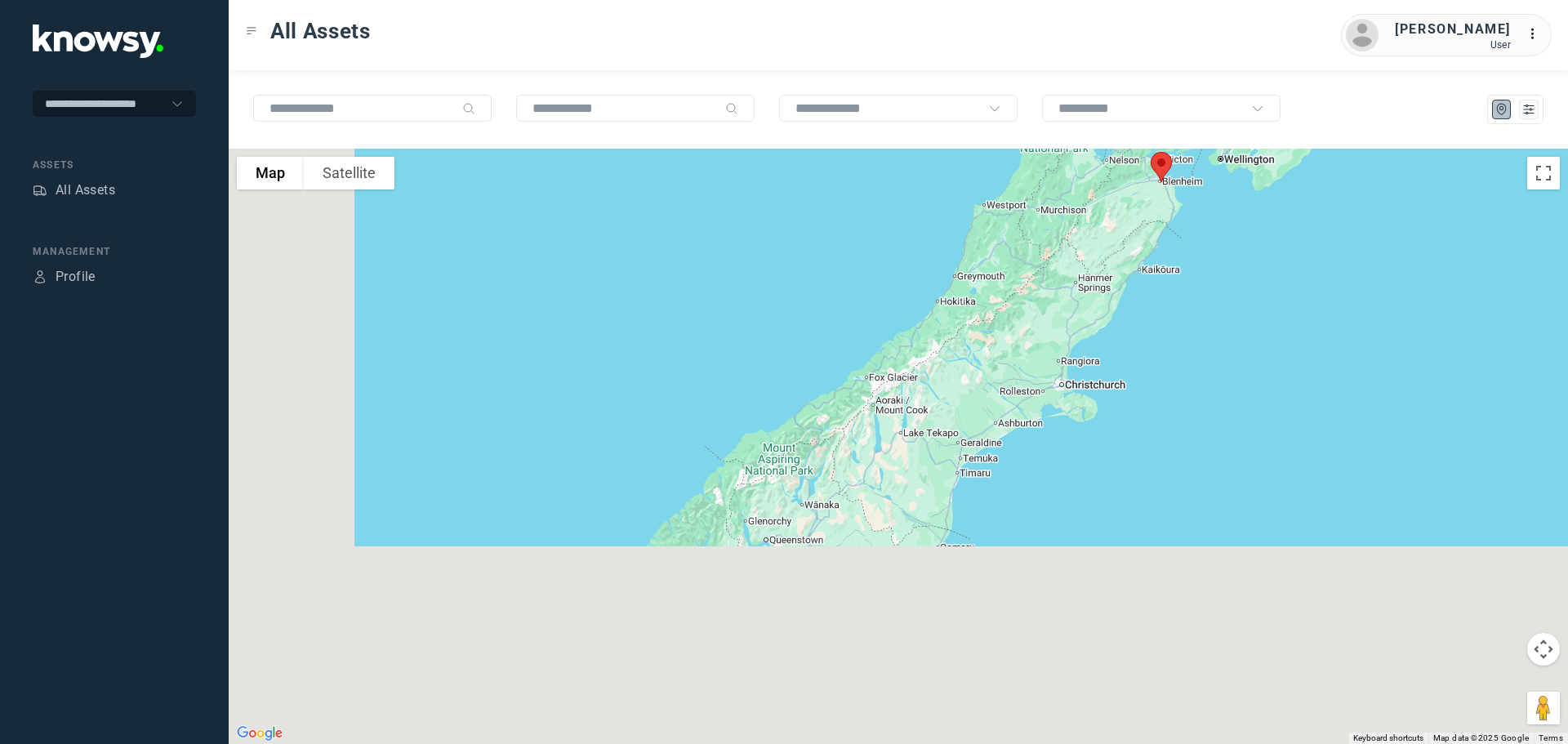
drag, startPoint x: 761, startPoint y: 631, endPoint x: 918, endPoint y: 351, distance: 321.0
click at [950, 300] on div at bounding box center [898, 446] width 1339 height 595
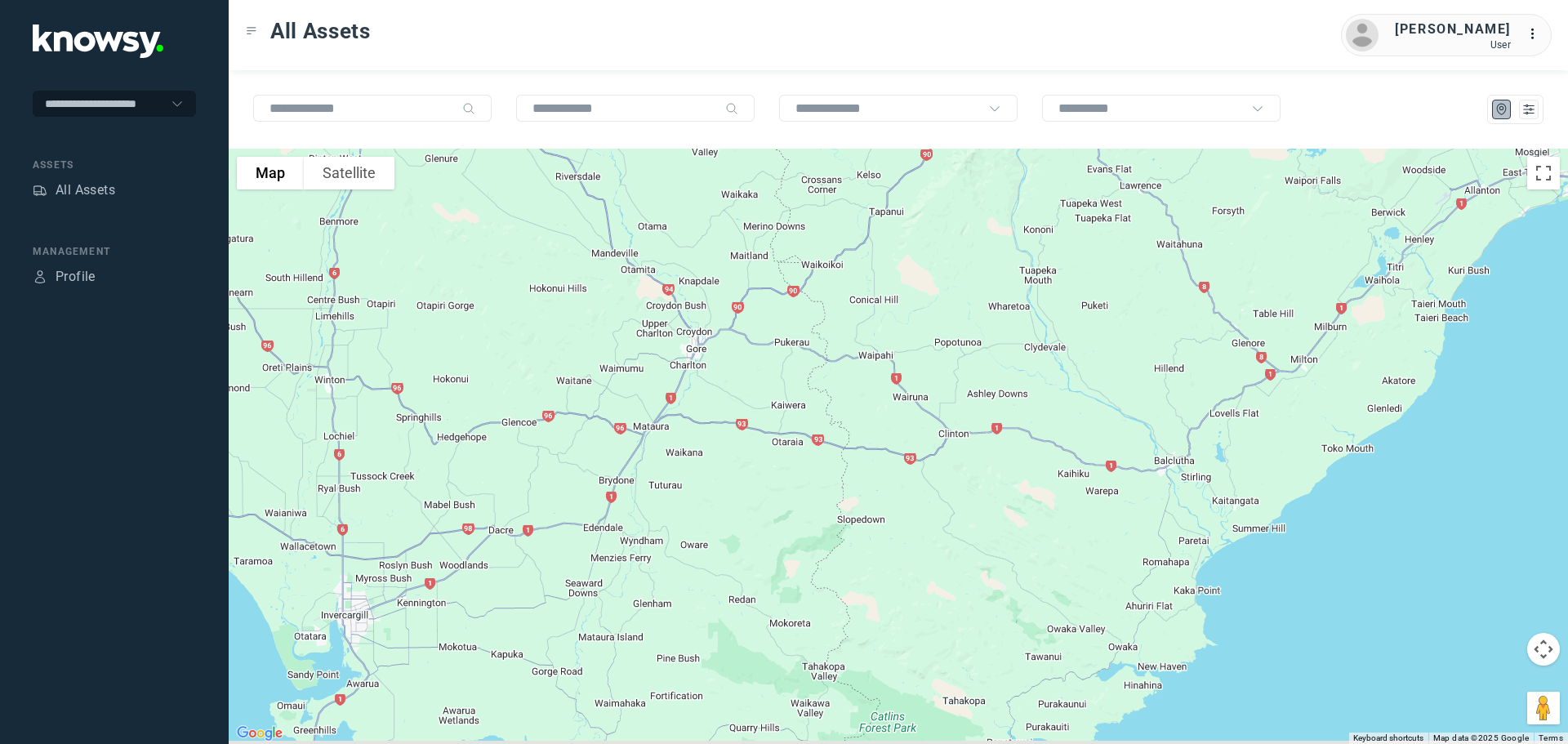
drag, startPoint x: 891, startPoint y: 492, endPoint x: 925, endPoint y: 281, distance: 213.7
click at [925, 281] on div at bounding box center [898, 446] width 1339 height 595
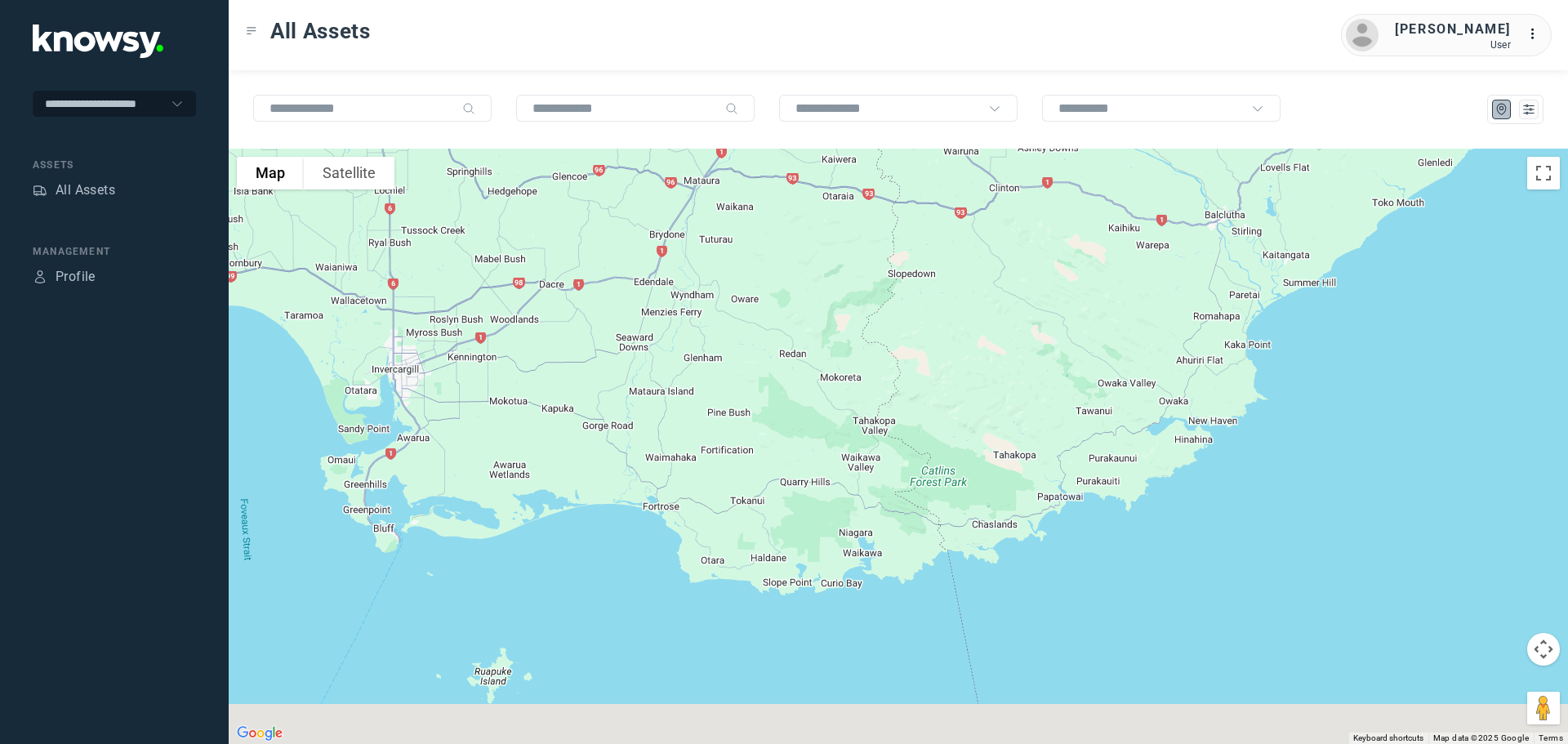
drag, startPoint x: 922, startPoint y: 351, endPoint x: 936, endPoint y: 246, distance: 105.9
click at [936, 246] on div at bounding box center [898, 446] width 1339 height 595
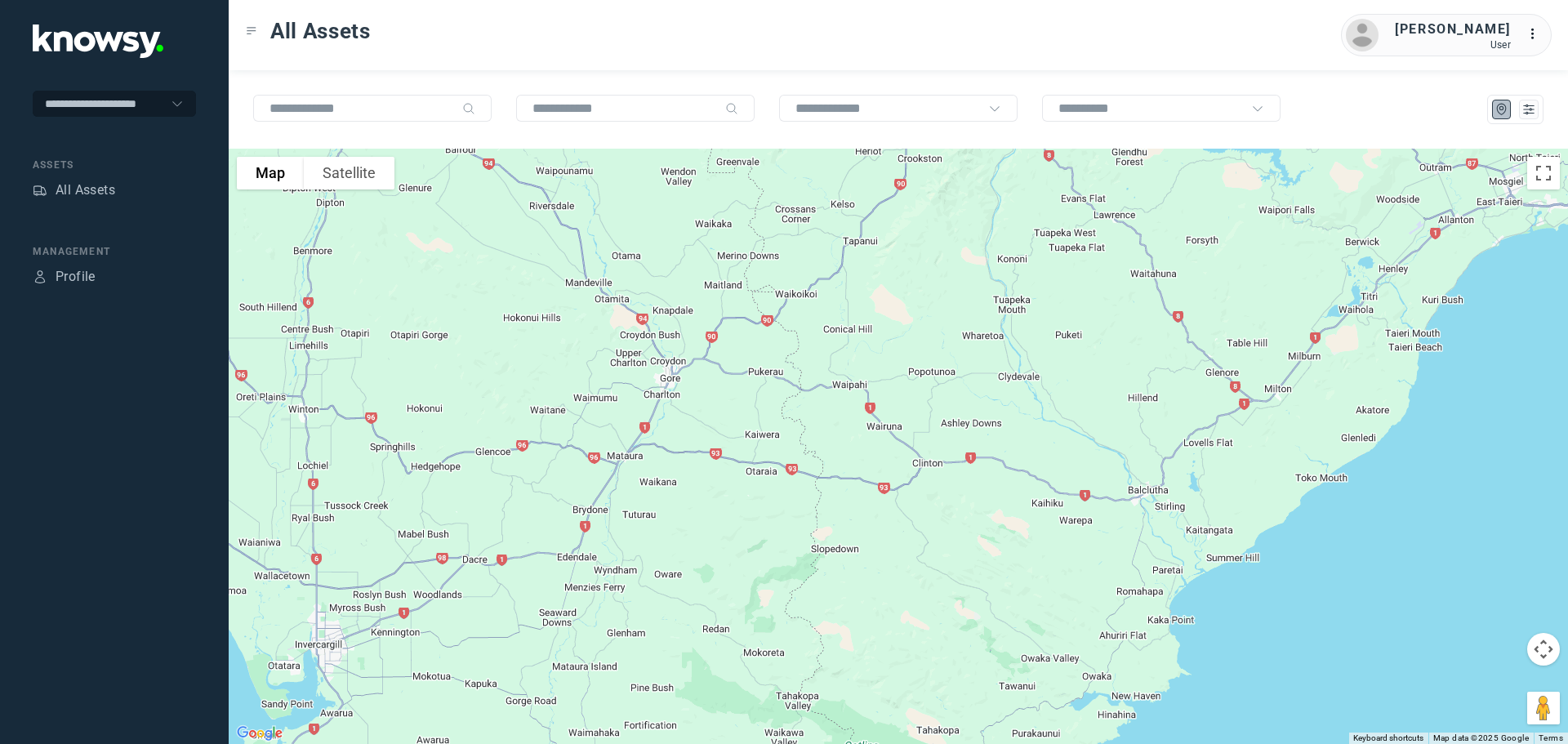
drag, startPoint x: 1046, startPoint y: 462, endPoint x: 861, endPoint y: 609, distance: 236.3
click at [861, 609] on div at bounding box center [898, 446] width 1339 height 595
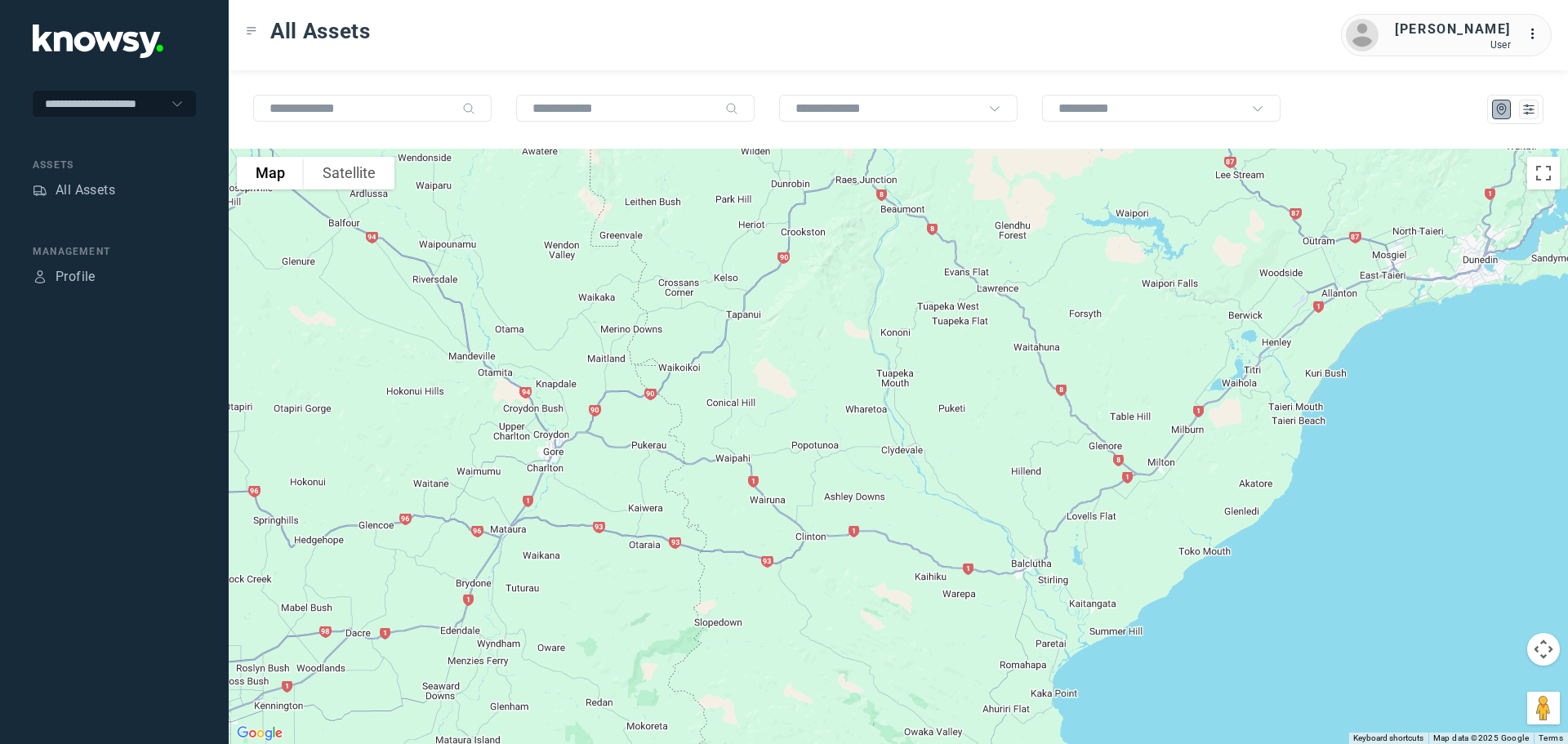
drag, startPoint x: 889, startPoint y: 518, endPoint x: 831, endPoint y: 570, distance: 77.9
click at [831, 570] on div at bounding box center [898, 446] width 1339 height 595
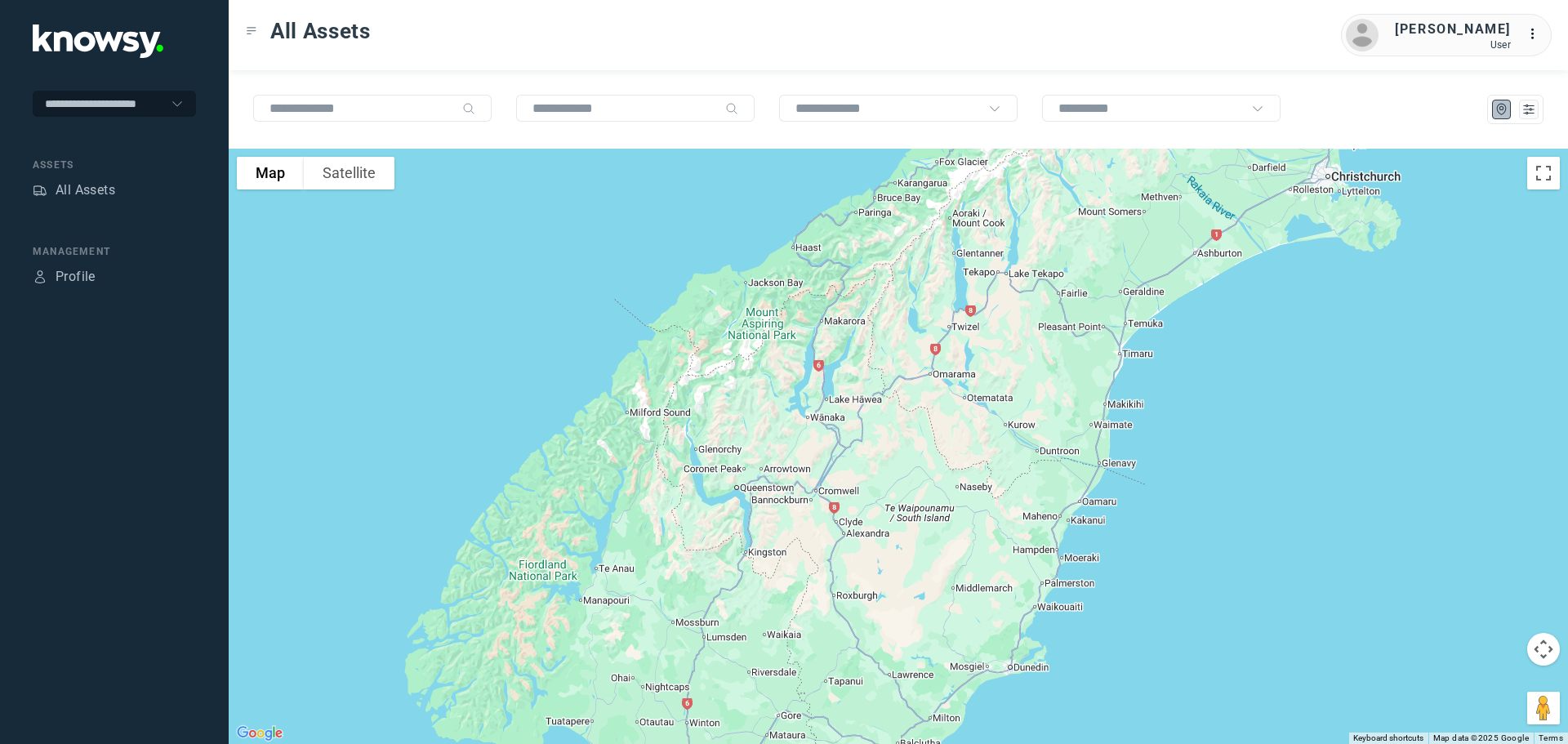
drag, startPoint x: 980, startPoint y: 331, endPoint x: 899, endPoint y: 535, distance: 219.5
click at [899, 535] on div at bounding box center [898, 446] width 1339 height 595
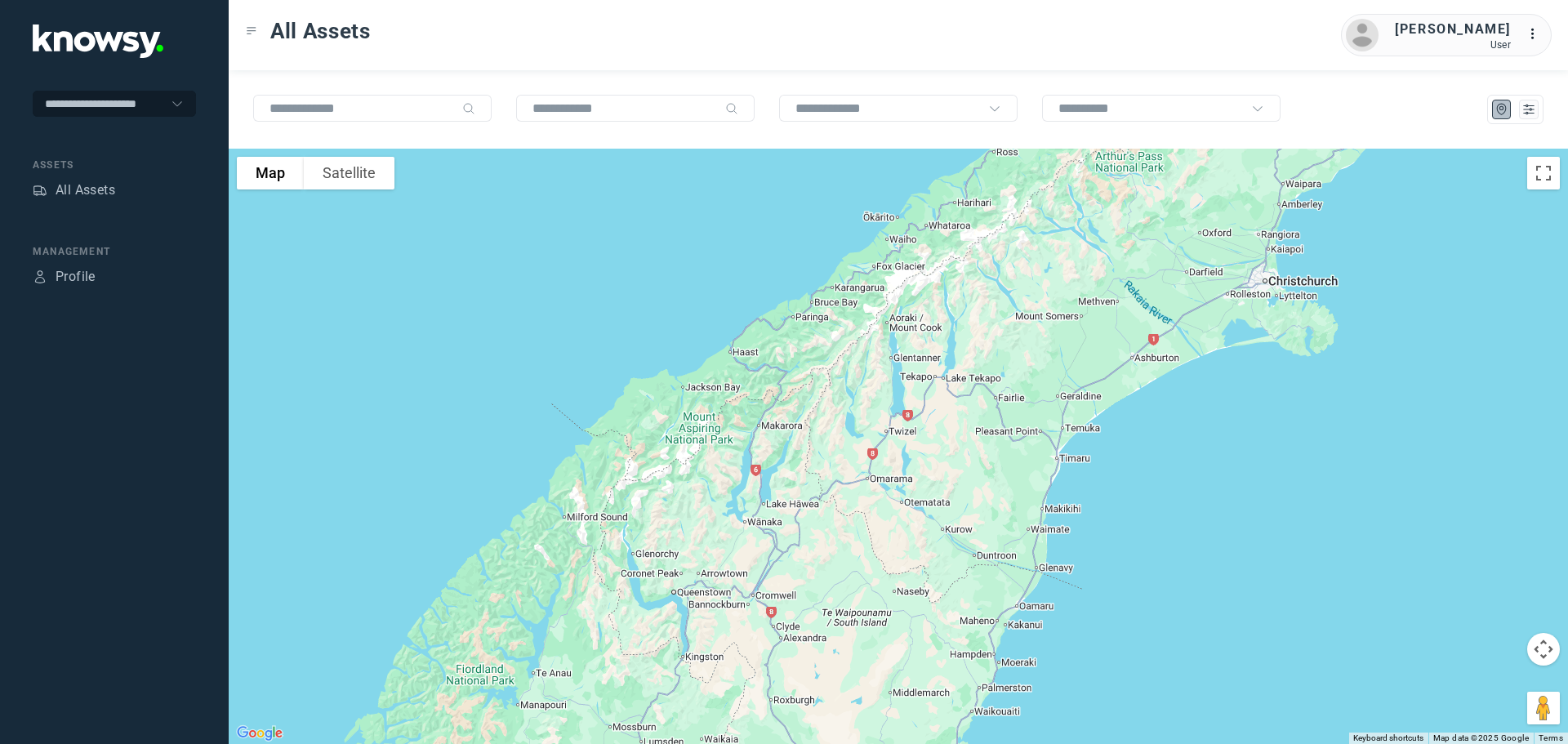
drag, startPoint x: 983, startPoint y: 374, endPoint x: 919, endPoint y: 479, distance: 123.0
click at [919, 479] on div at bounding box center [898, 446] width 1339 height 595
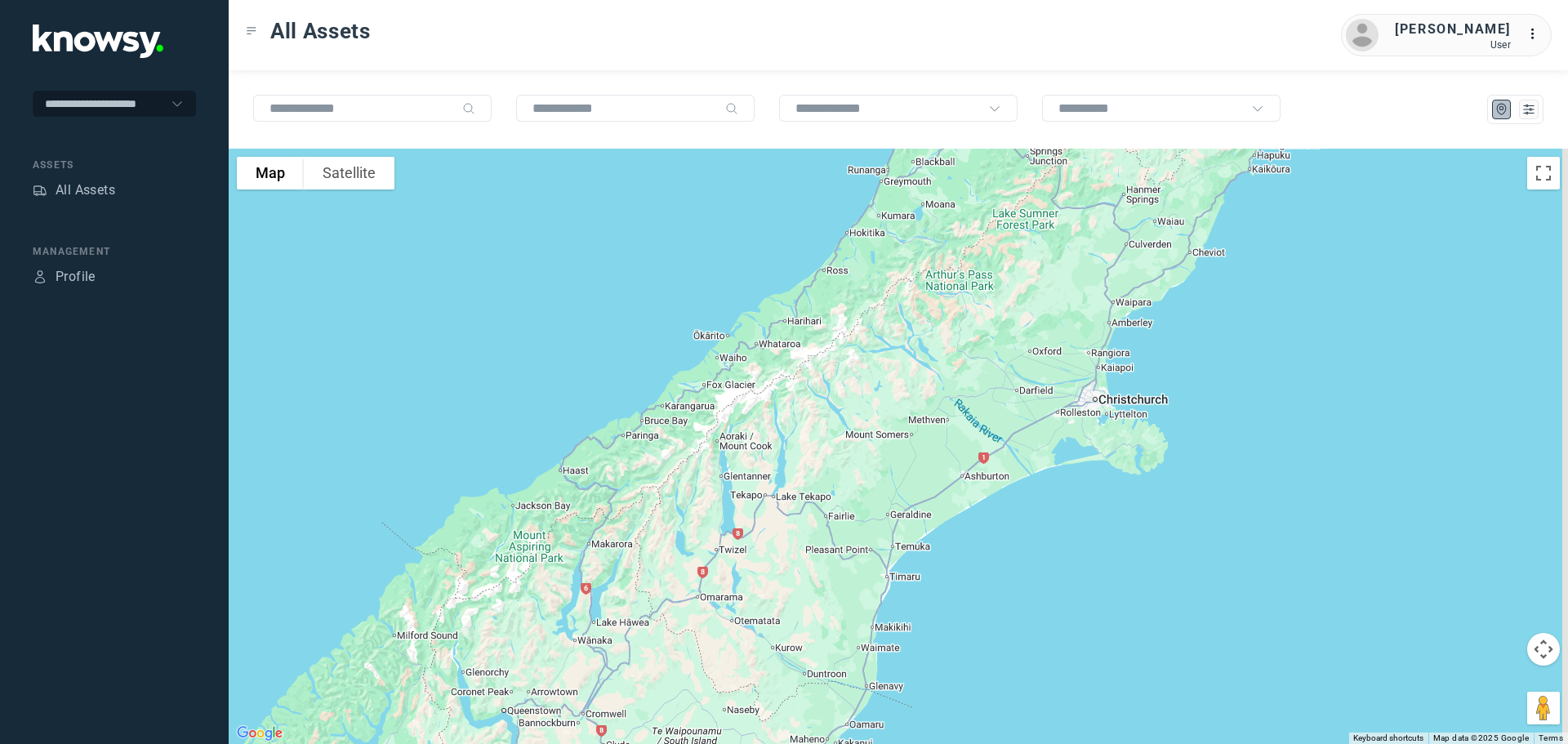
drag, startPoint x: 976, startPoint y: 387, endPoint x: 856, endPoint y: 475, distance: 148.8
click at [856, 475] on div at bounding box center [898, 446] width 1339 height 595
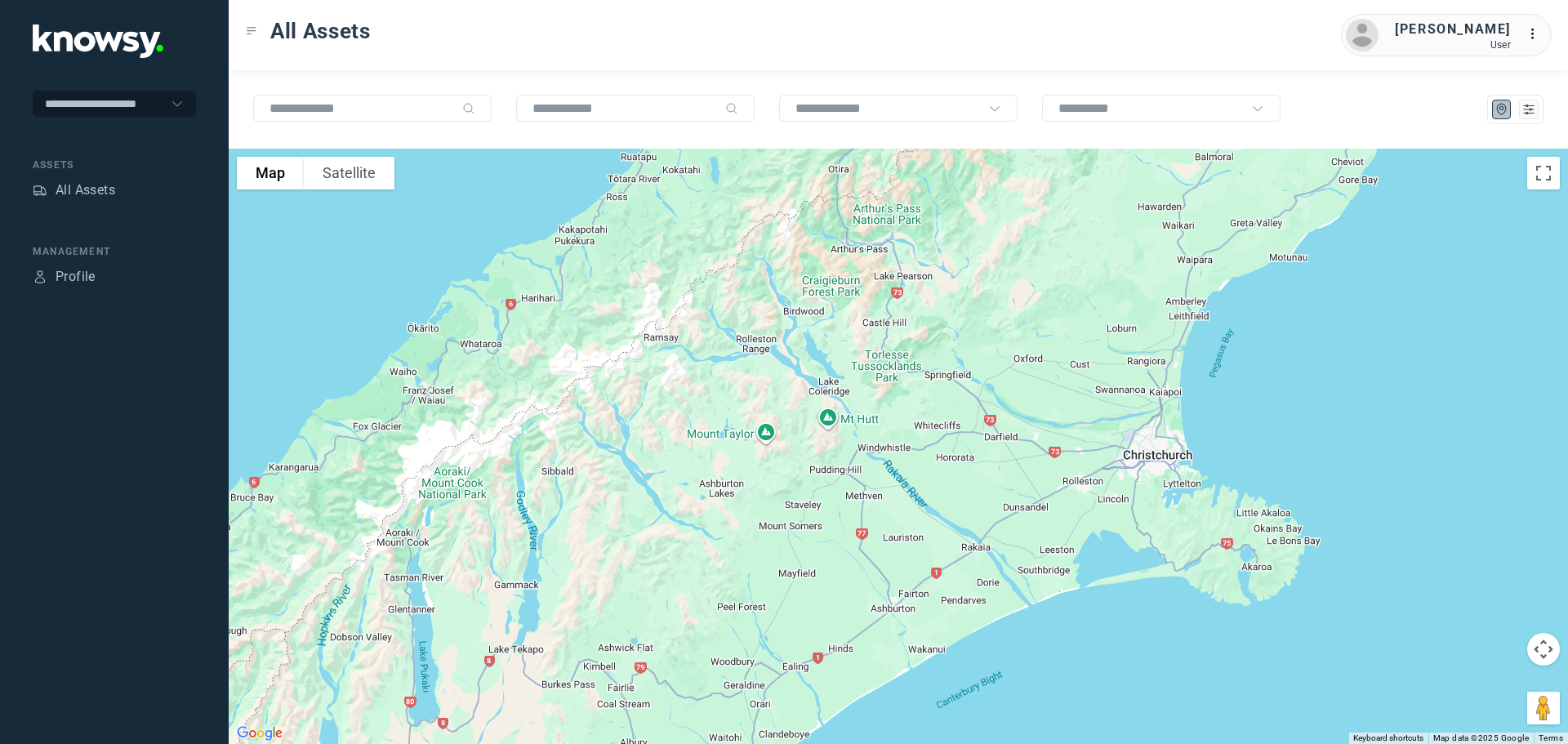
drag, startPoint x: 847, startPoint y: 275, endPoint x: 575, endPoint y: 663, distance: 473.8
click at [575, 663] on div at bounding box center [898, 446] width 1339 height 595
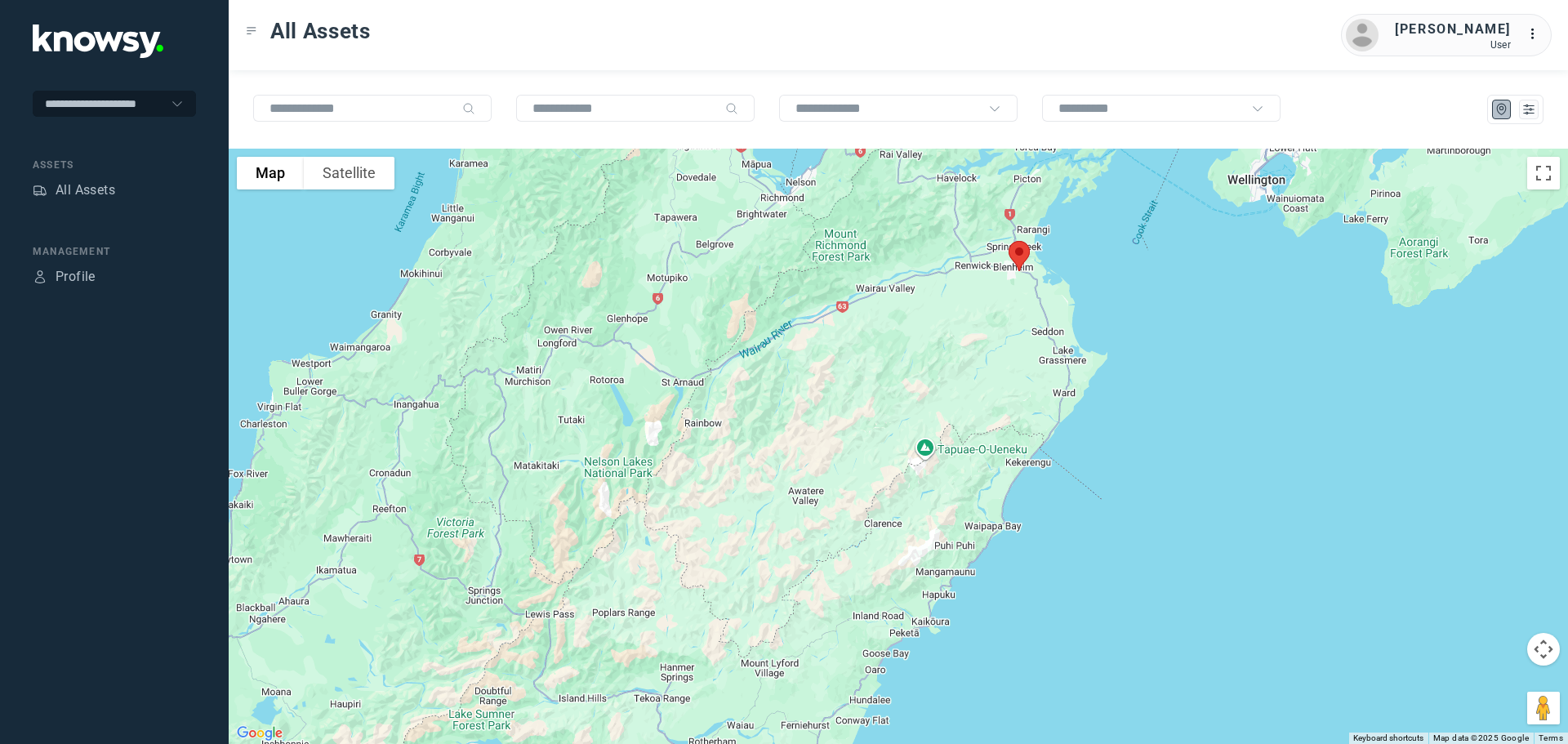
drag, startPoint x: 806, startPoint y: 426, endPoint x: 559, endPoint y: 706, distance: 373.4
click at [559, 706] on div at bounding box center [898, 446] width 1339 height 595
